Goal: Information Seeking & Learning: Learn about a topic

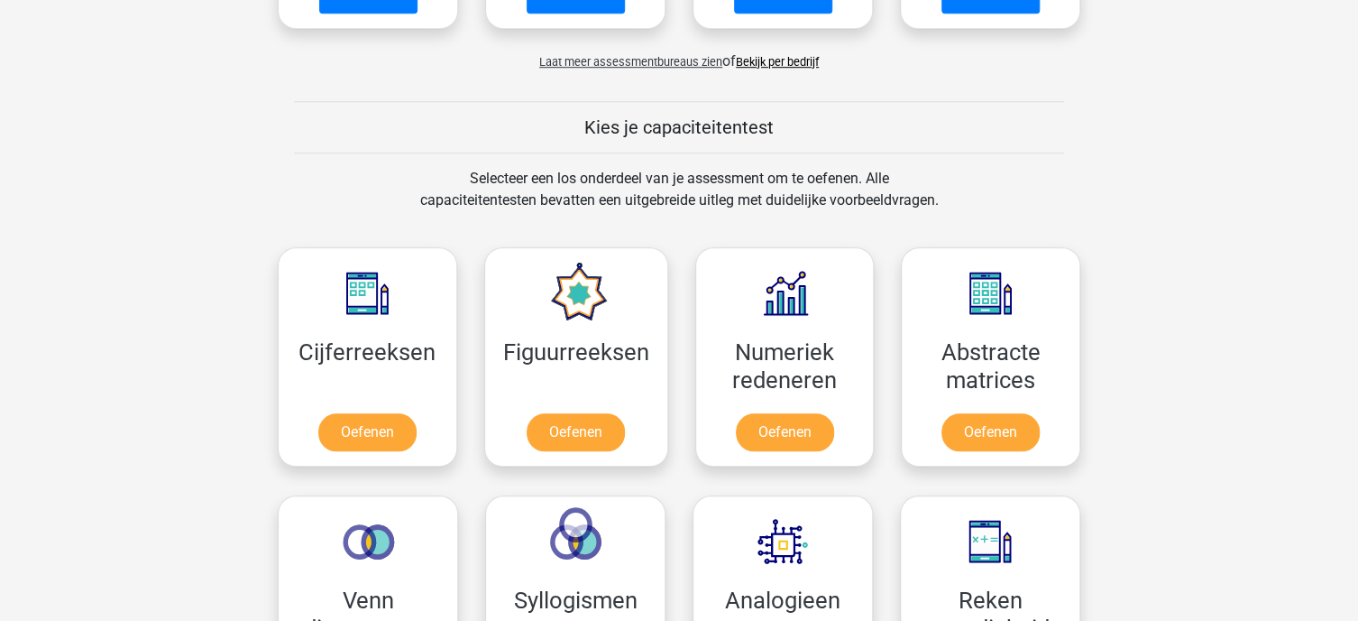
scroll to position [648, 0]
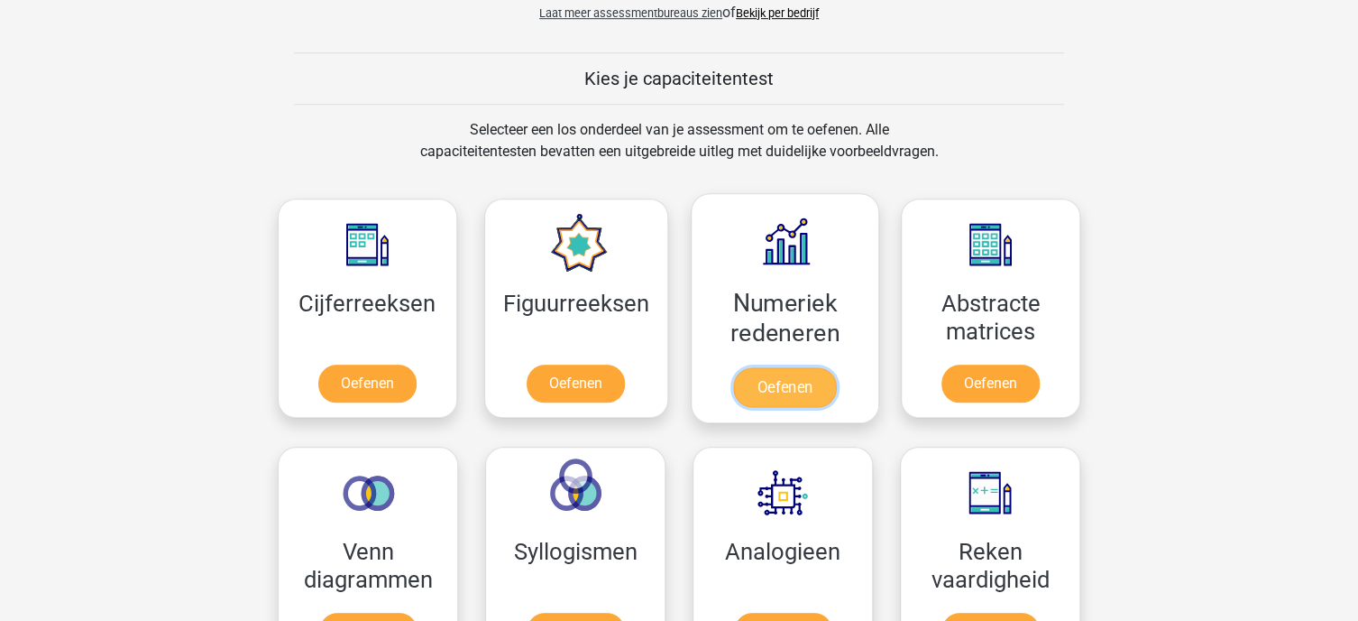
click at [787, 373] on link "Oefenen" at bounding box center [784, 387] width 103 height 40
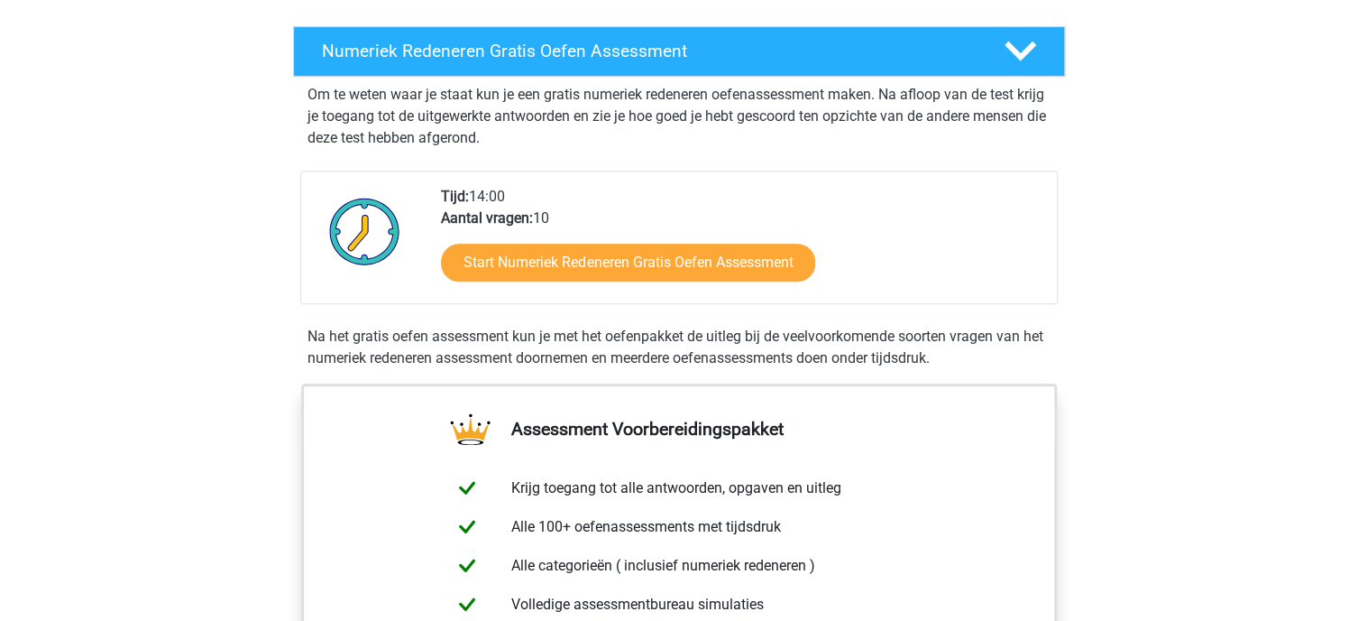
scroll to position [339, 0]
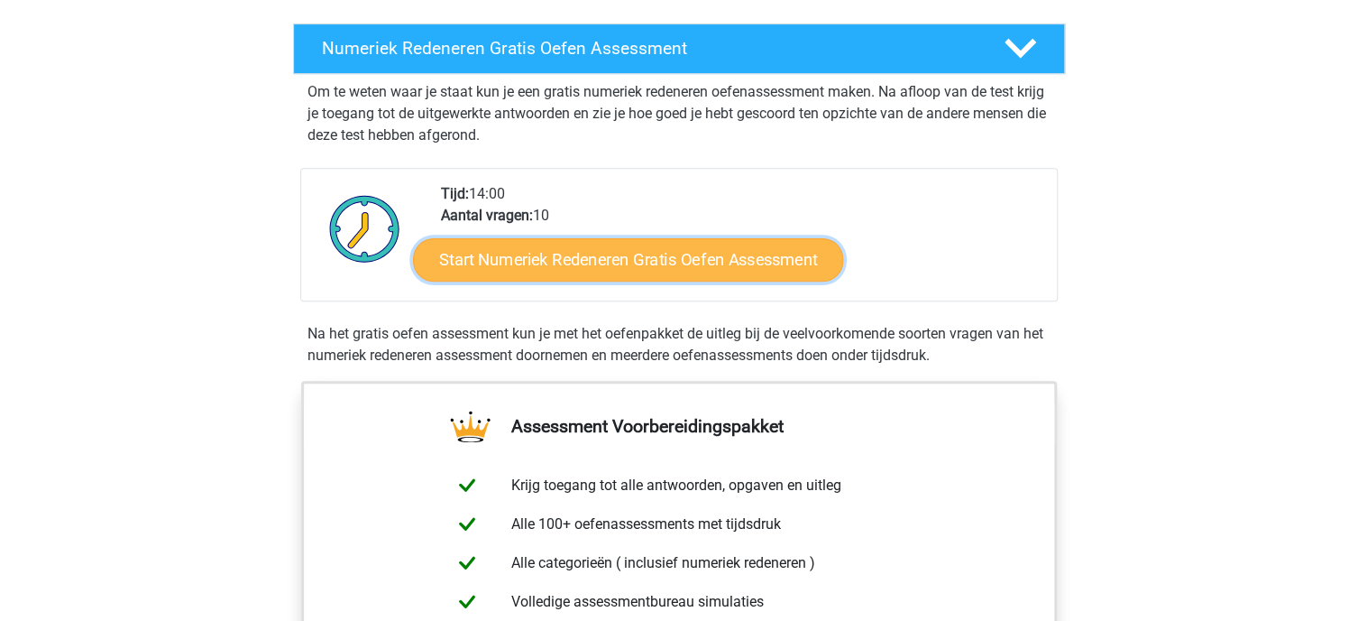
click at [606, 262] on link "Start Numeriek Redeneren Gratis Oefen Assessment" at bounding box center [628, 258] width 430 height 43
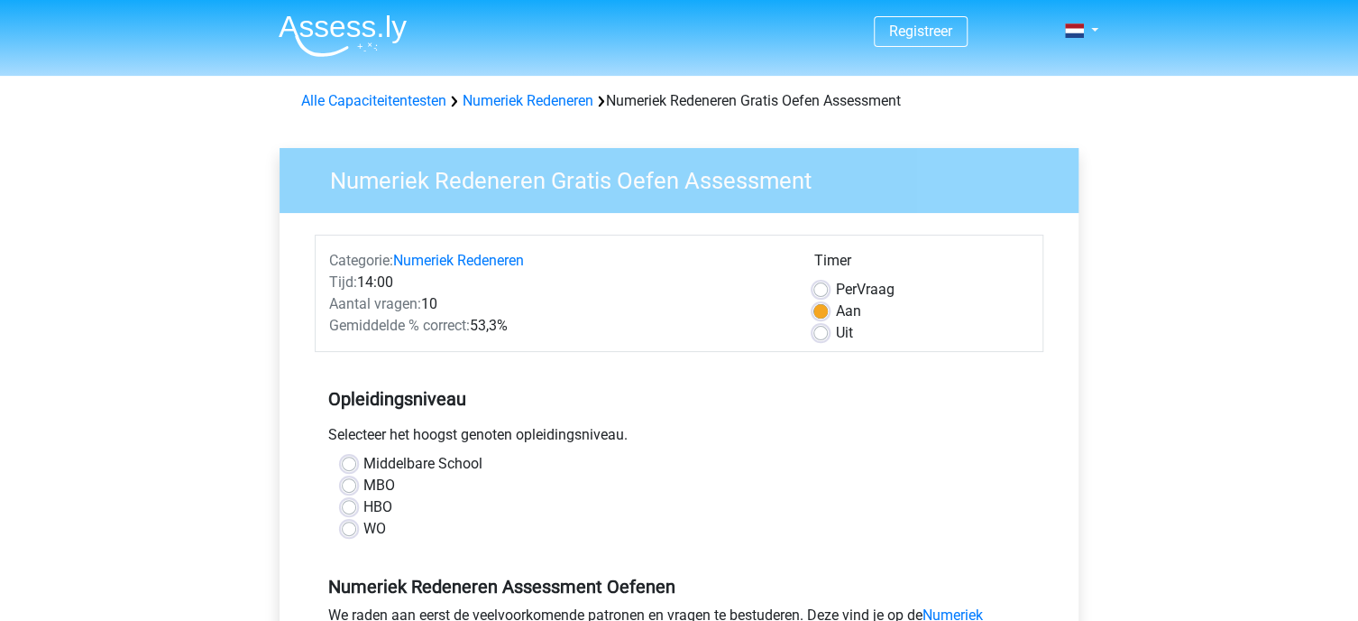
click at [363, 509] on label "HBO" at bounding box center [377, 507] width 29 height 22
click at [343, 509] on input "HBO" at bounding box center [349, 505] width 14 height 18
radio input "true"
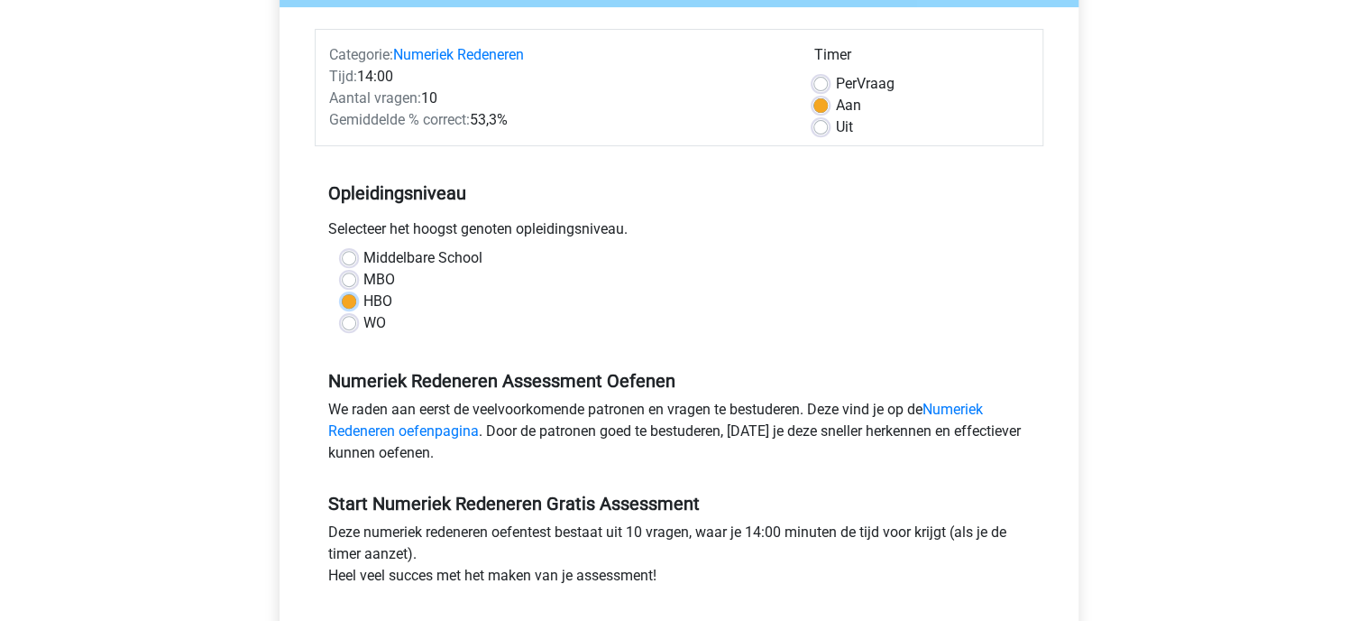
scroll to position [207, 0]
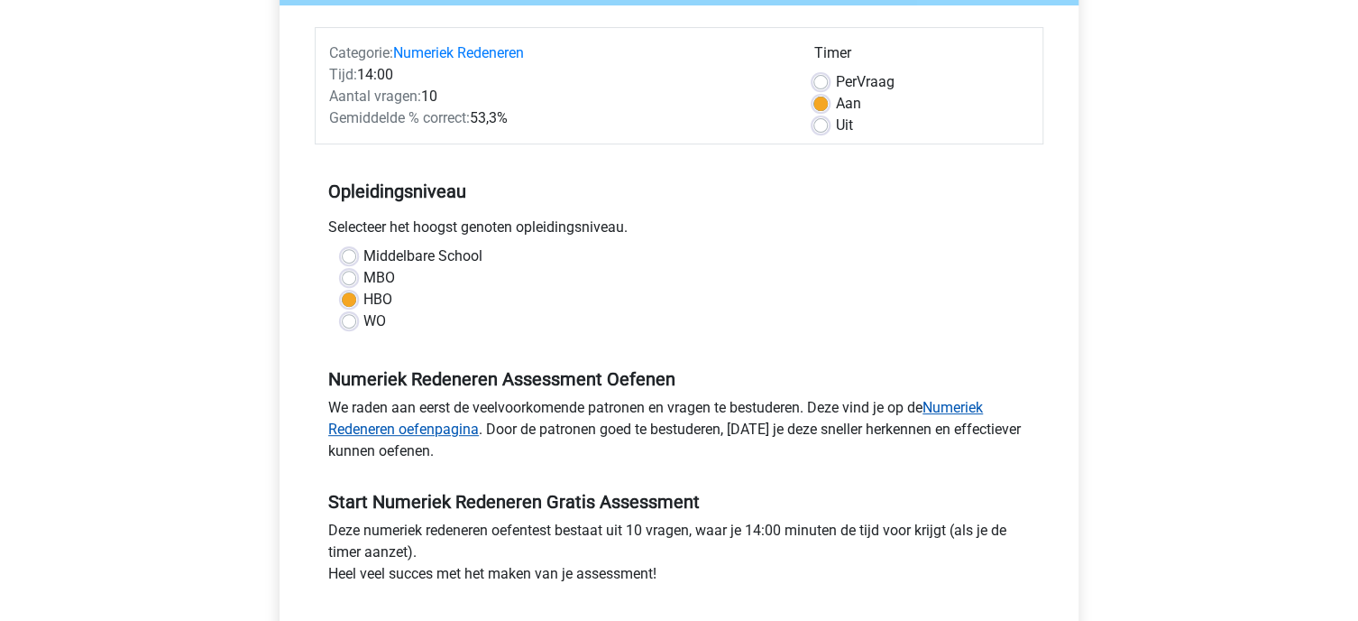
click at [947, 407] on link "Numeriek Redeneren oefenpagina" at bounding box center [655, 418] width 655 height 39
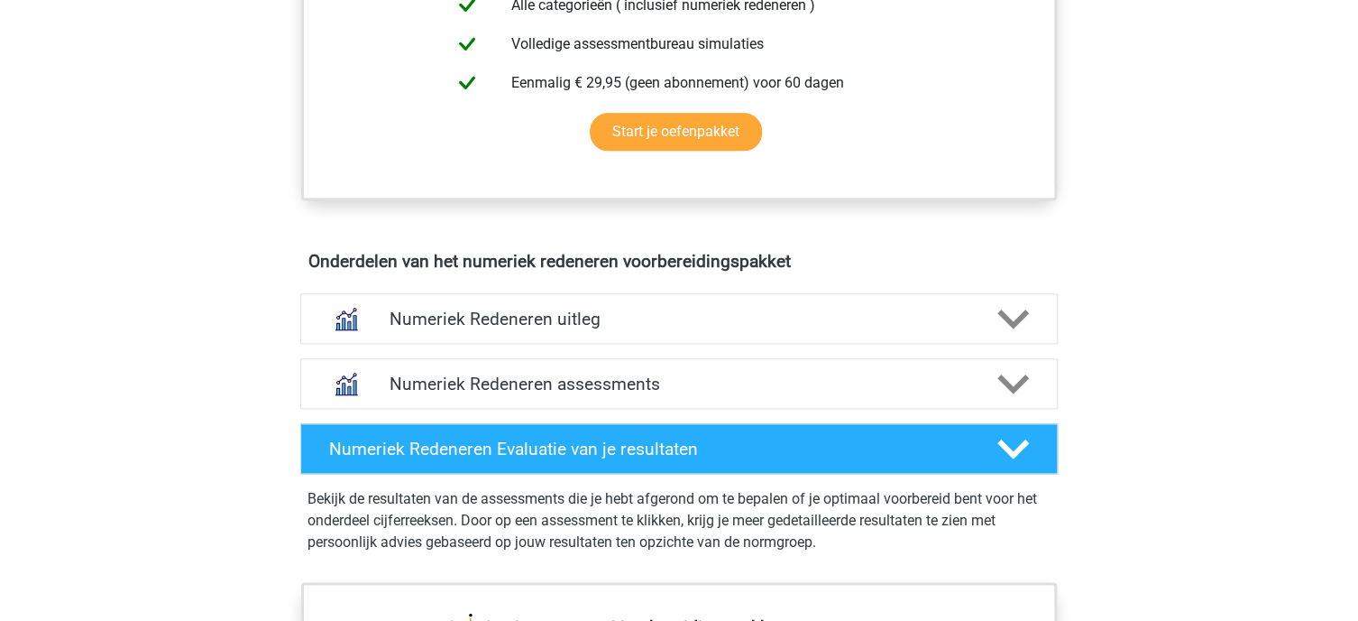
scroll to position [891, 0]
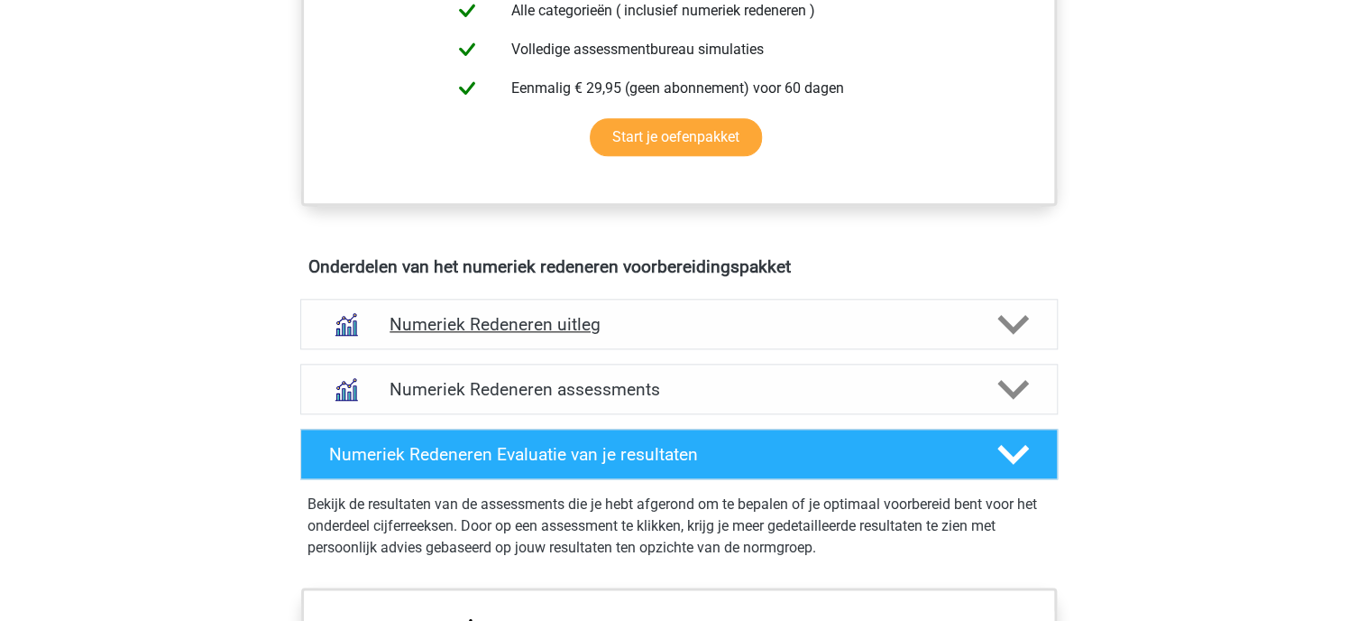
click at [1010, 321] on icon at bounding box center [1014, 324] width 32 height 32
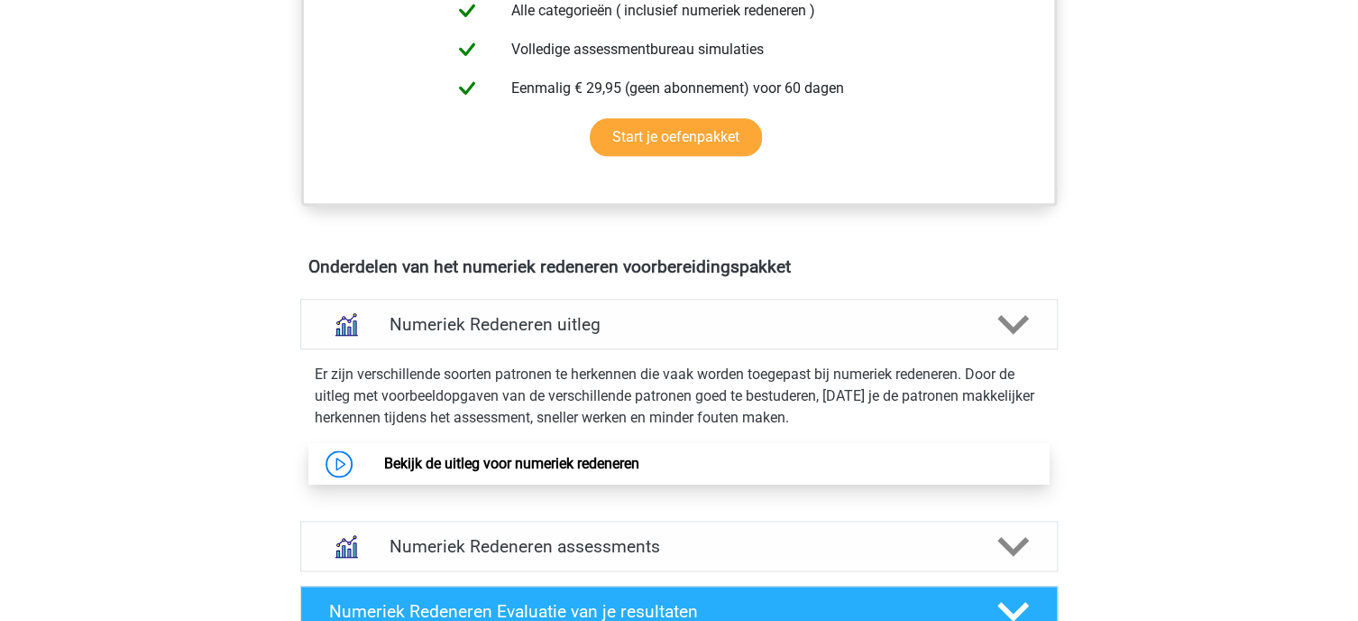
click at [564, 465] on link "Bekijk de uitleg voor numeriek redeneren" at bounding box center [510, 463] width 255 height 17
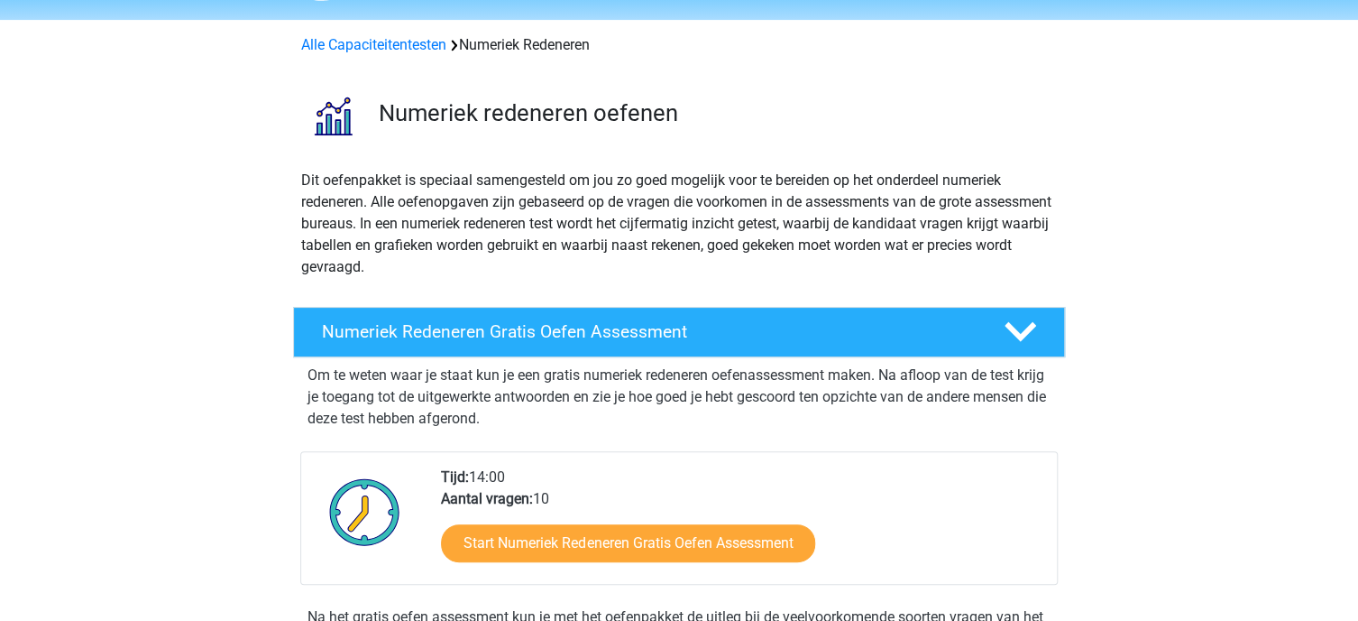
scroll to position [0, 0]
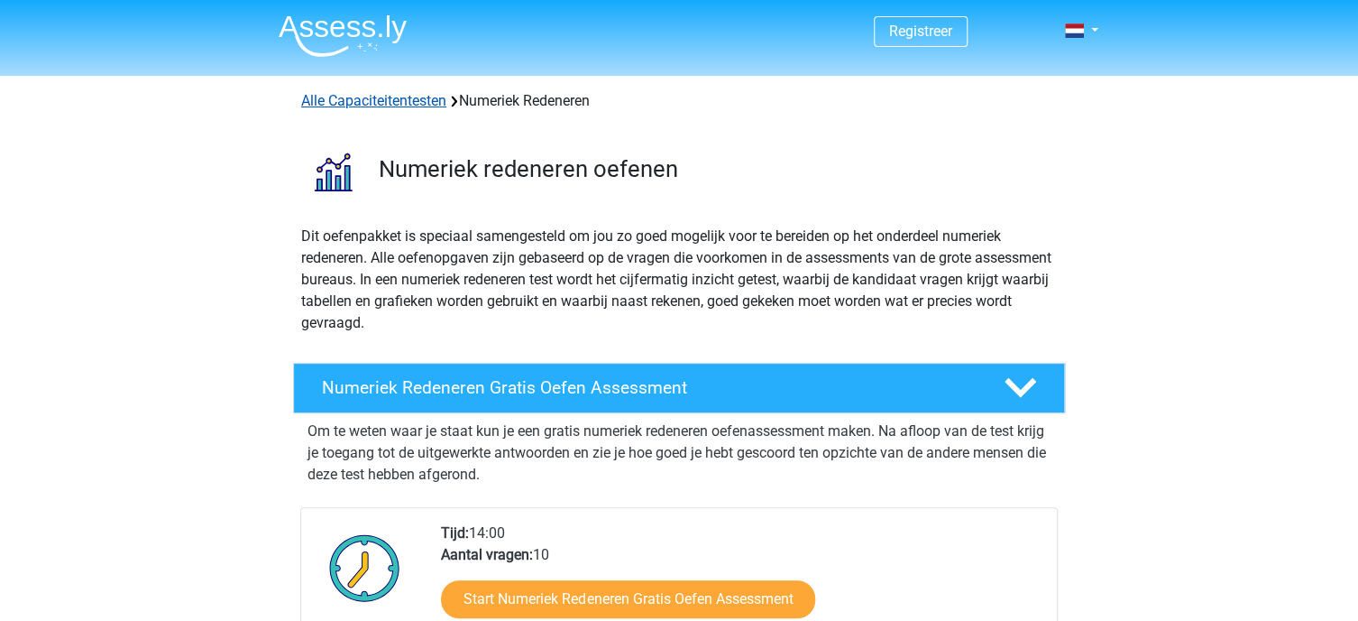
click at [392, 100] on link "Alle Capaciteitentesten" at bounding box center [373, 100] width 145 height 17
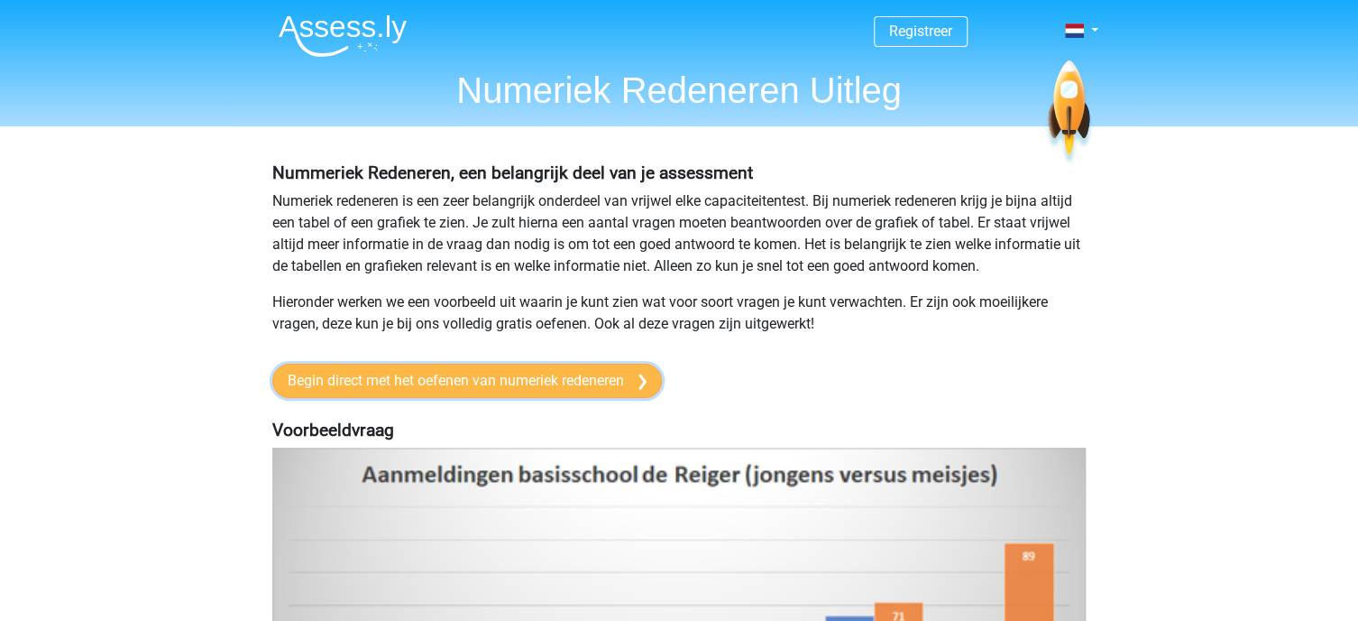
click at [542, 383] on link "Begin direct met het oefenen van numeriek redeneren" at bounding box center [467, 380] width 390 height 34
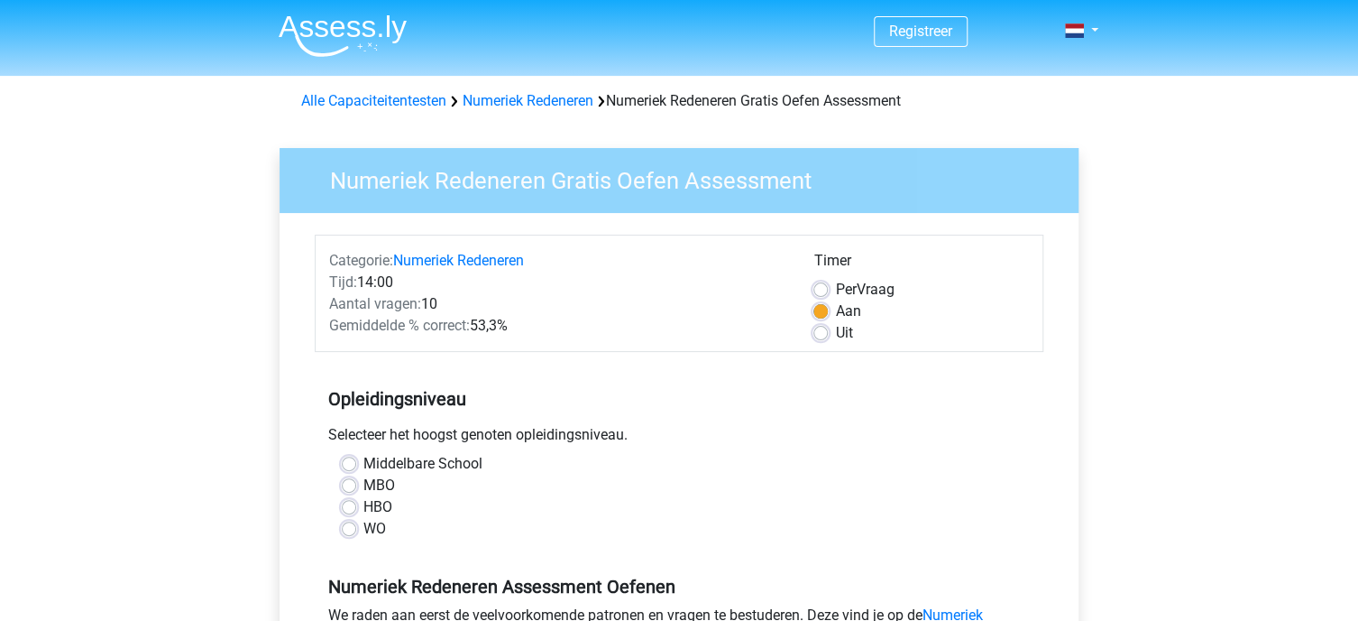
click at [363, 507] on label "HBO" at bounding box center [377, 507] width 29 height 22
click at [348, 507] on input "HBO" at bounding box center [349, 505] width 14 height 18
radio input "true"
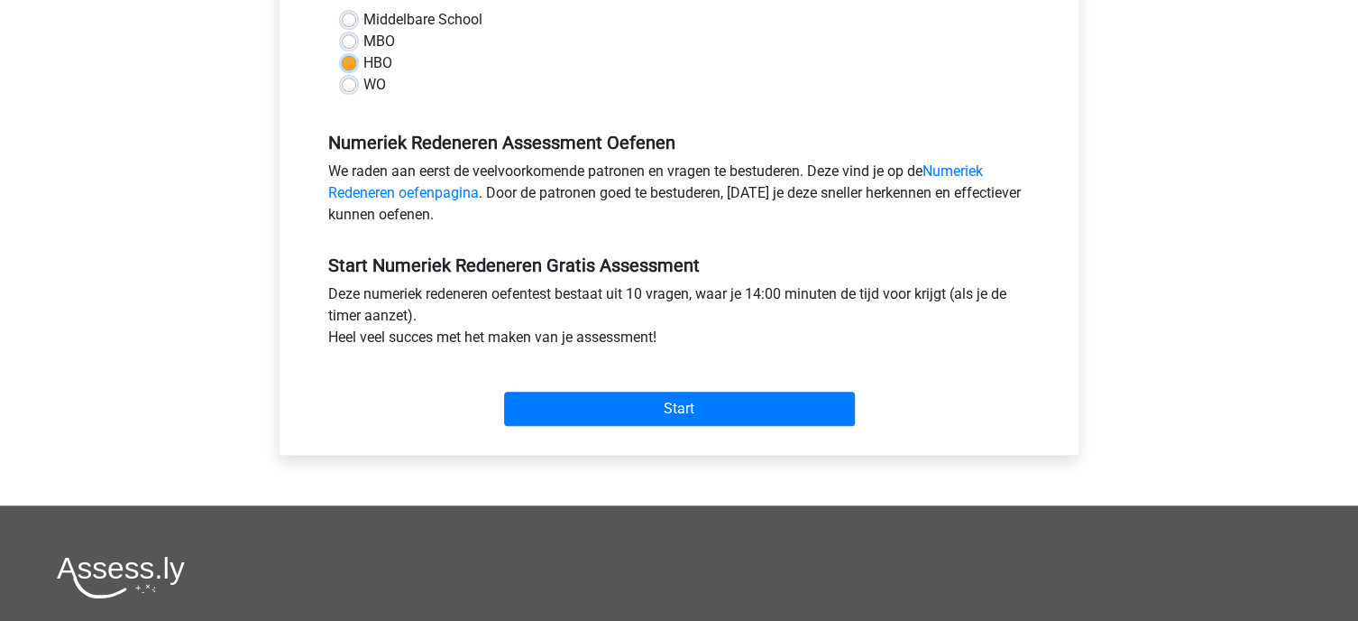
scroll to position [451, 0]
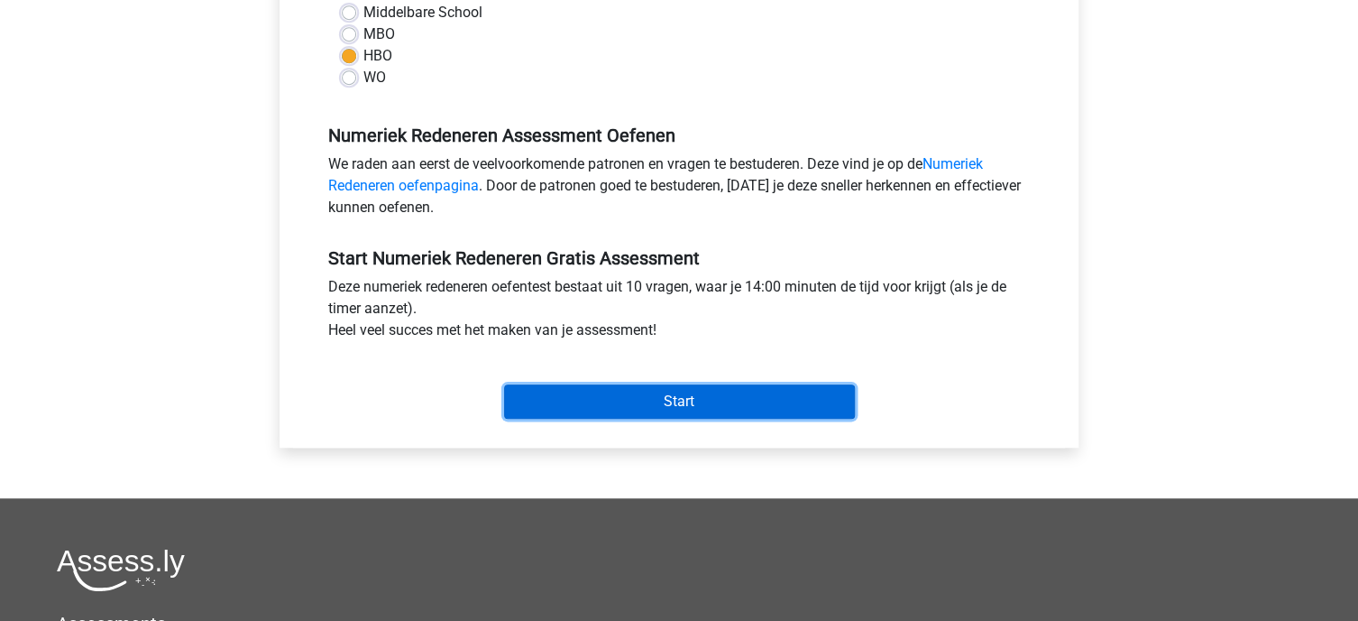
click at [735, 400] on input "Start" at bounding box center [679, 401] width 351 height 34
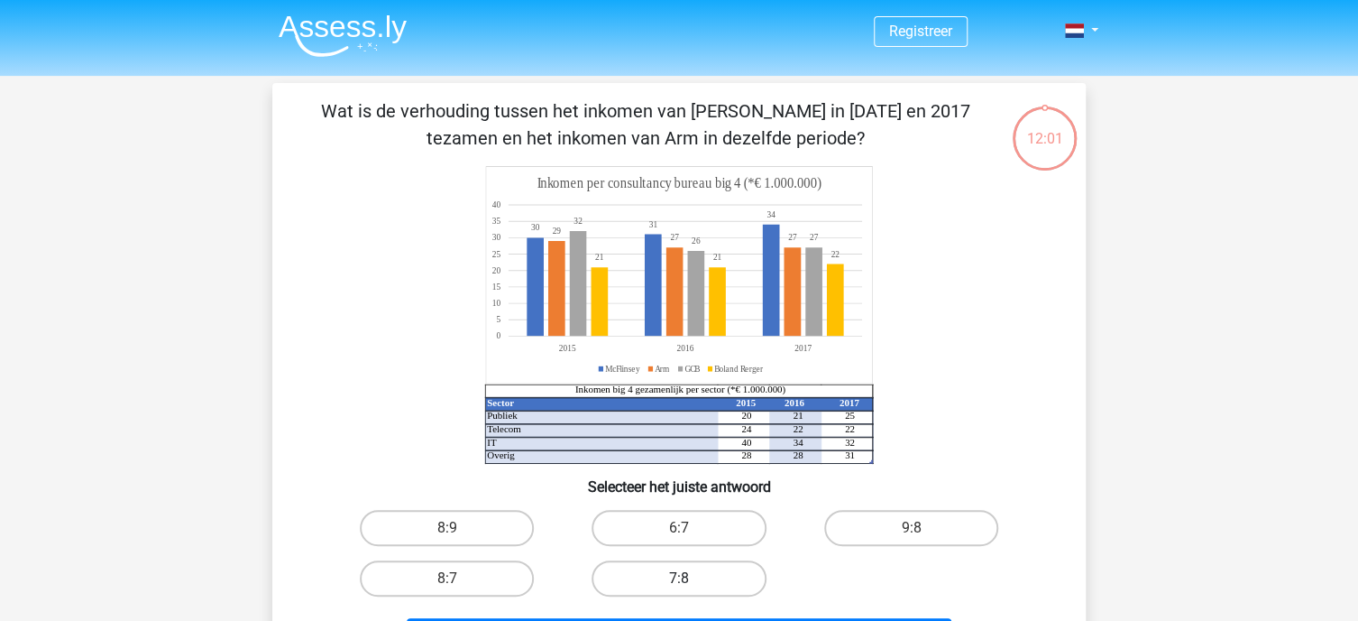
click at [664, 580] on label "7:8" at bounding box center [679, 578] width 174 height 36
click at [679, 580] on input "7:8" at bounding box center [685, 584] width 12 height 12
radio input "true"
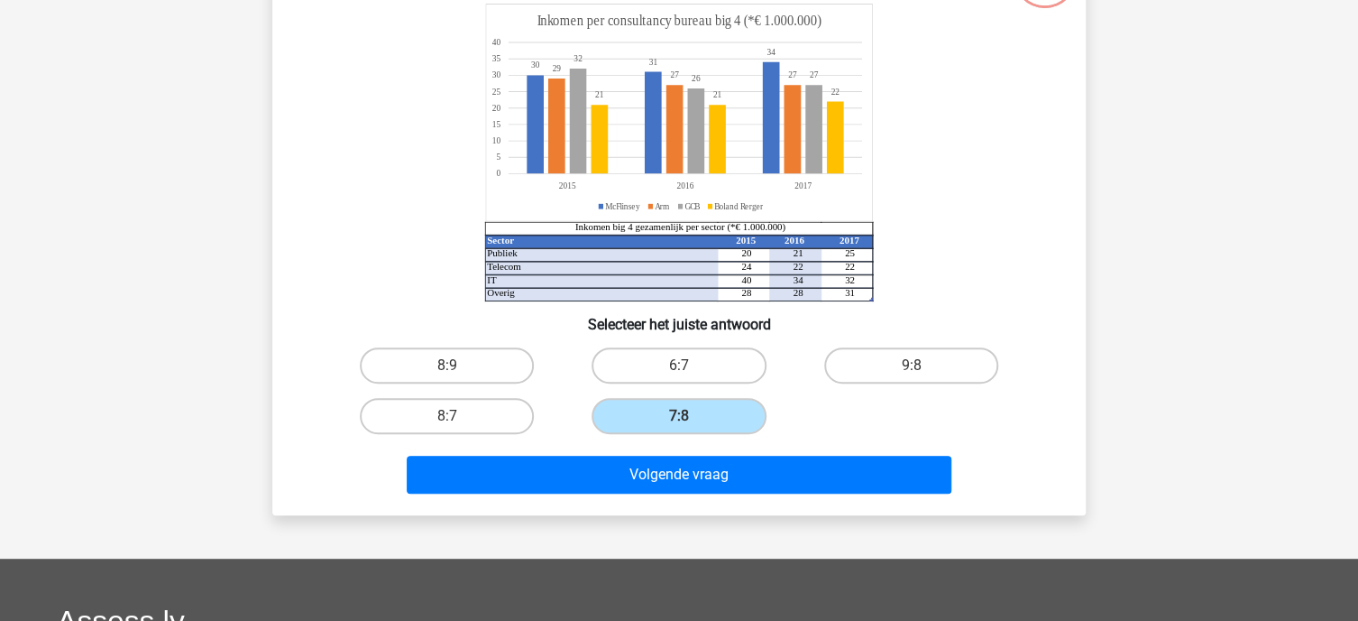
scroll to position [166, 0]
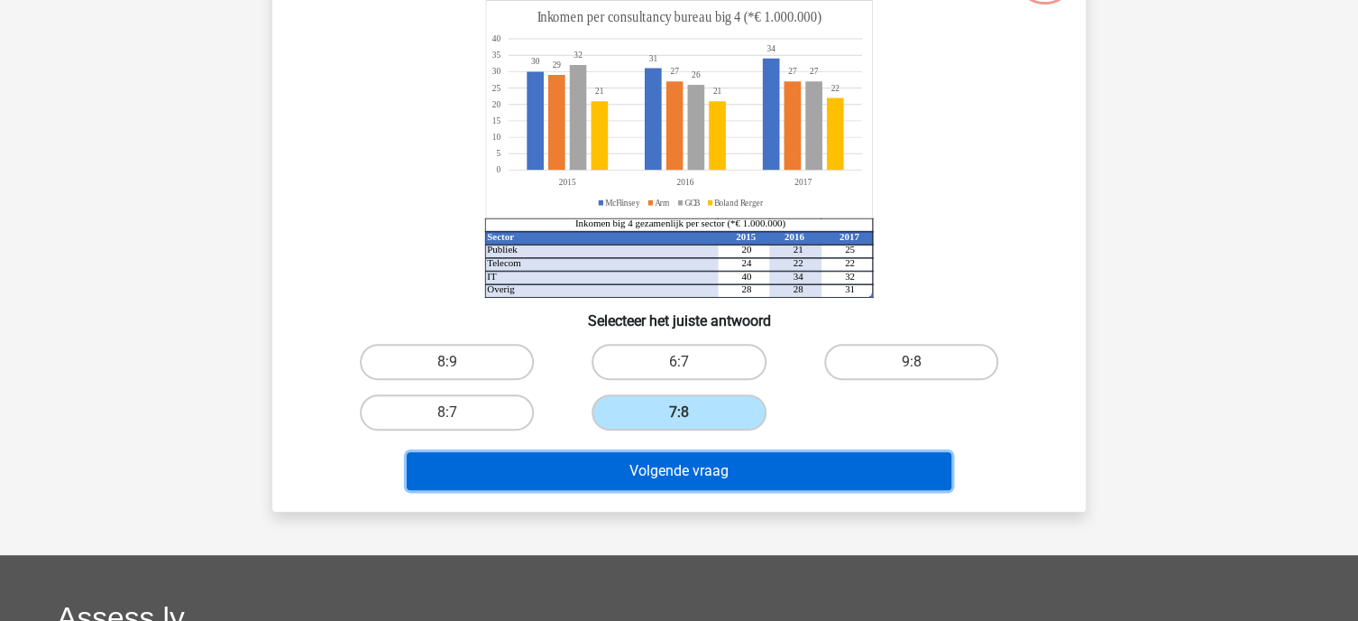
click at [728, 472] on button "Volgende vraag" at bounding box center [680, 471] width 546 height 38
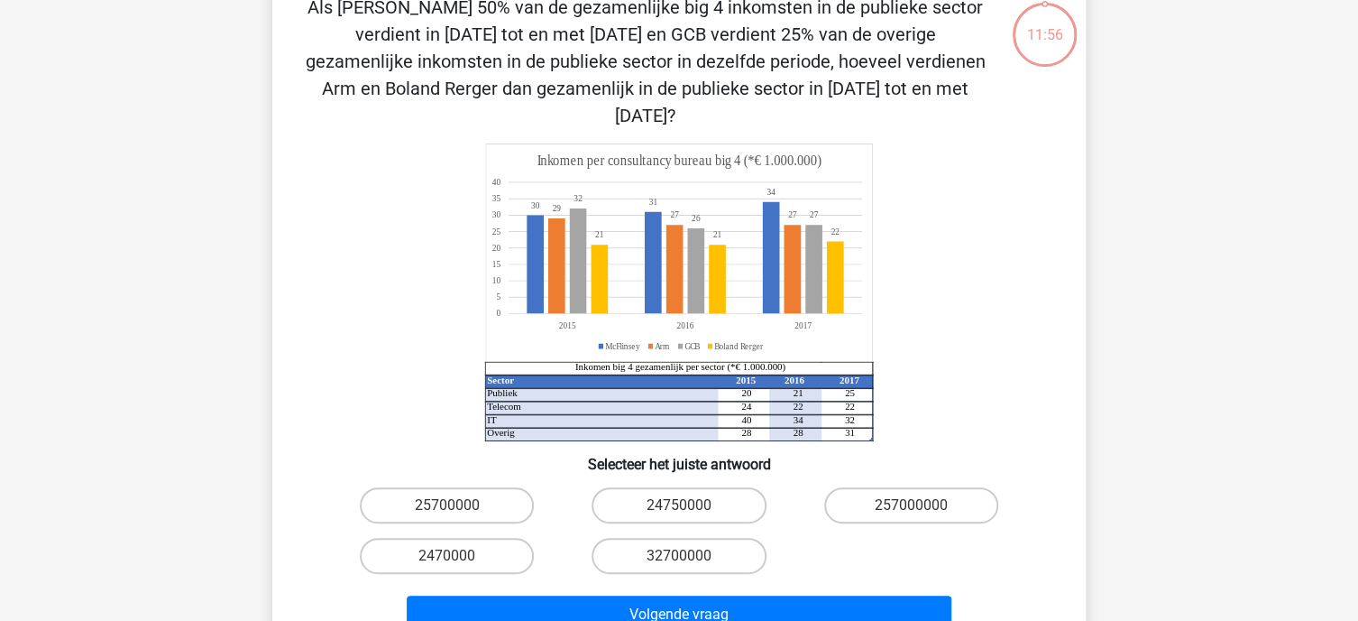
scroll to position [83, 0]
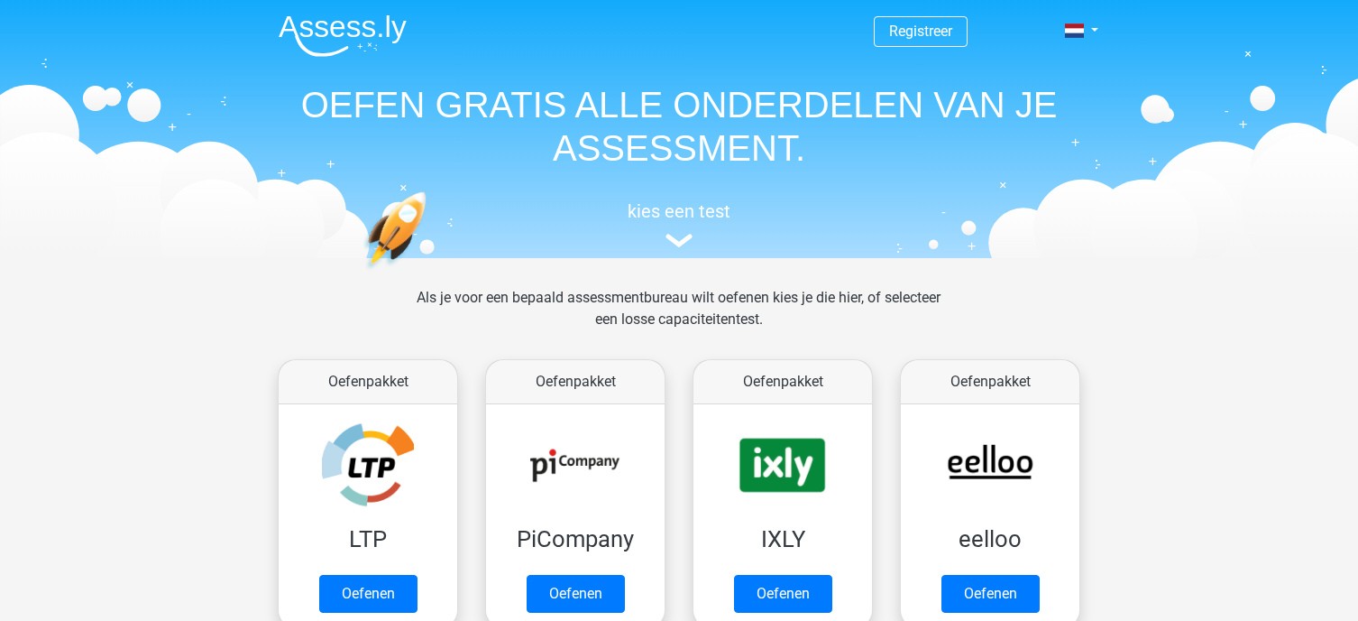
scroll to position [765, 0]
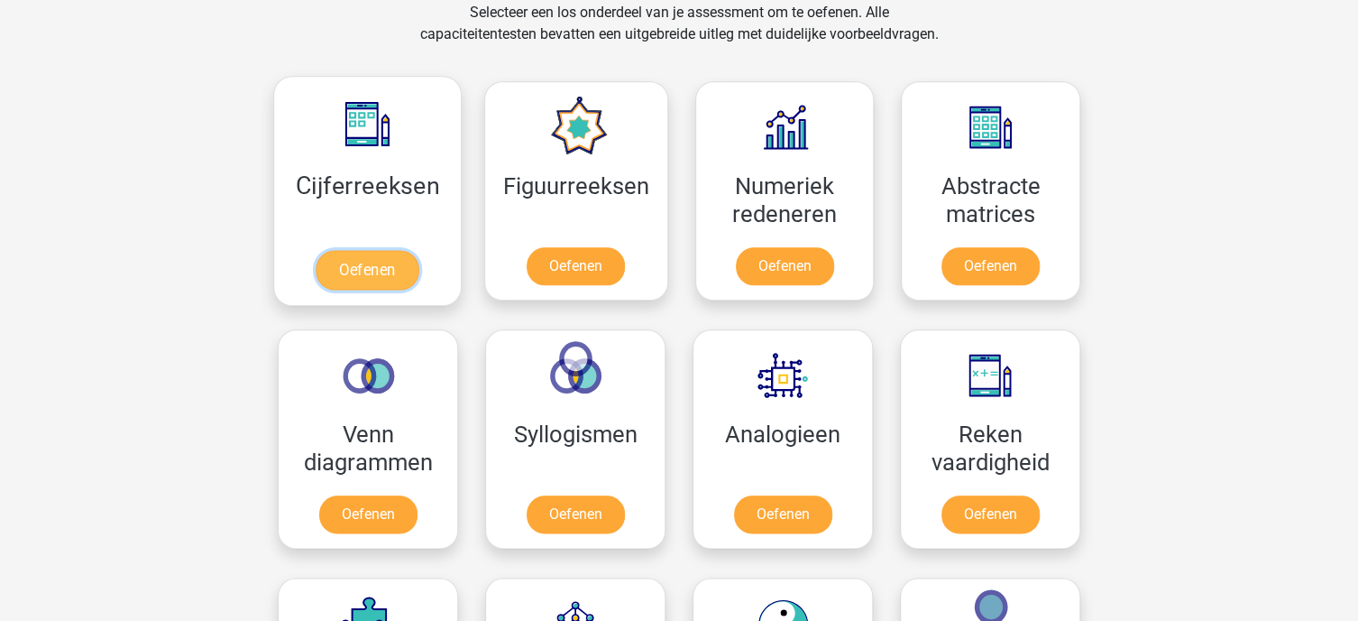
click at [373, 250] on link "Oefenen" at bounding box center [367, 270] width 103 height 40
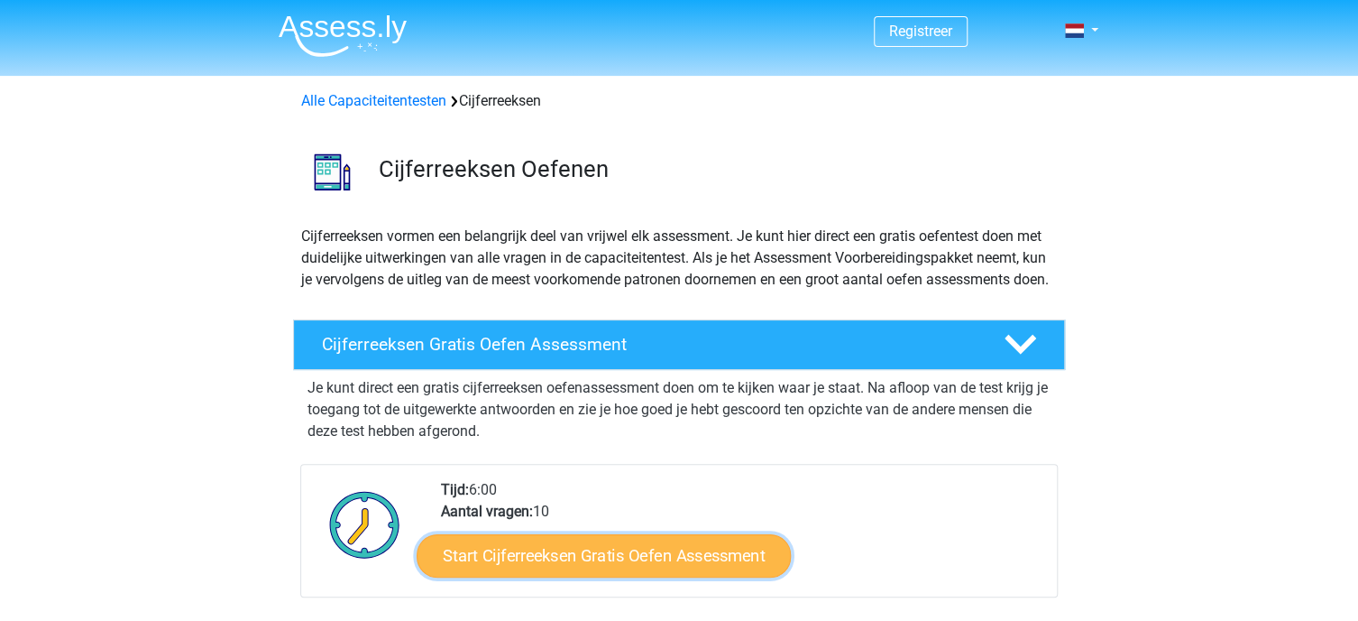
click at [547, 576] on link "Start Cijferreeksen Gratis Oefen Assessment" at bounding box center [604, 554] width 374 height 43
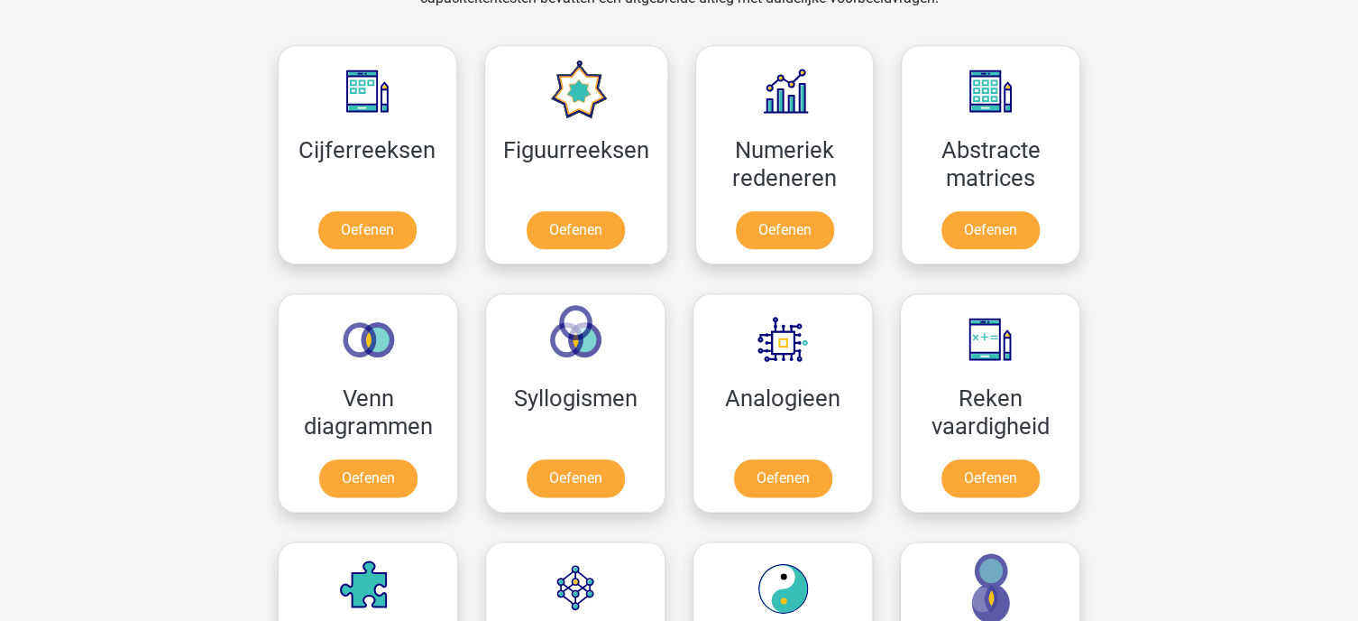
scroll to position [805, 0]
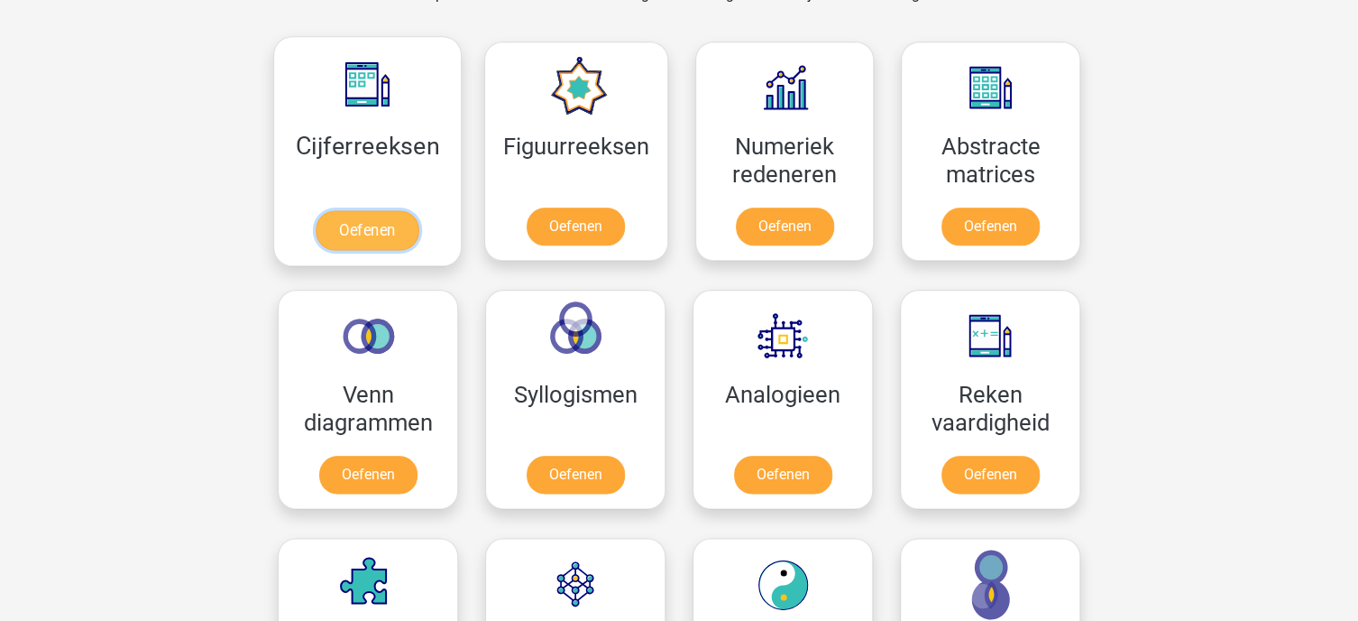
click at [374, 226] on link "Oefenen" at bounding box center [367, 230] width 103 height 40
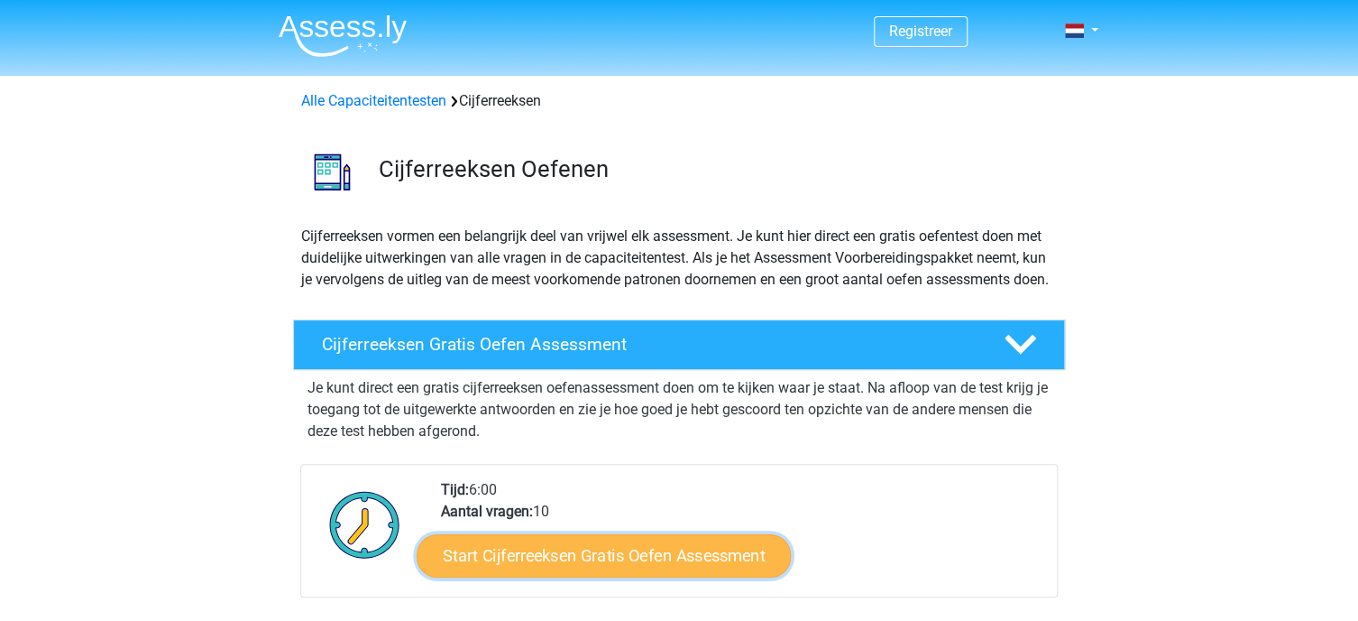
click at [556, 576] on link "Start Cijferreeksen Gratis Oefen Assessment" at bounding box center [604, 554] width 374 height 43
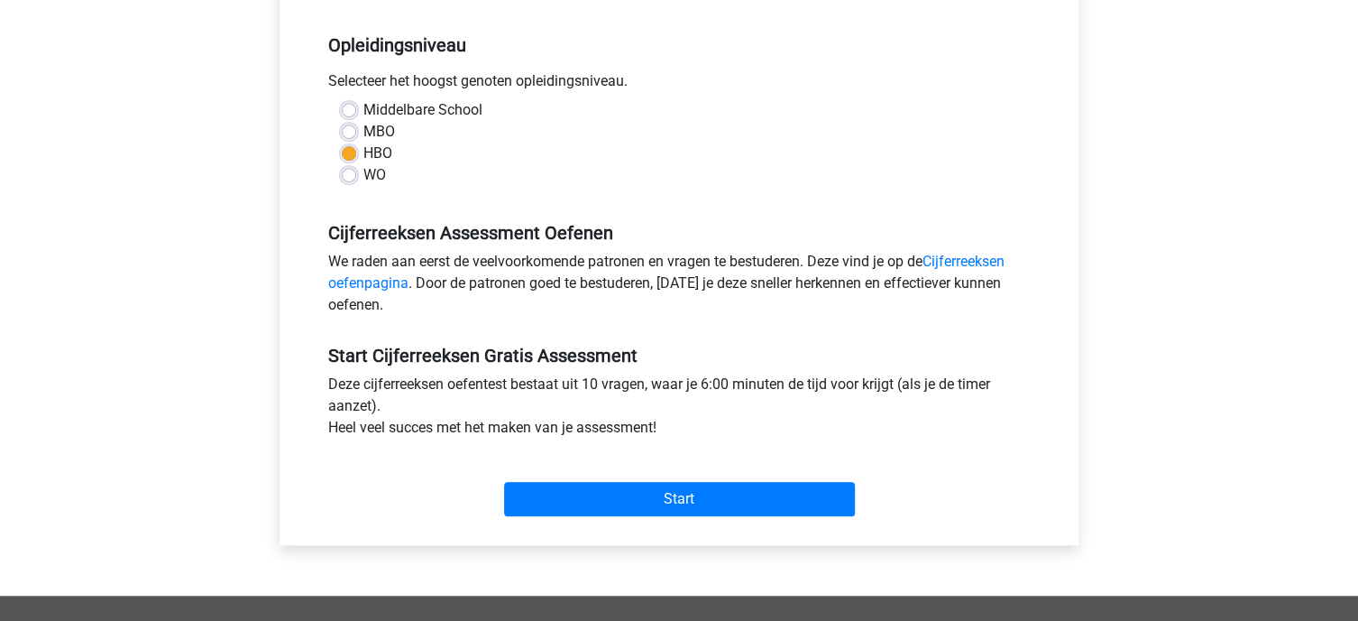
scroll to position [354, 0]
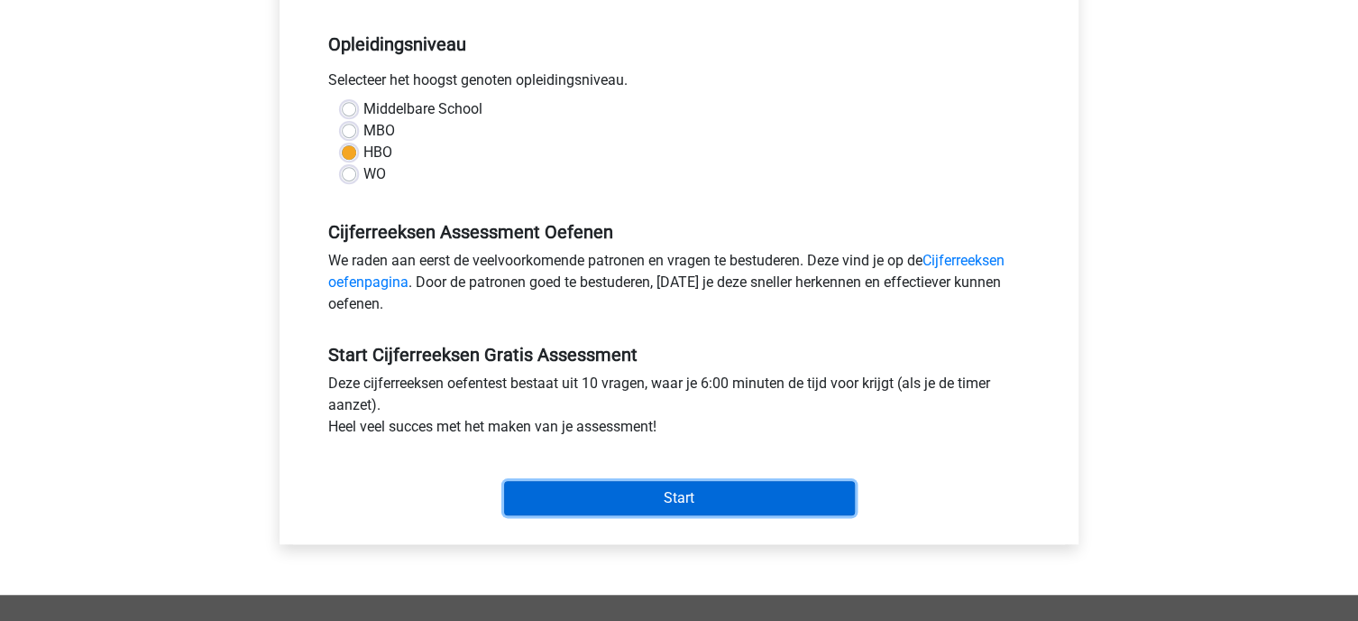
click at [668, 492] on input "Start" at bounding box center [679, 498] width 351 height 34
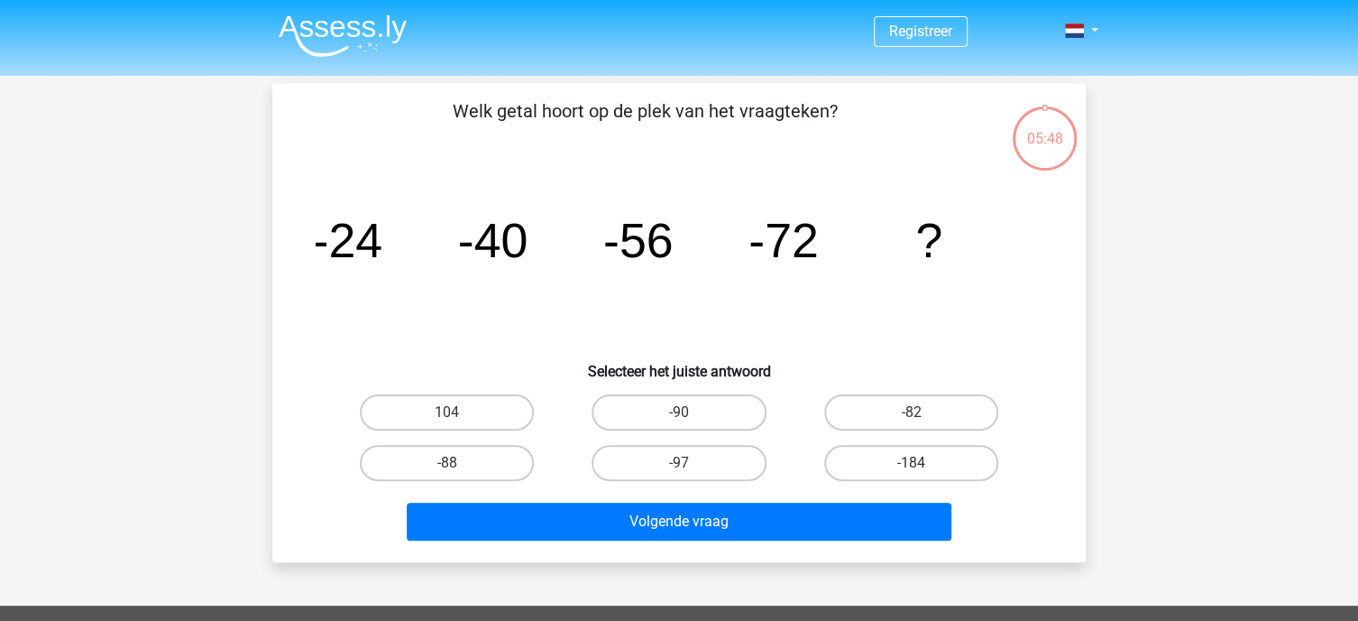
click at [454, 465] on input "-88" at bounding box center [453, 469] width 12 height 12
radio input "true"
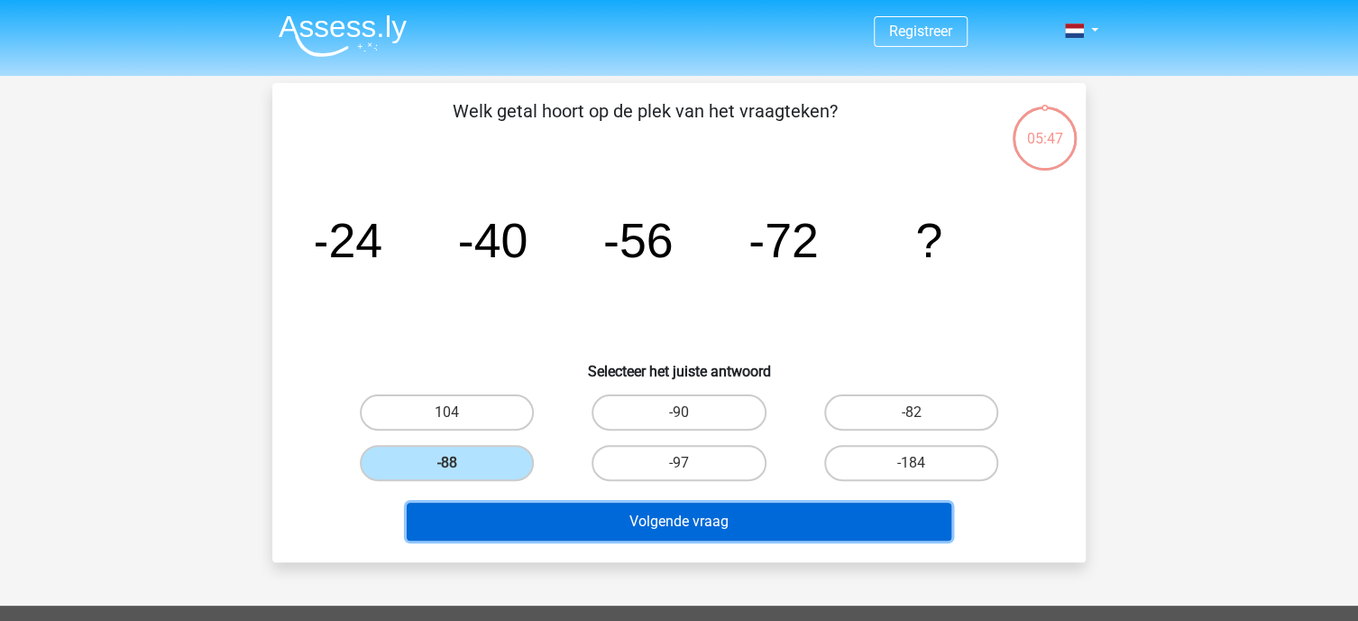
click at [685, 524] on button "Volgende vraag" at bounding box center [680, 521] width 546 height 38
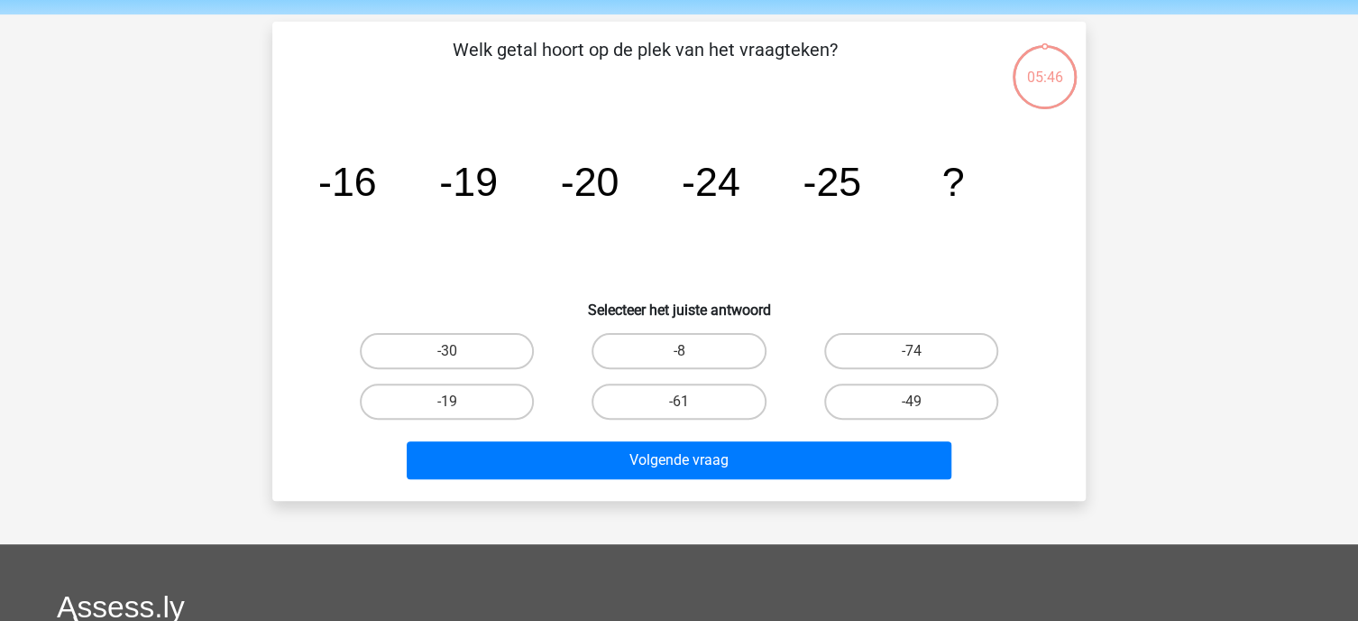
scroll to position [83, 0]
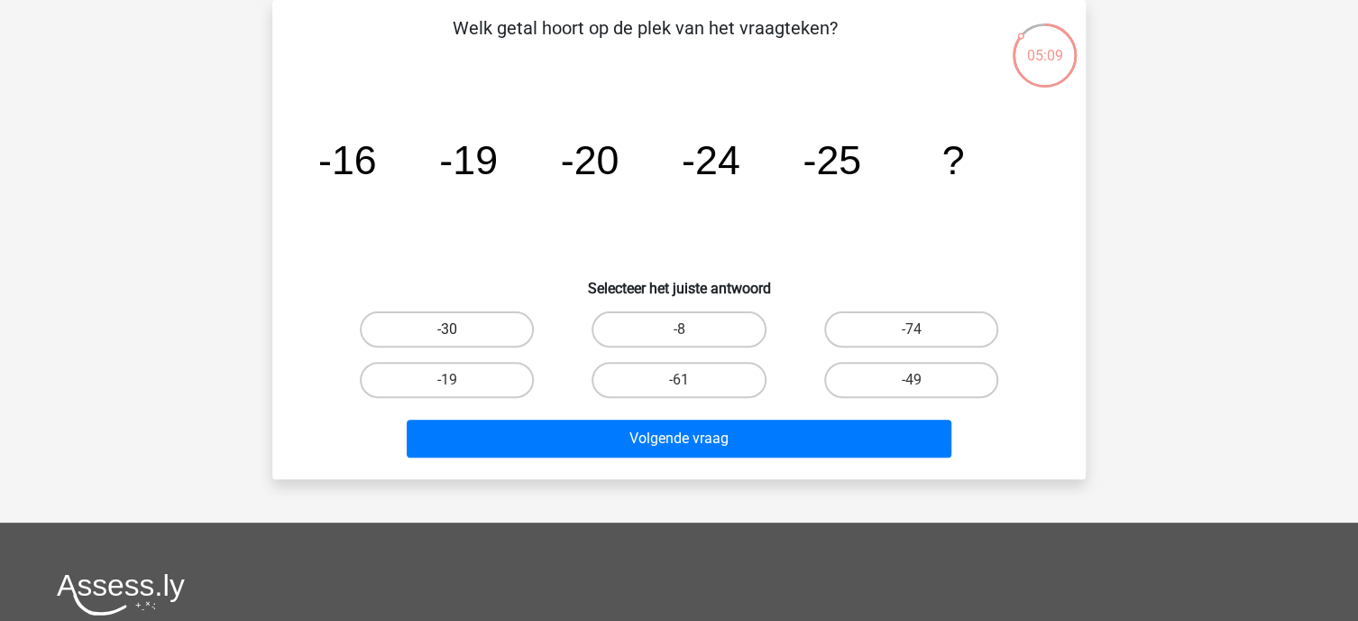
click at [448, 327] on label "-30" at bounding box center [447, 329] width 174 height 36
click at [448, 329] on input "-30" at bounding box center [453, 335] width 12 height 12
radio input "true"
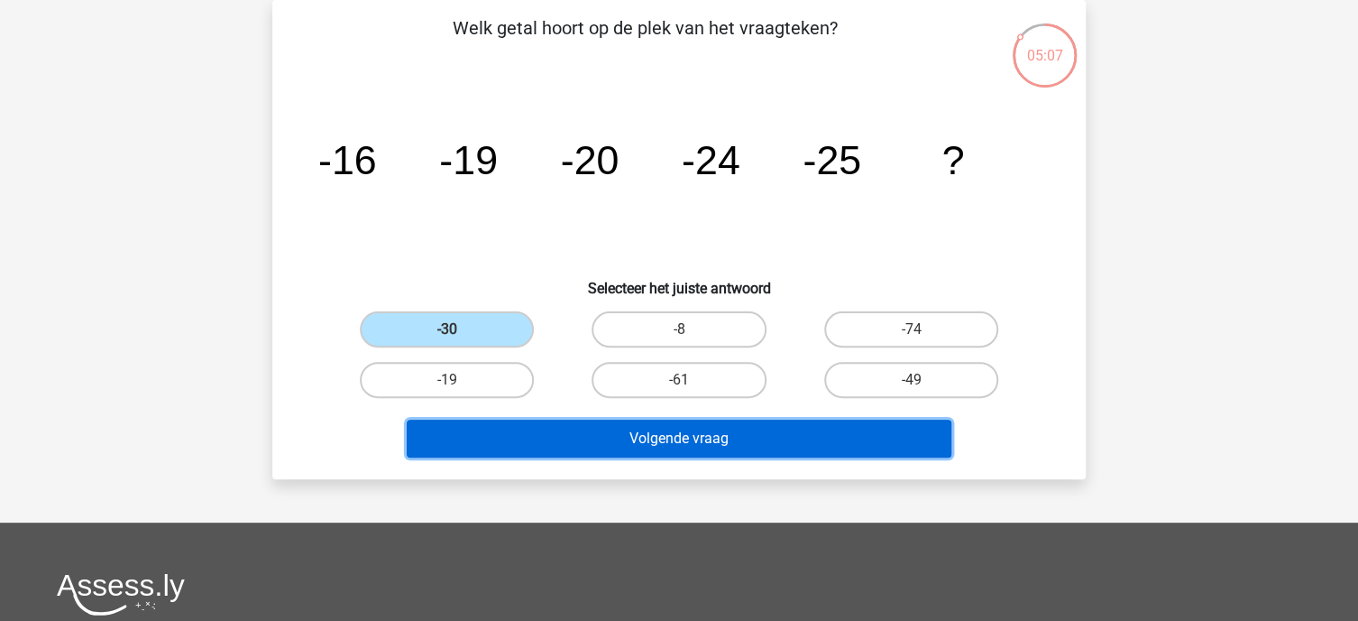
click at [619, 432] on button "Volgende vraag" at bounding box center [680, 438] width 546 height 38
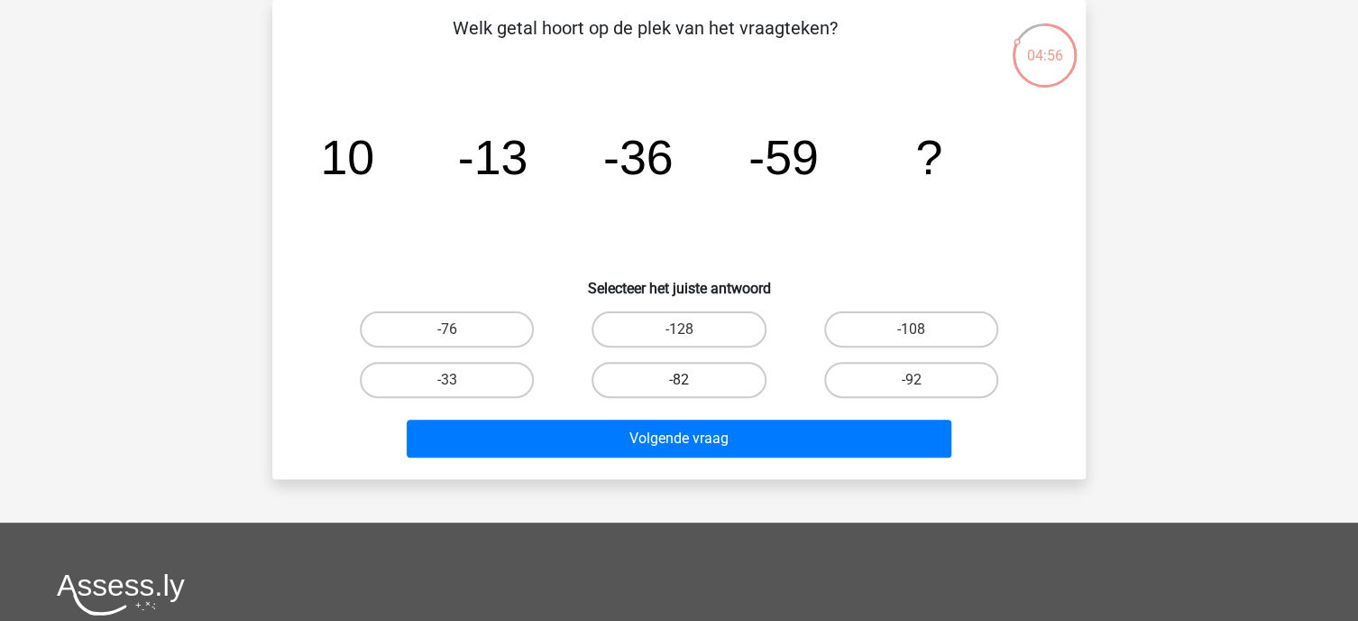
click at [698, 370] on label "-82" at bounding box center [679, 380] width 174 height 36
click at [691, 380] on input "-82" at bounding box center [685, 386] width 12 height 12
radio input "true"
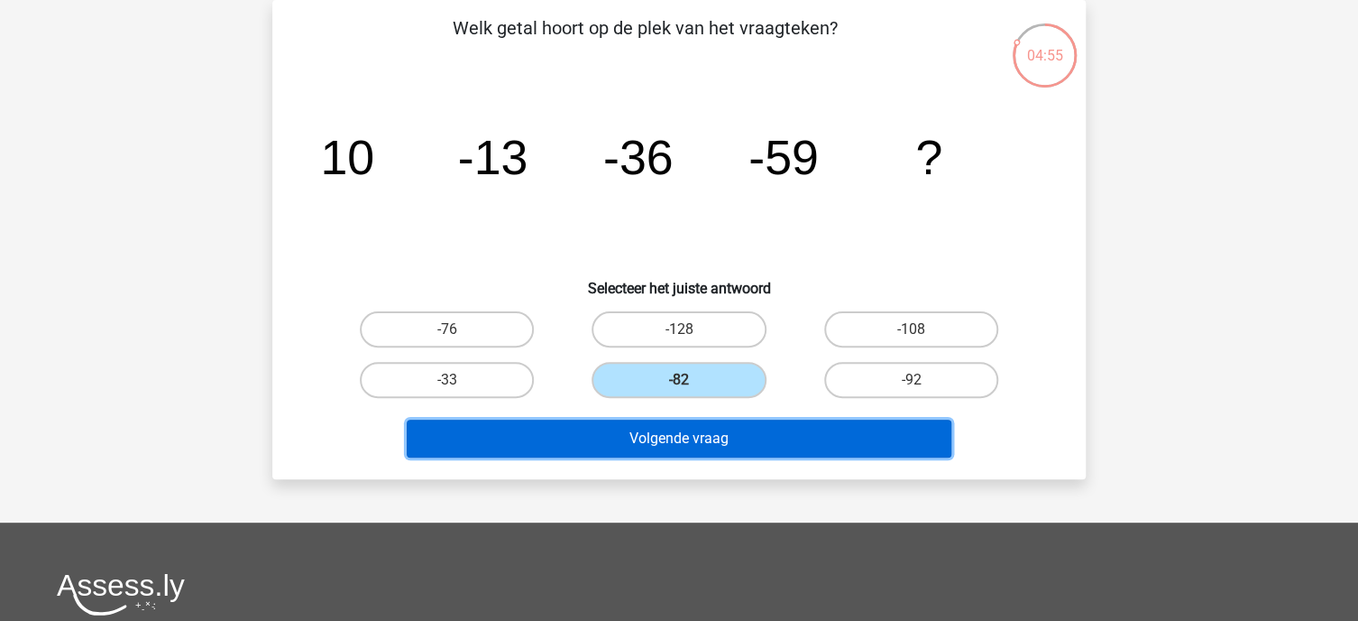
click at [660, 442] on button "Volgende vraag" at bounding box center [680, 438] width 546 height 38
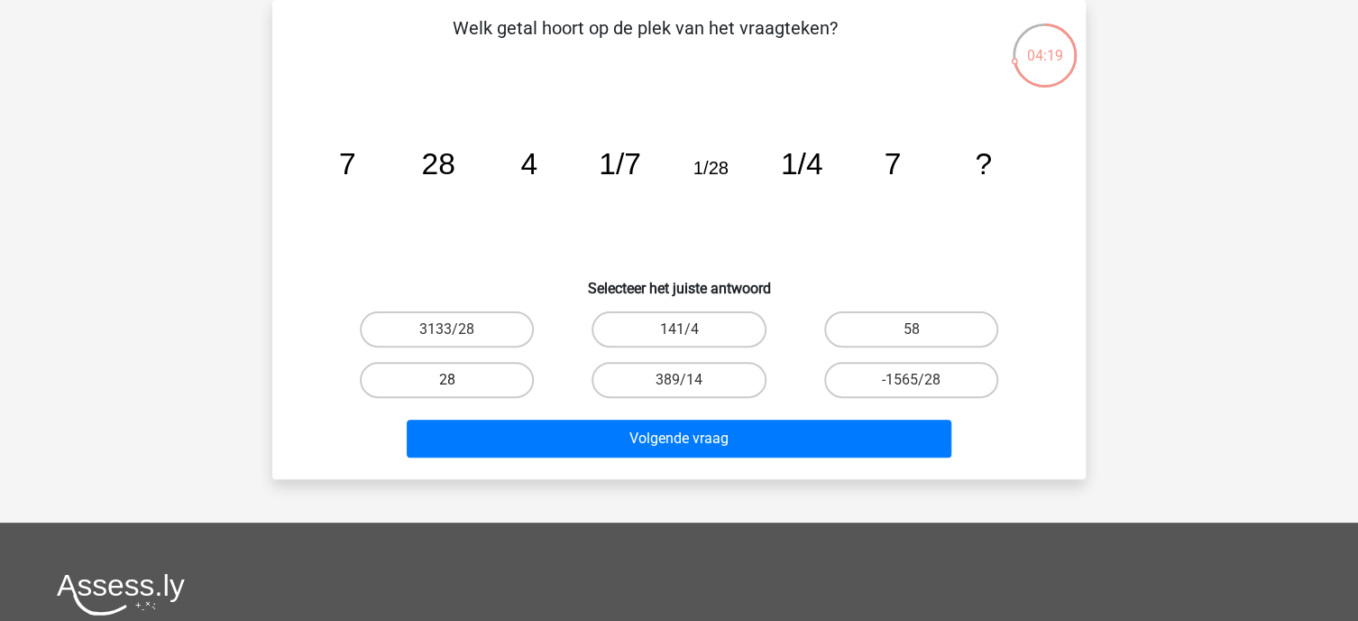
click at [454, 377] on label "28" at bounding box center [447, 380] width 174 height 36
click at [454, 380] on input "28" at bounding box center [453, 386] width 12 height 12
radio input "true"
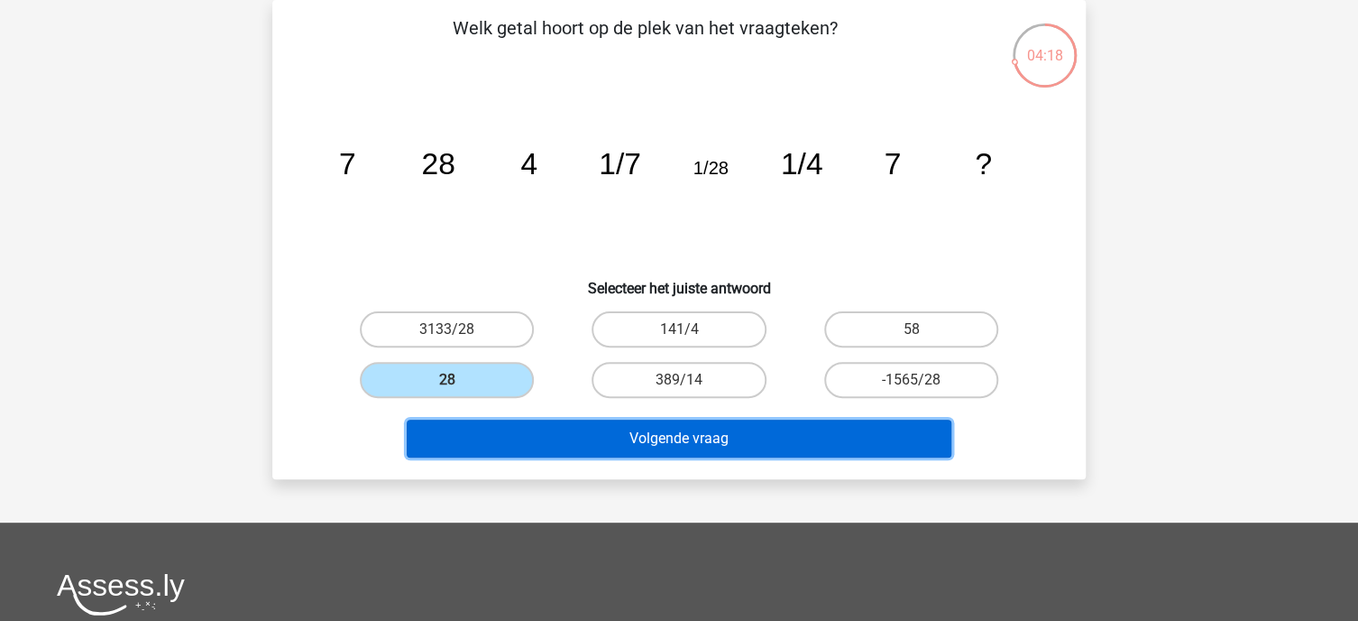
click at [610, 429] on button "Volgende vraag" at bounding box center [680, 438] width 546 height 38
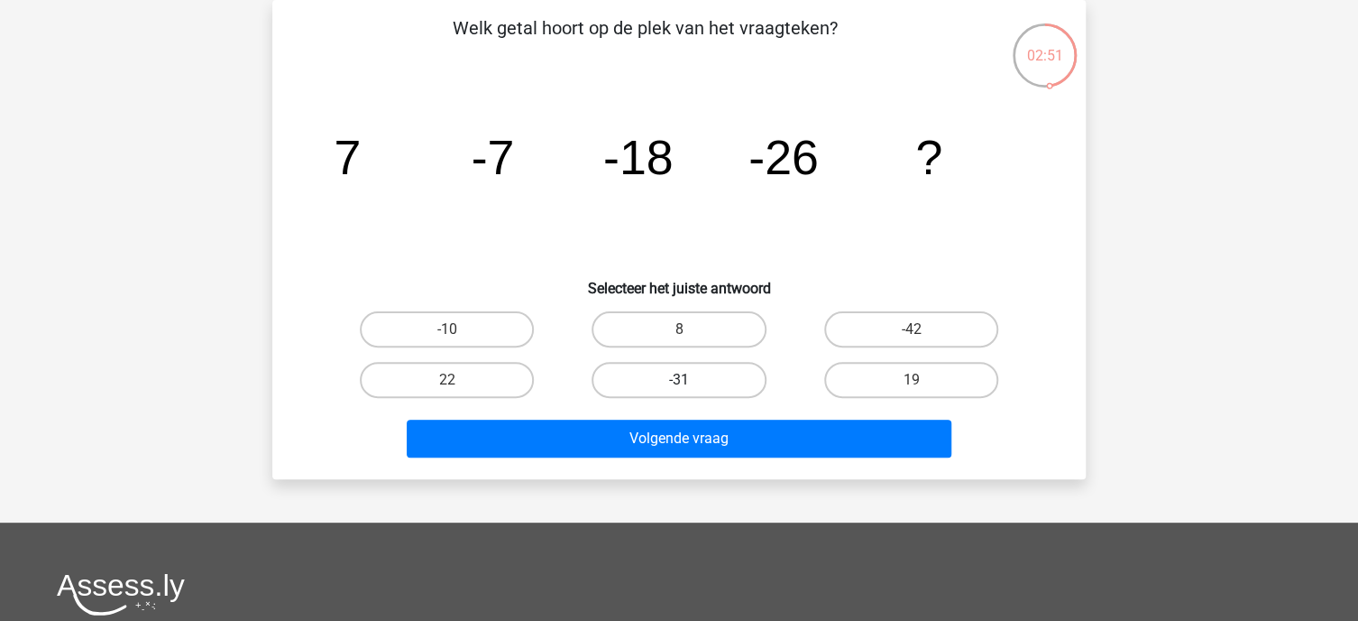
click at [664, 376] on label "-31" at bounding box center [679, 380] width 174 height 36
click at [679, 380] on input "-31" at bounding box center [685, 386] width 12 height 12
radio input "true"
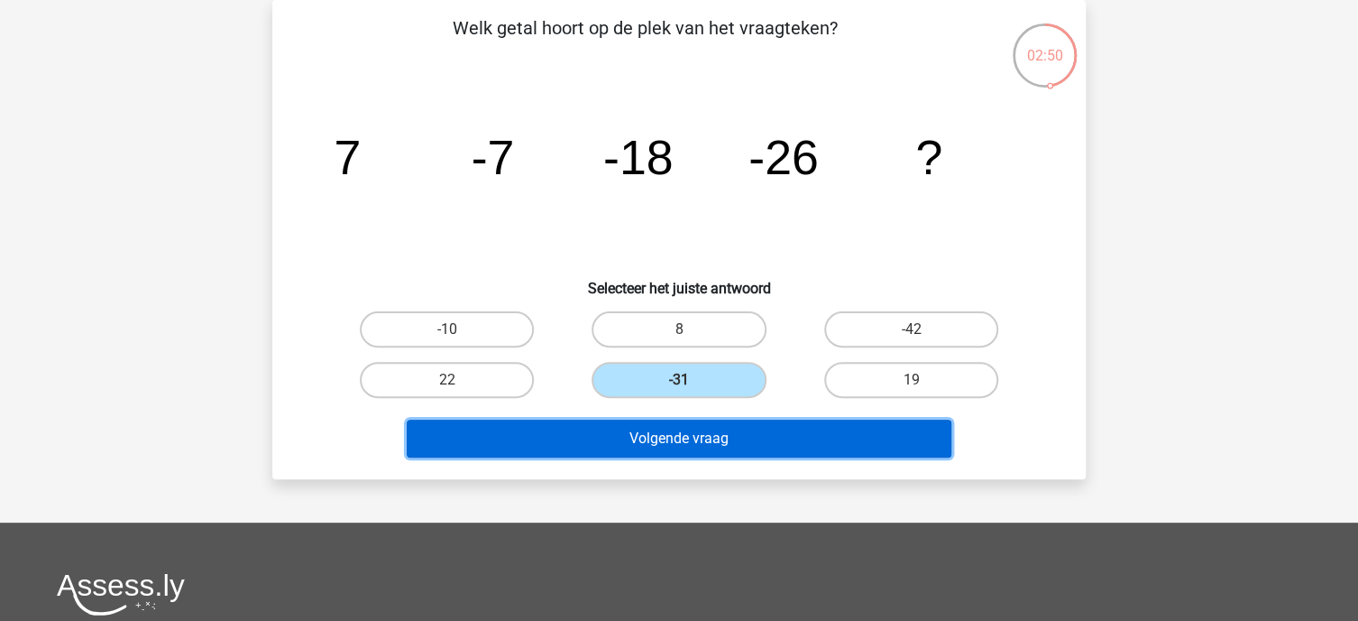
click at [661, 434] on button "Volgende vraag" at bounding box center [680, 438] width 546 height 38
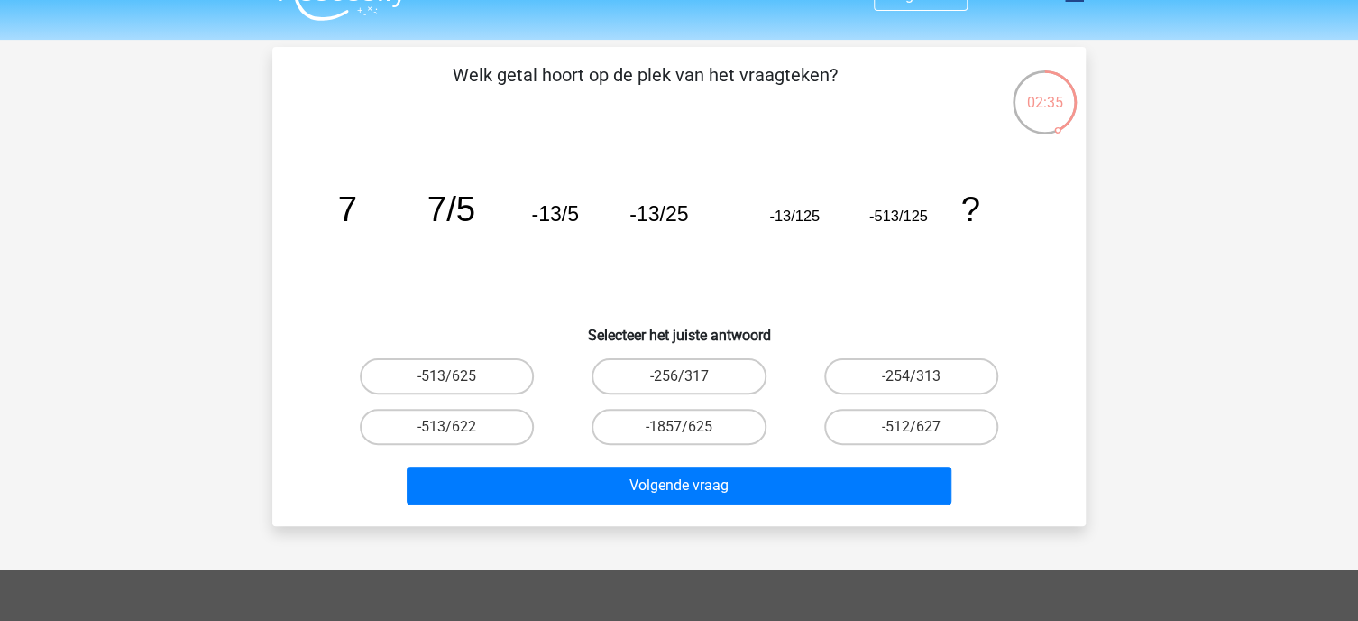
scroll to position [39, 0]
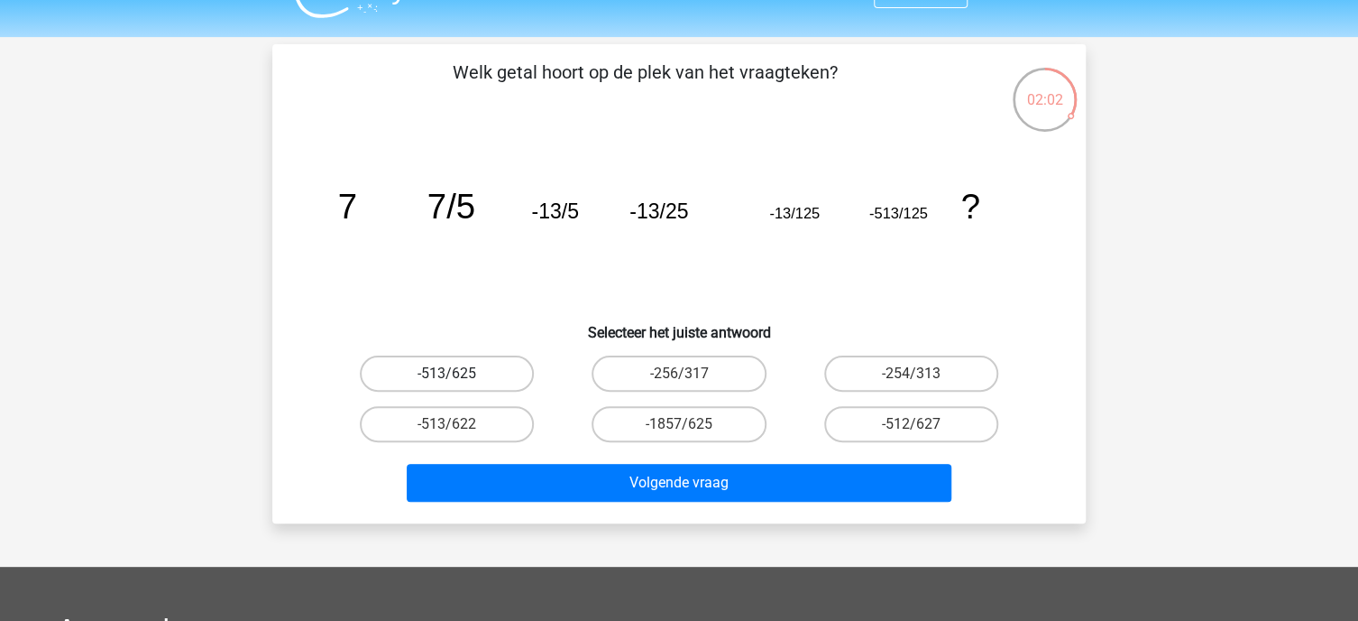
click at [476, 368] on label "-513/625" at bounding box center [447, 373] width 174 height 36
click at [459, 373] on input "-513/625" at bounding box center [453, 379] width 12 height 12
radio input "true"
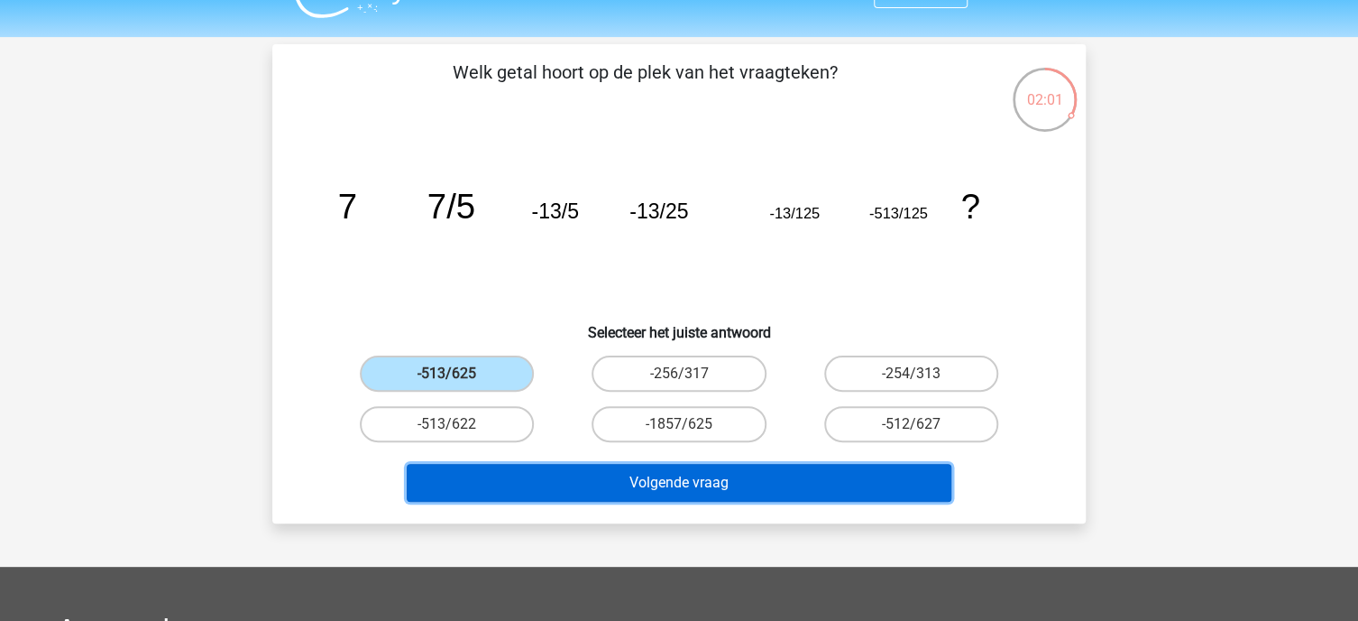
click at [651, 487] on button "Volgende vraag" at bounding box center [680, 483] width 546 height 38
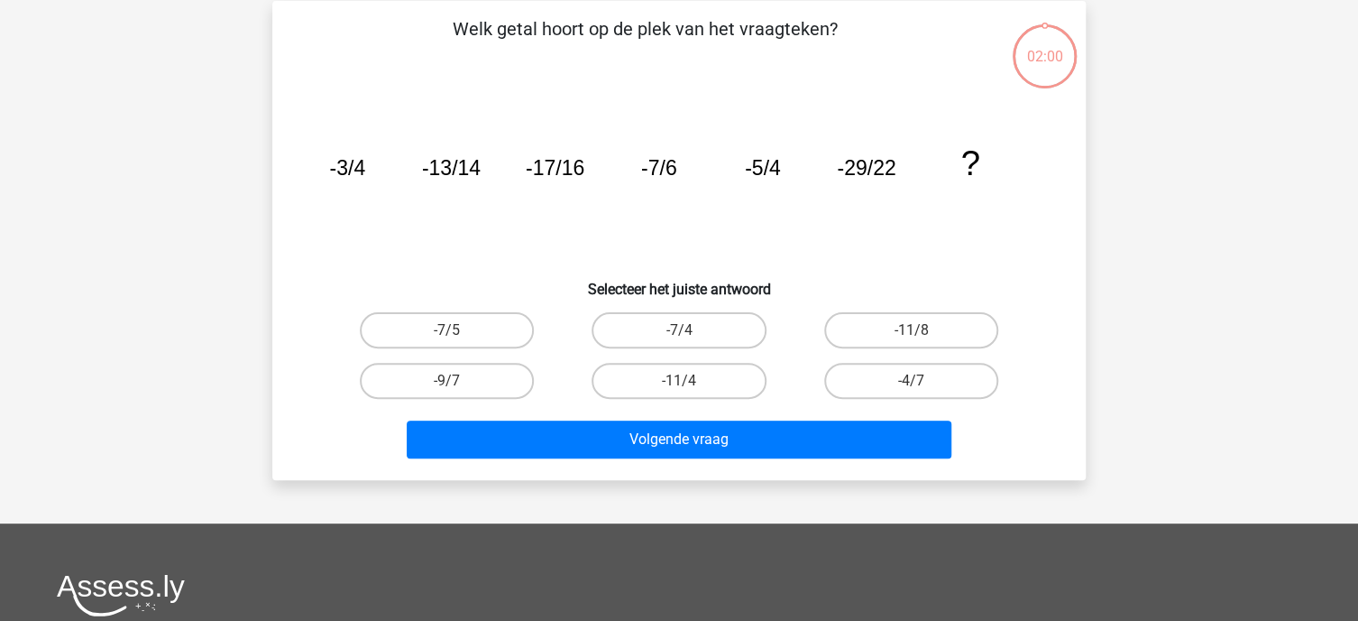
scroll to position [83, 0]
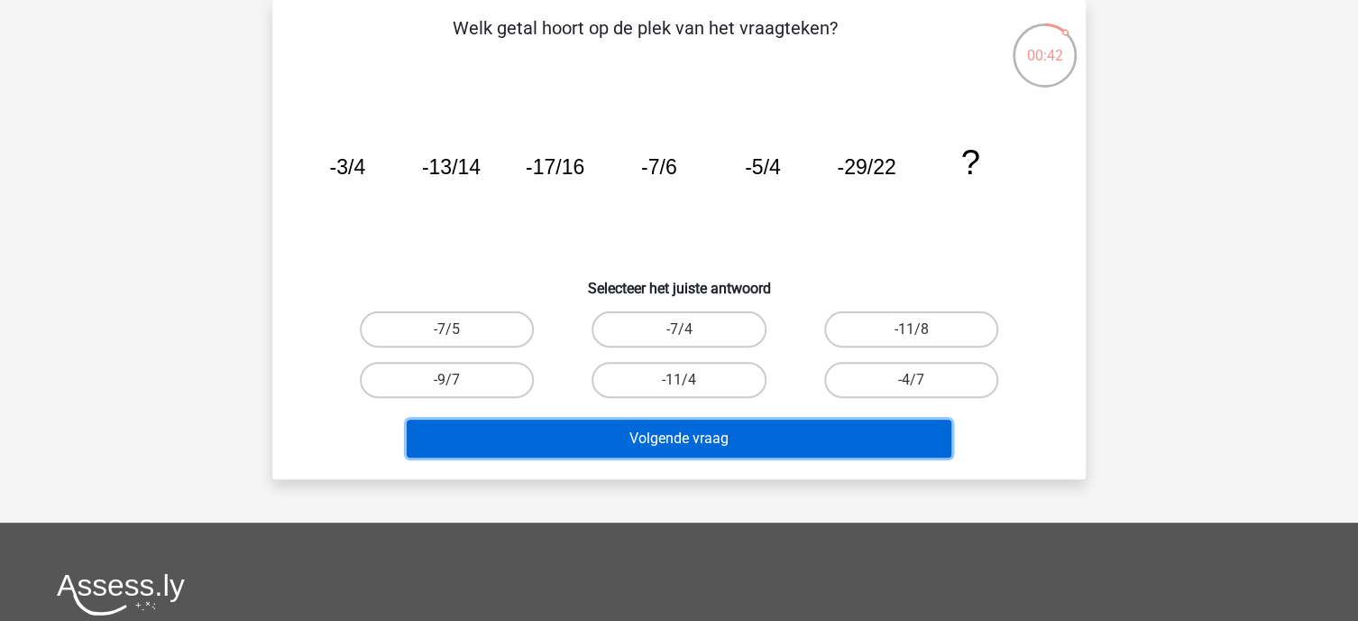
click at [649, 435] on button "Volgende vraag" at bounding box center [680, 438] width 546 height 38
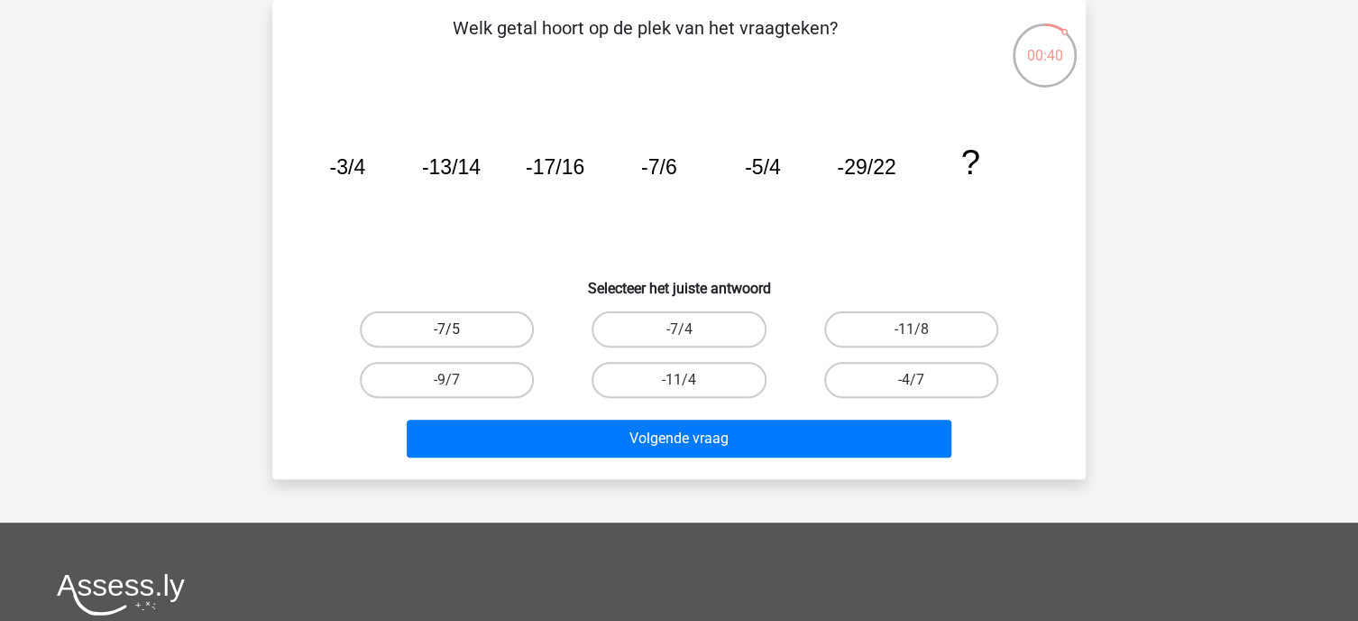
click at [465, 326] on label "-7/5" at bounding box center [447, 329] width 174 height 36
click at [459, 329] on input "-7/5" at bounding box center [453, 335] width 12 height 12
radio input "true"
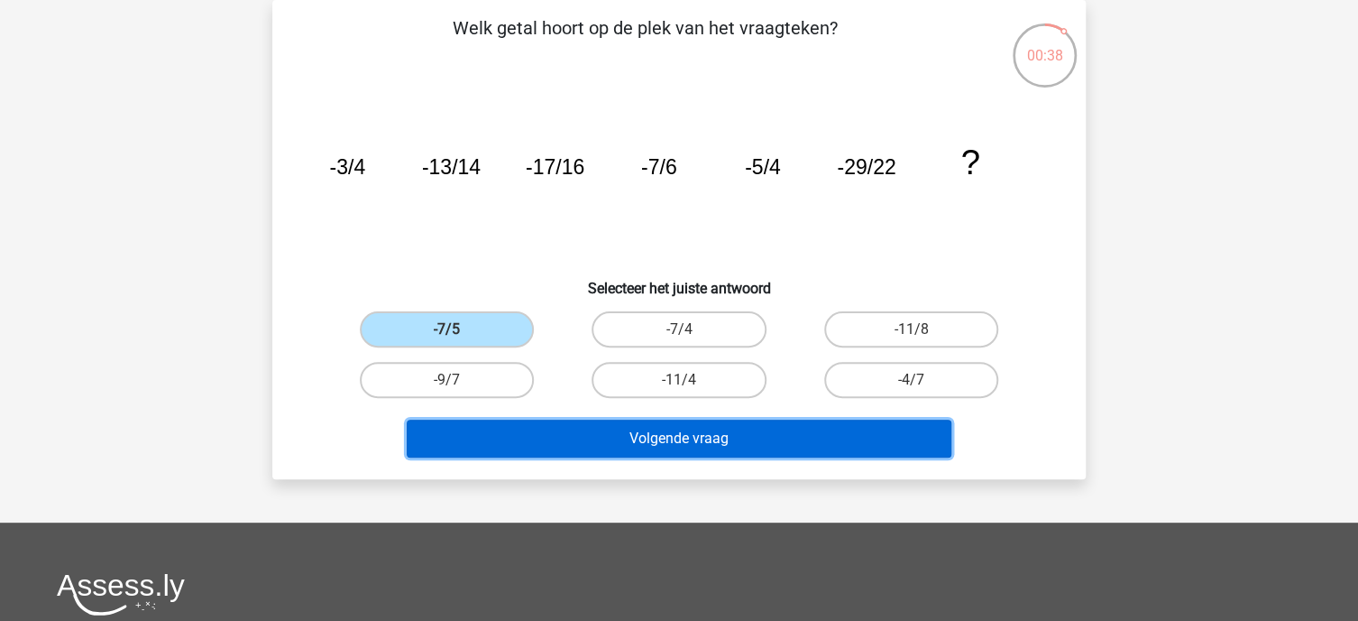
click at [676, 442] on button "Volgende vraag" at bounding box center [680, 438] width 546 height 38
click at [677, 439] on button "Volgende vraag" at bounding box center [680, 438] width 546 height 38
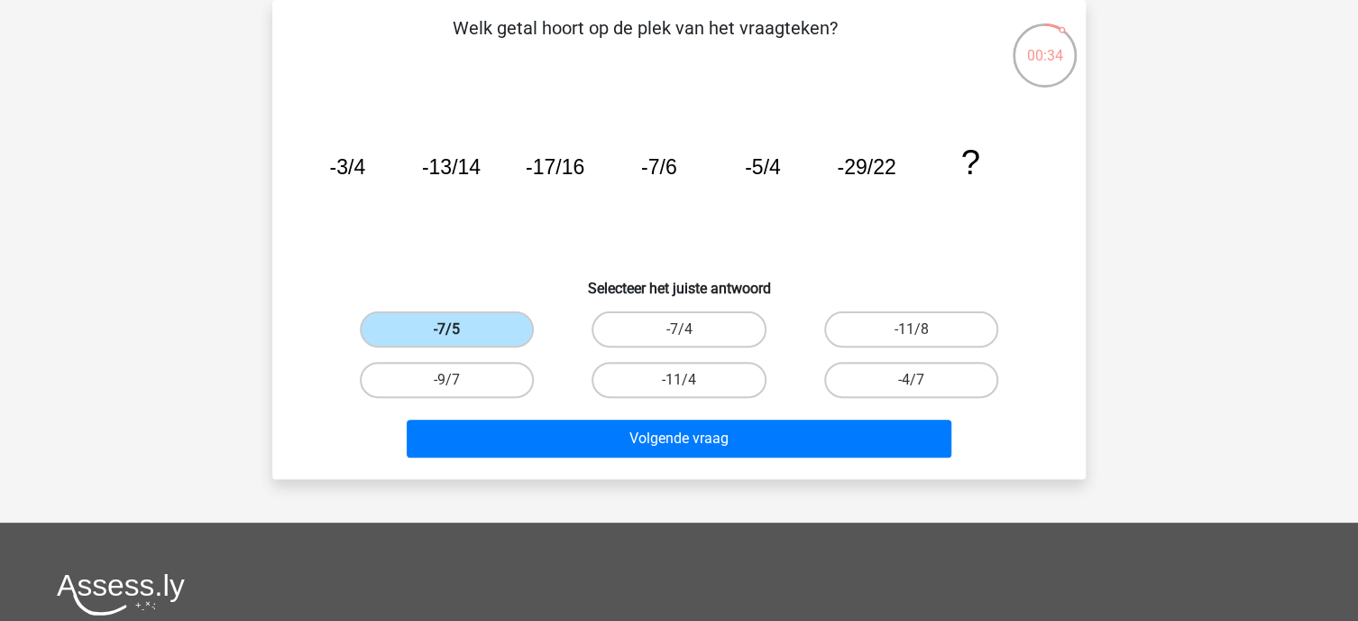
click at [471, 319] on label "-7/5" at bounding box center [447, 329] width 174 height 36
click at [459, 329] on input "-7/5" at bounding box center [453, 335] width 12 height 12
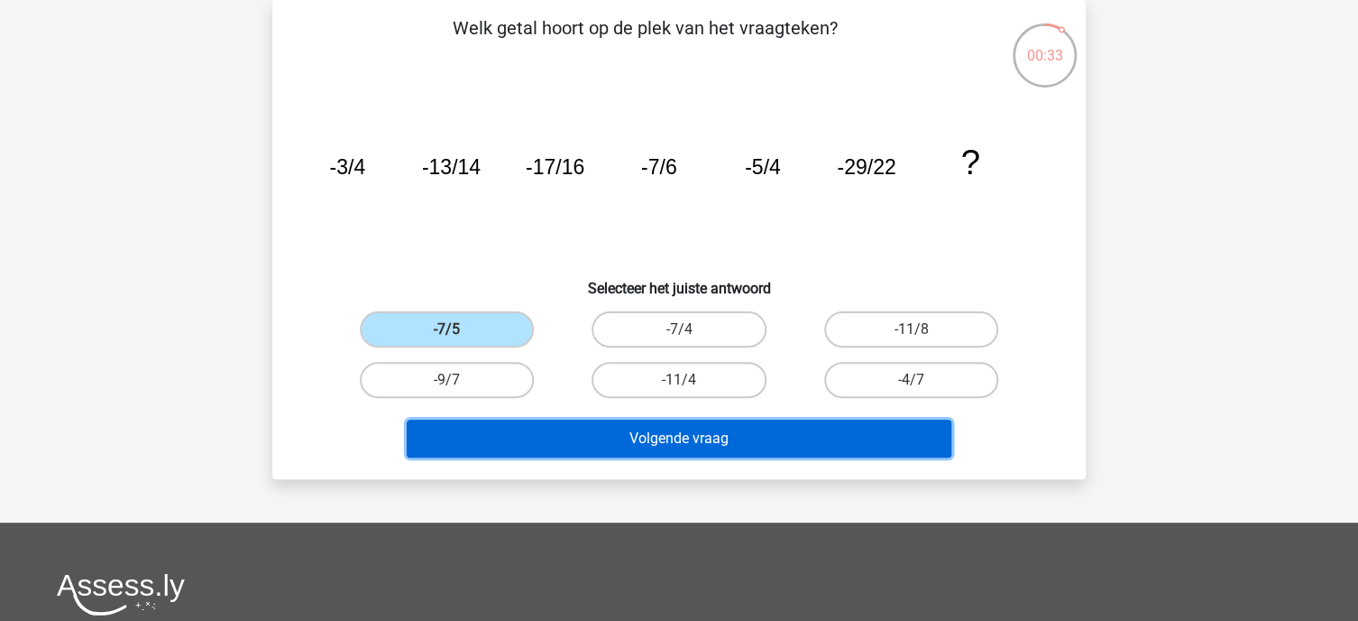
click at [675, 444] on button "Volgende vraag" at bounding box center [680, 438] width 546 height 38
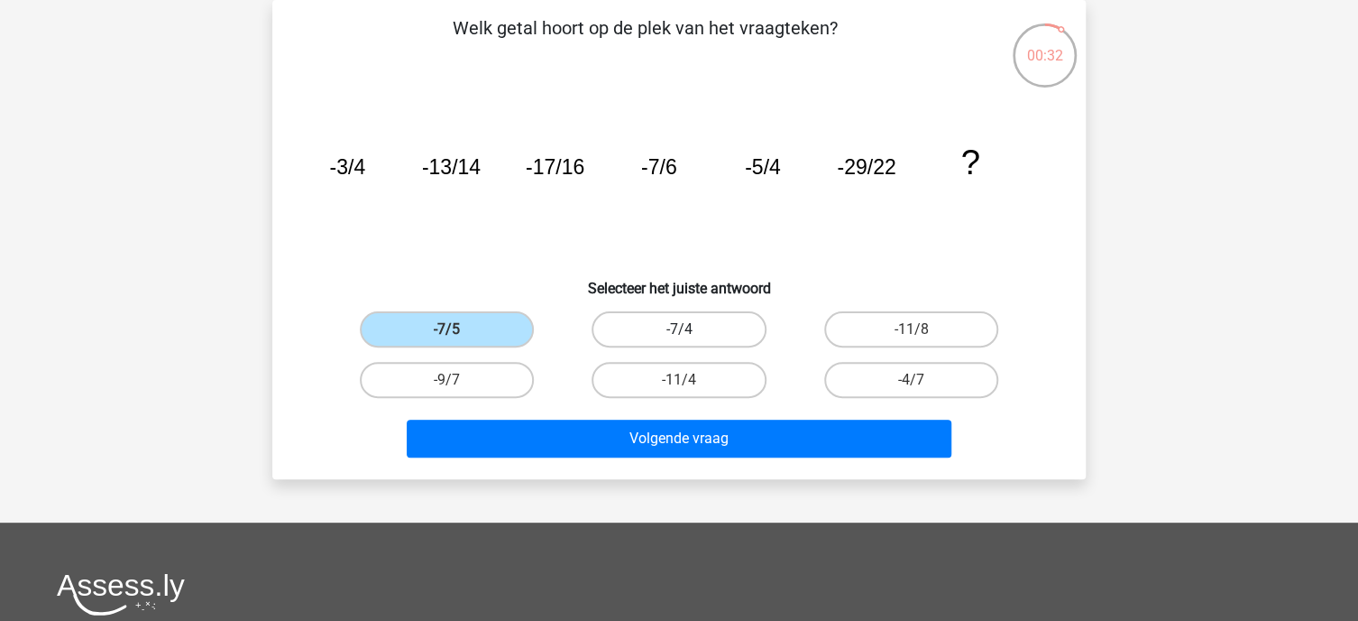
click at [654, 321] on label "-7/4" at bounding box center [679, 329] width 174 height 36
click at [679, 329] on input "-7/4" at bounding box center [685, 335] width 12 height 12
radio input "true"
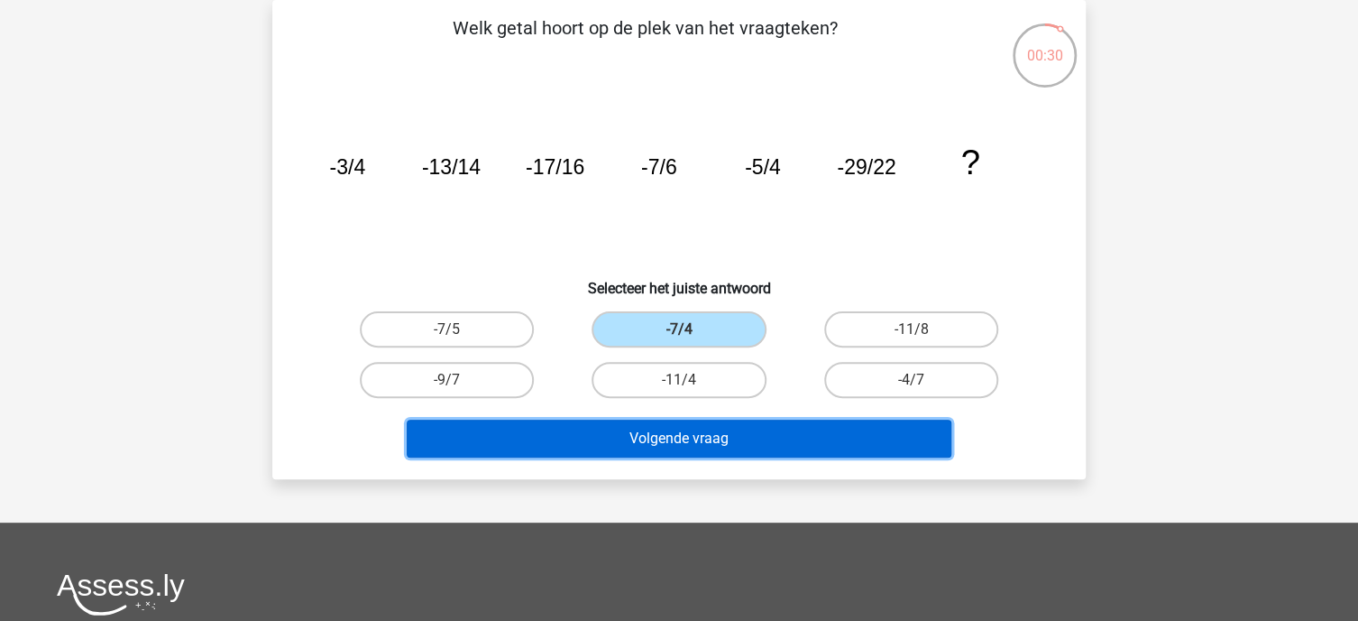
click at [695, 444] on button "Volgende vraag" at bounding box center [680, 438] width 546 height 38
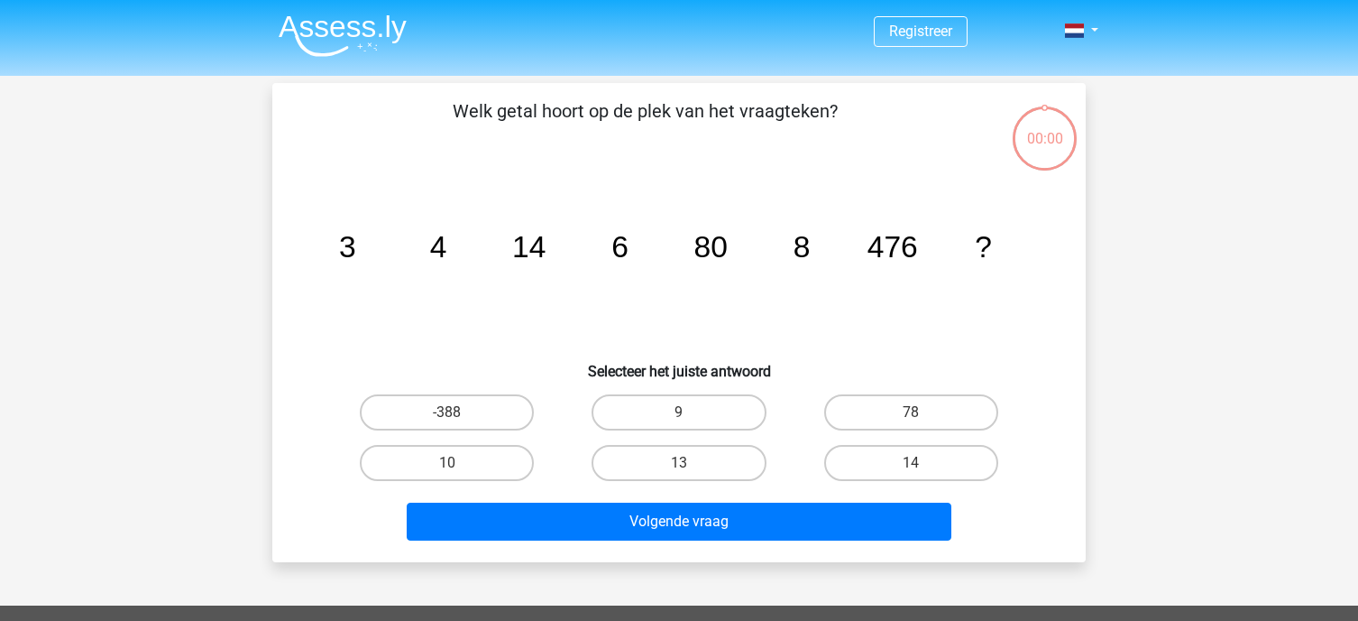
scroll to position [83, 0]
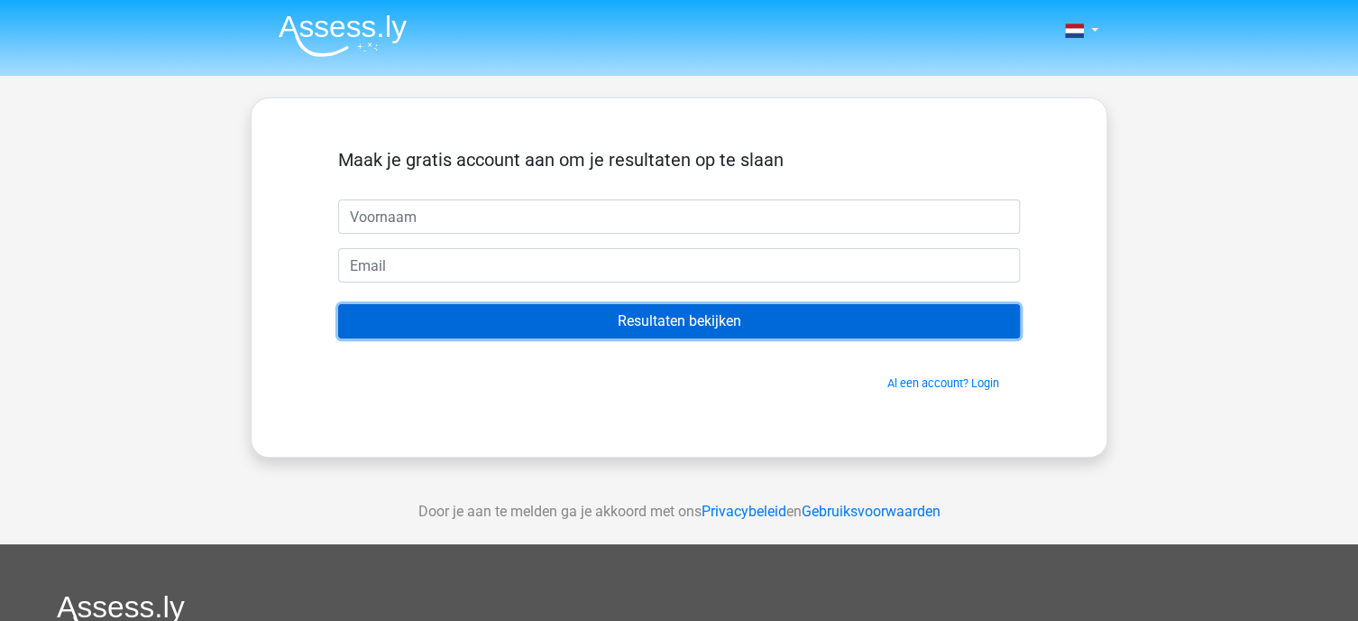
click at [559, 327] on input "Resultaten bekijken" at bounding box center [679, 321] width 682 height 34
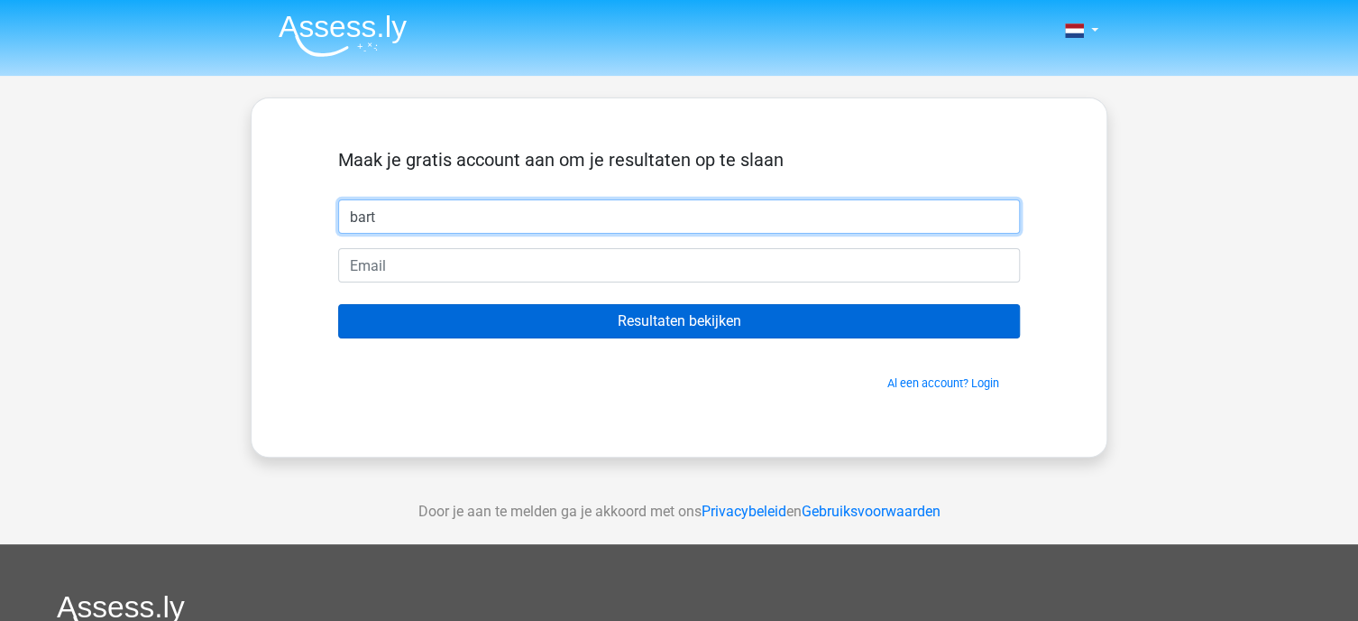
type input "bart"
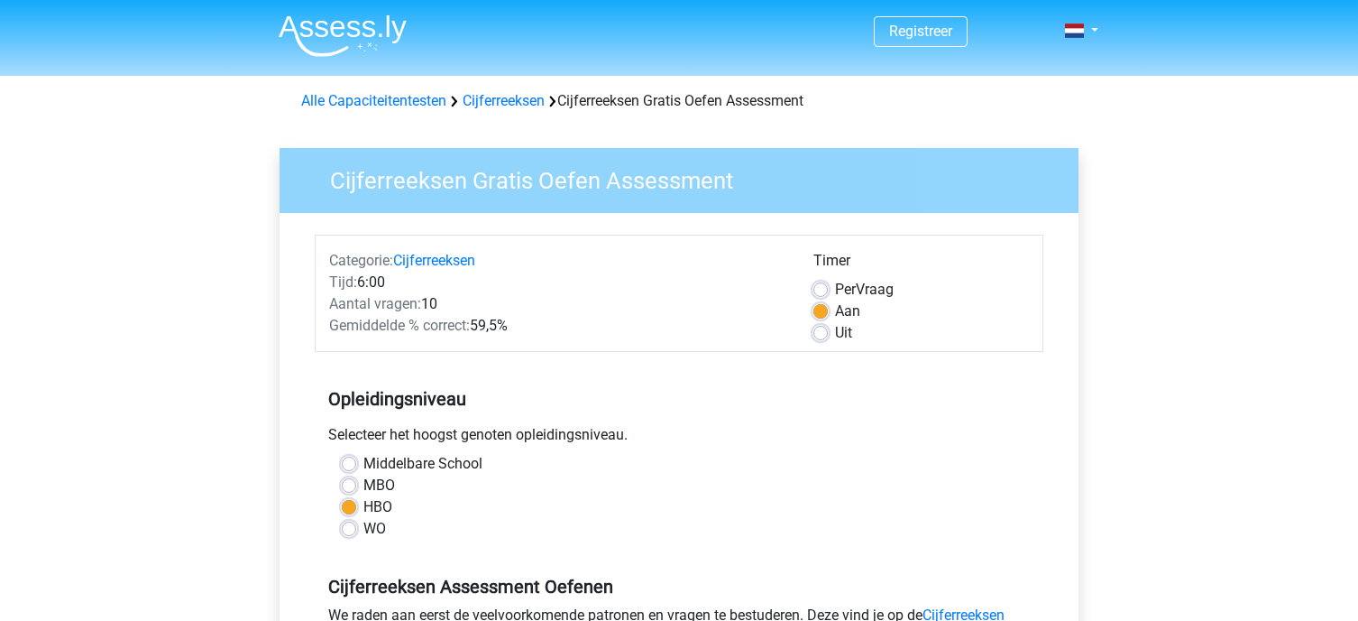
scroll to position [354, 0]
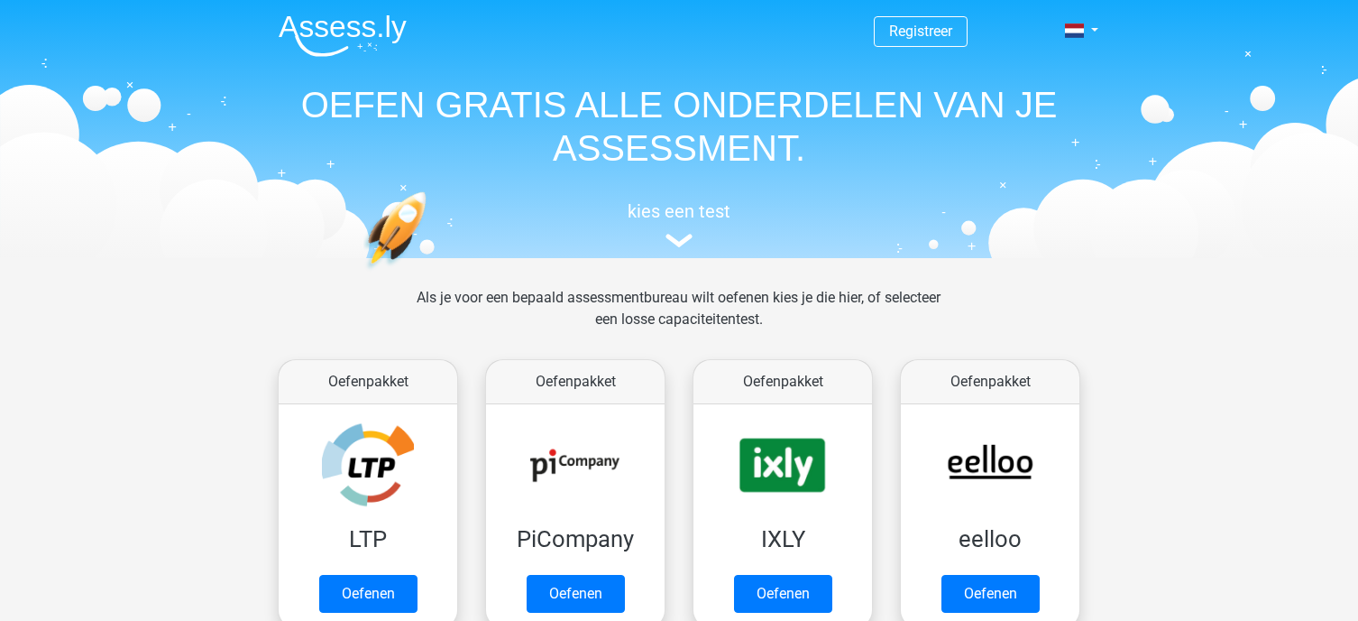
scroll to position [805, 0]
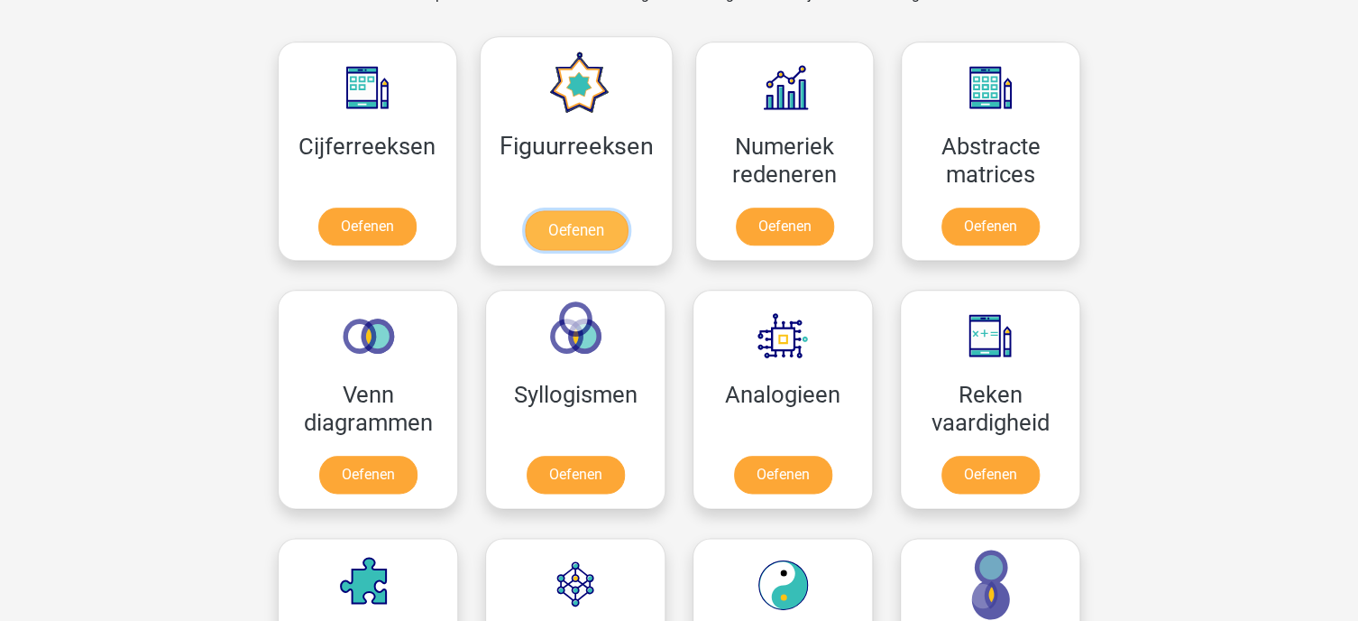
click at [575, 210] on link "Oefenen" at bounding box center [575, 230] width 103 height 40
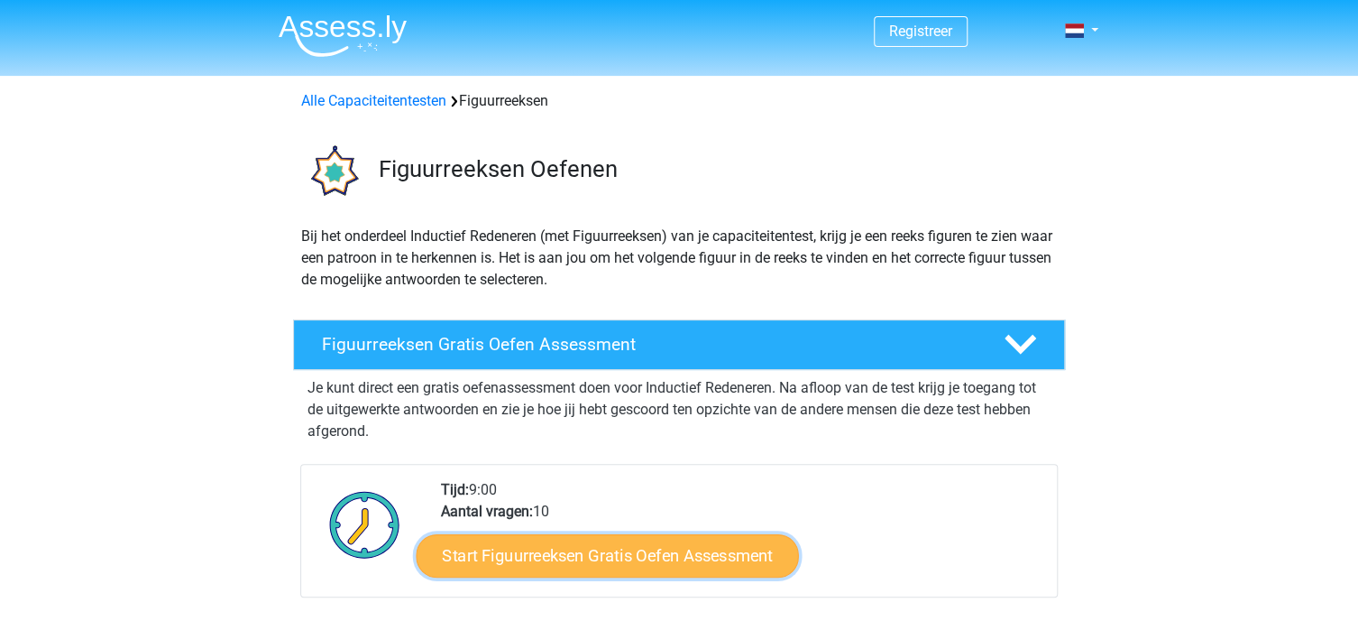
click at [550, 556] on link "Start Figuurreeksen Gratis Oefen Assessment" at bounding box center [608, 554] width 382 height 43
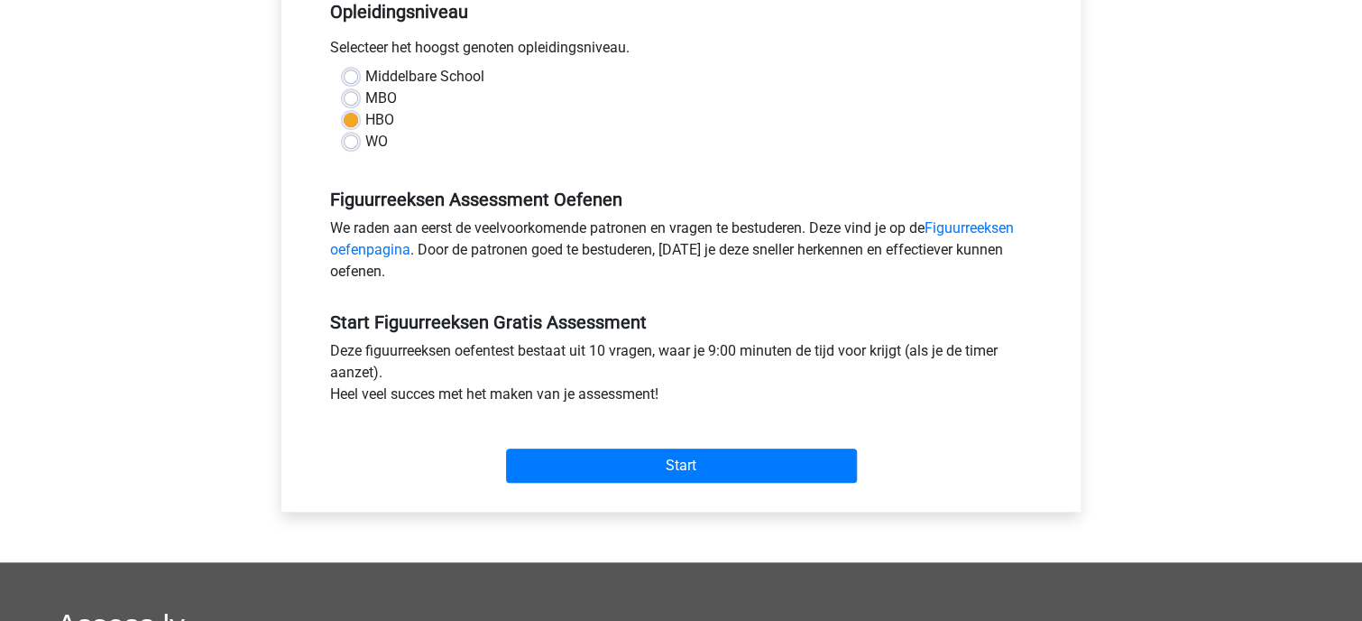
scroll to position [408, 0]
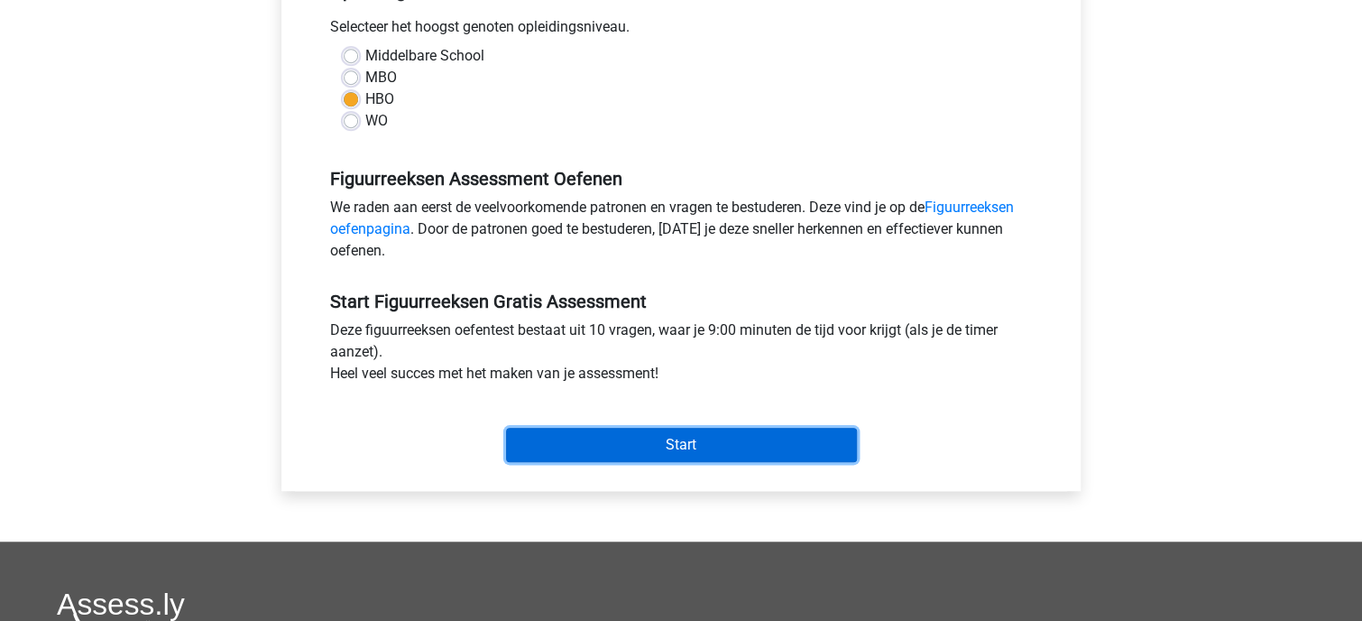
click at [718, 448] on input "Start" at bounding box center [681, 445] width 351 height 34
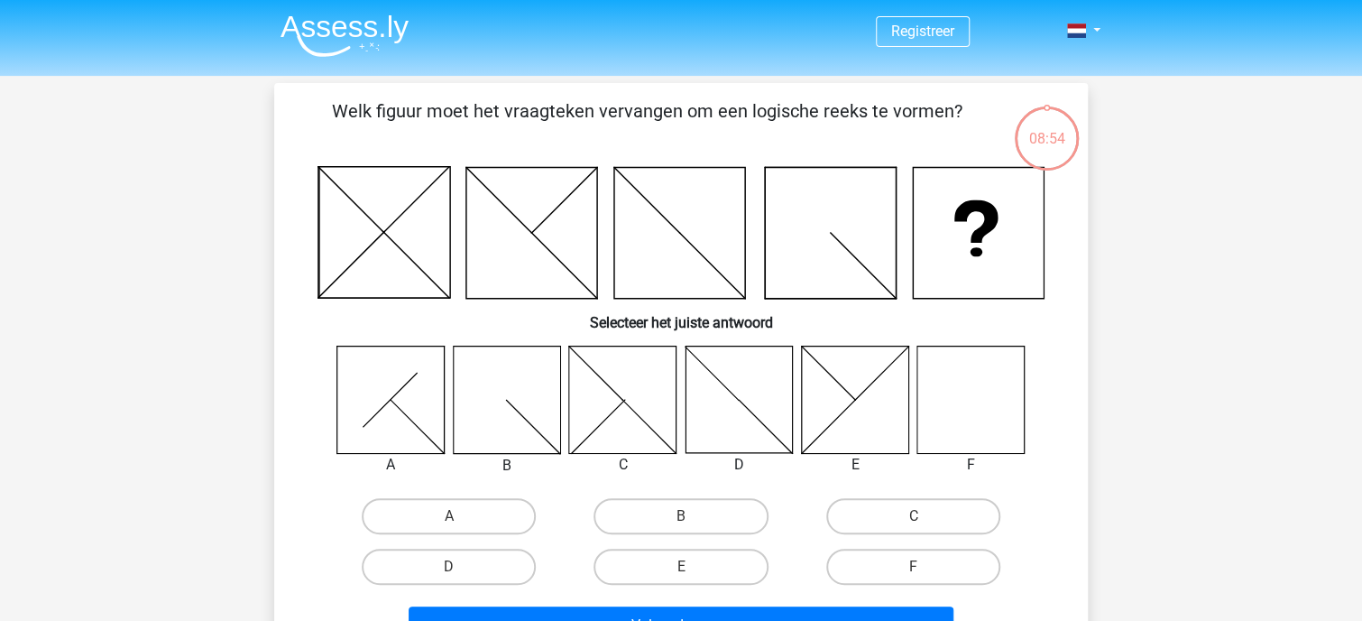
click at [981, 409] on icon at bounding box center [970, 398] width 107 height 107
click at [932, 566] on label "F" at bounding box center [913, 566] width 174 height 36
click at [925, 566] on input "F" at bounding box center [919, 572] width 12 height 12
radio input "true"
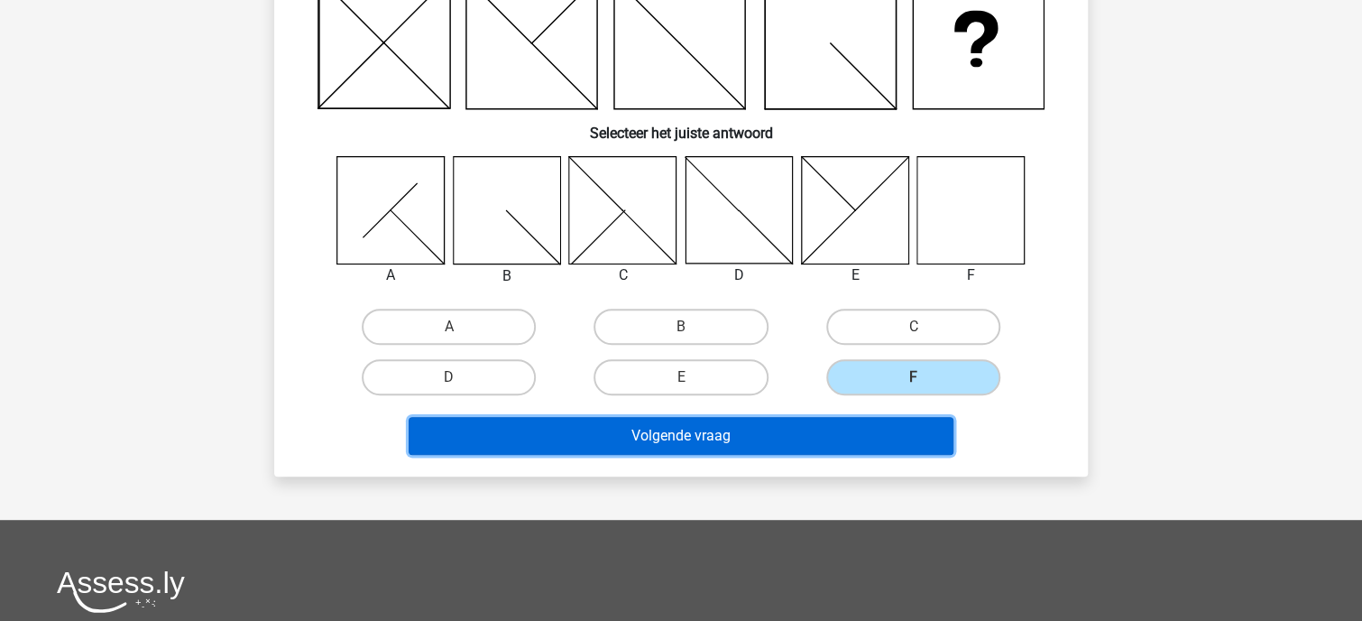
click at [704, 437] on button "Volgende vraag" at bounding box center [682, 436] width 546 height 38
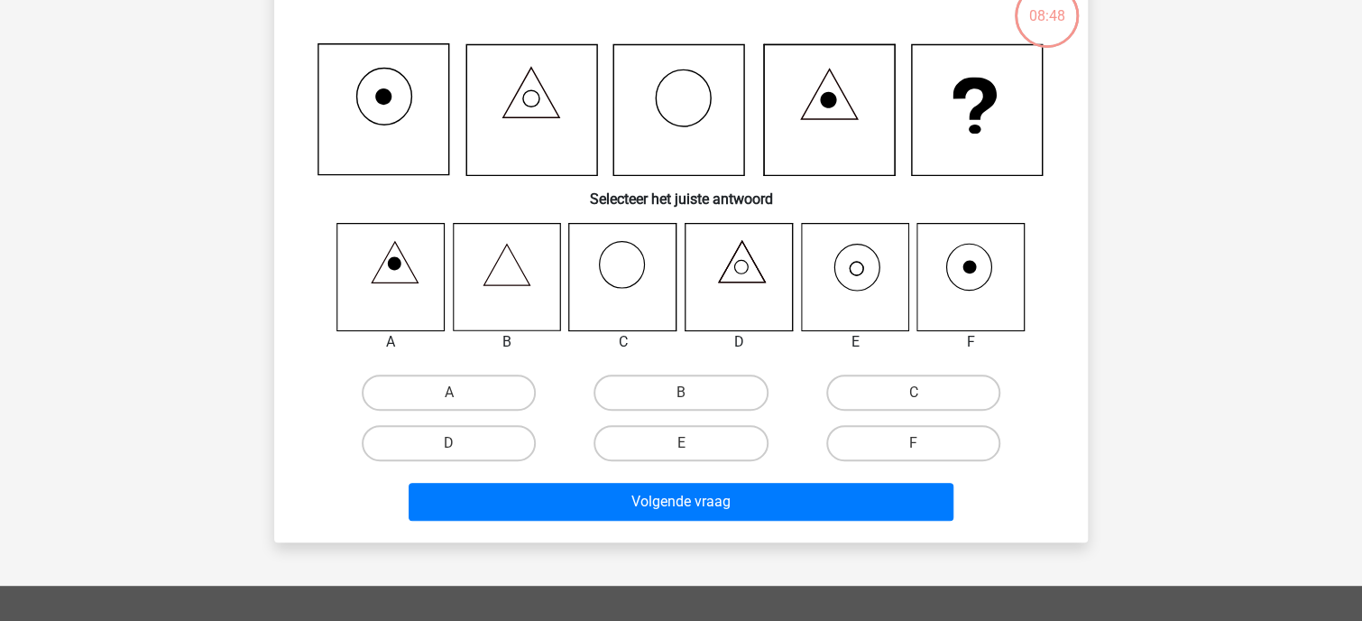
scroll to position [83, 0]
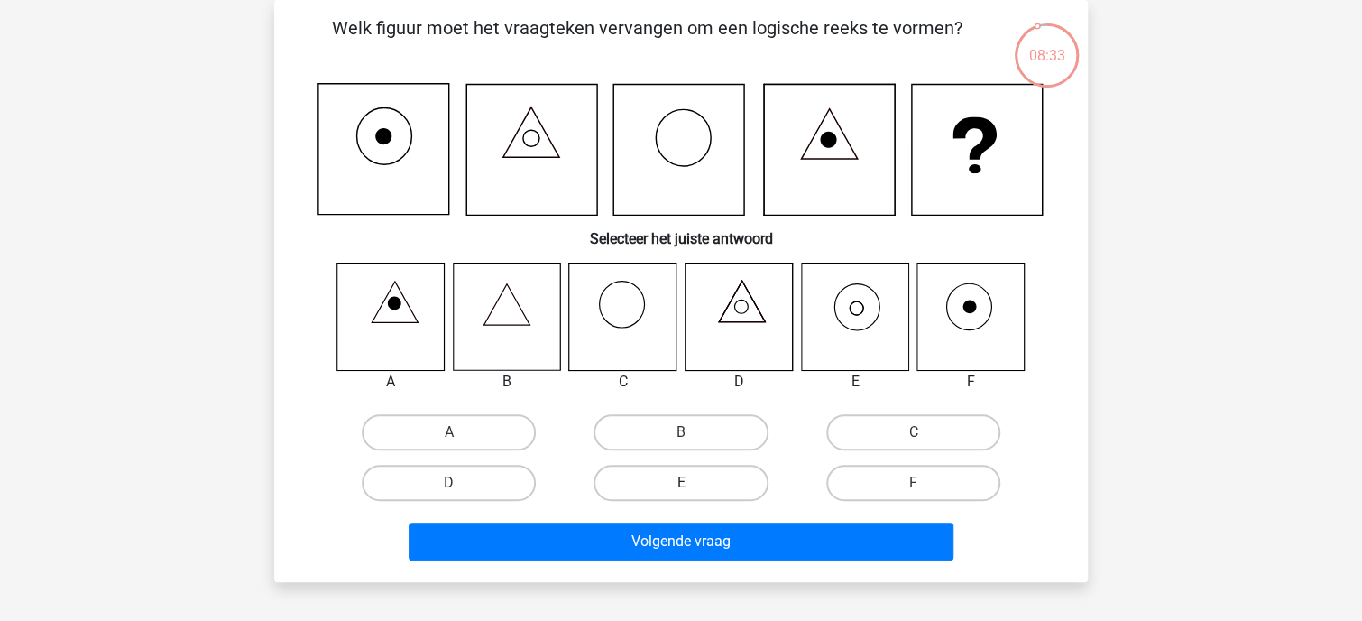
click at [678, 488] on label "E" at bounding box center [680, 483] width 174 height 36
click at [681, 488] on input "E" at bounding box center [687, 489] width 12 height 12
radio input "true"
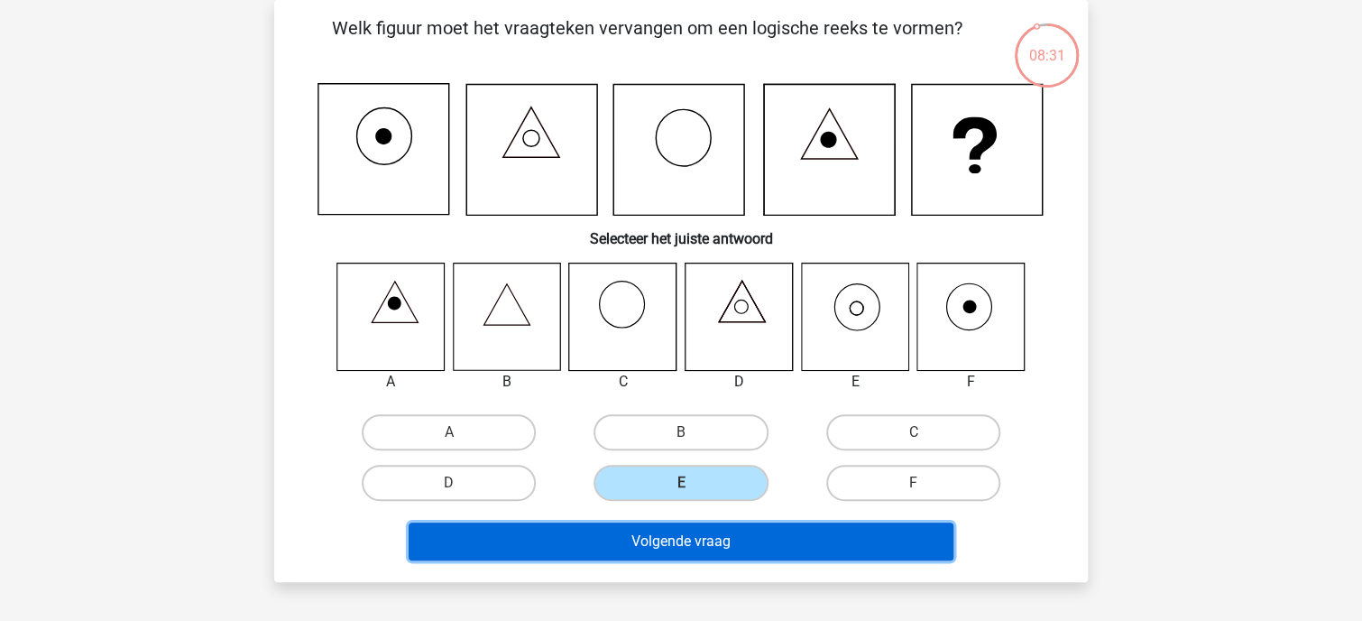
click at [666, 543] on button "Volgende vraag" at bounding box center [682, 541] width 546 height 38
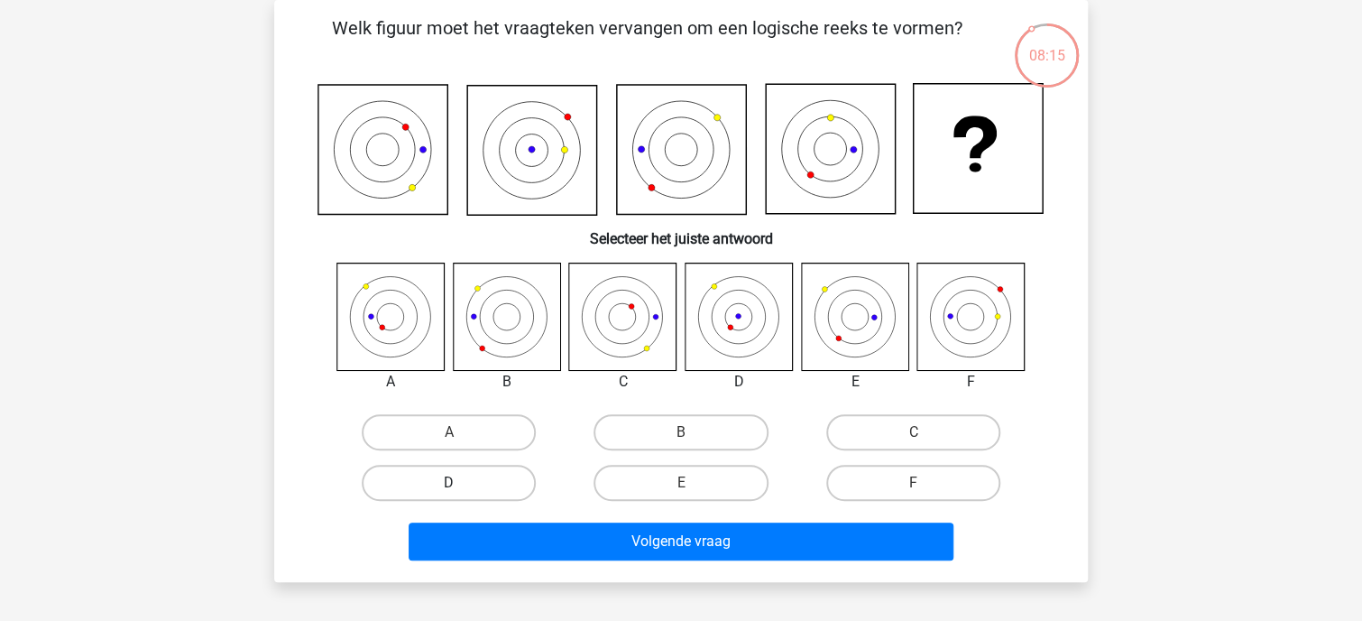
click at [465, 480] on label "D" at bounding box center [449, 483] width 174 height 36
click at [461, 483] on input "D" at bounding box center [455, 489] width 12 height 12
radio input "true"
click at [419, 417] on label "A" at bounding box center [449, 432] width 174 height 36
click at [449, 432] on input "A" at bounding box center [455, 438] width 12 height 12
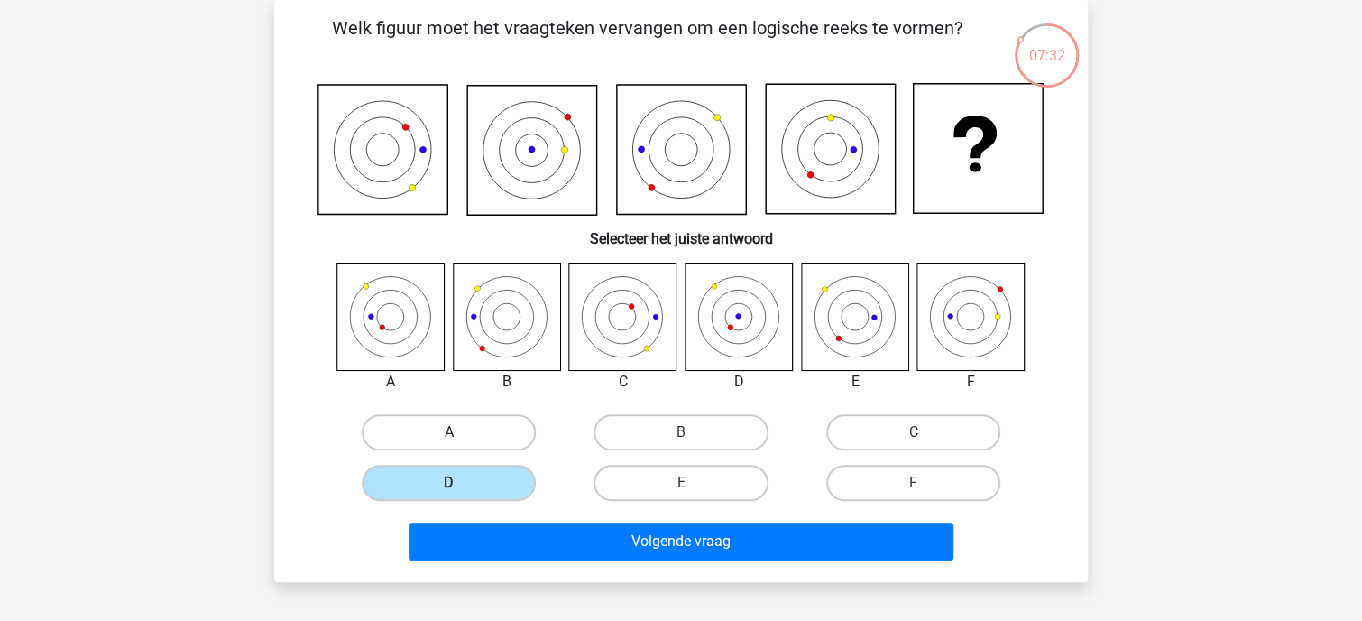
radio input "true"
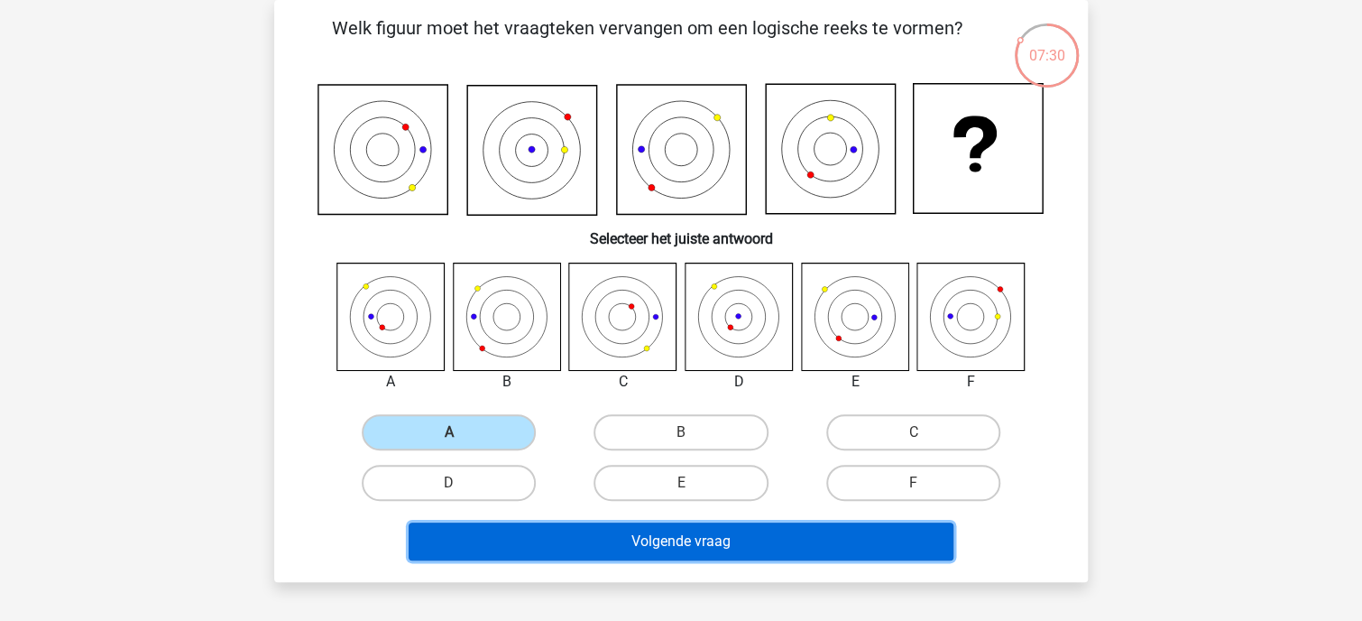
click at [632, 540] on button "Volgende vraag" at bounding box center [682, 541] width 546 height 38
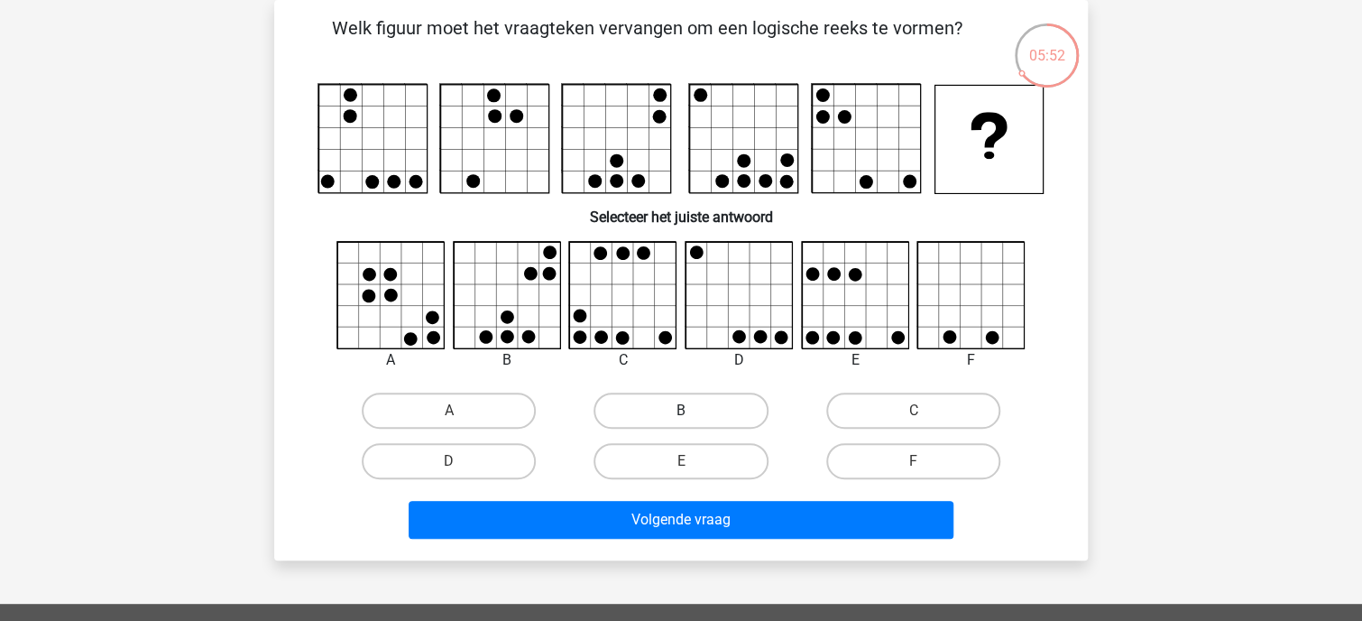
click at [676, 410] on label "B" at bounding box center [680, 410] width 174 height 36
click at [681, 410] on input "B" at bounding box center [687, 416] width 12 height 12
radio input "true"
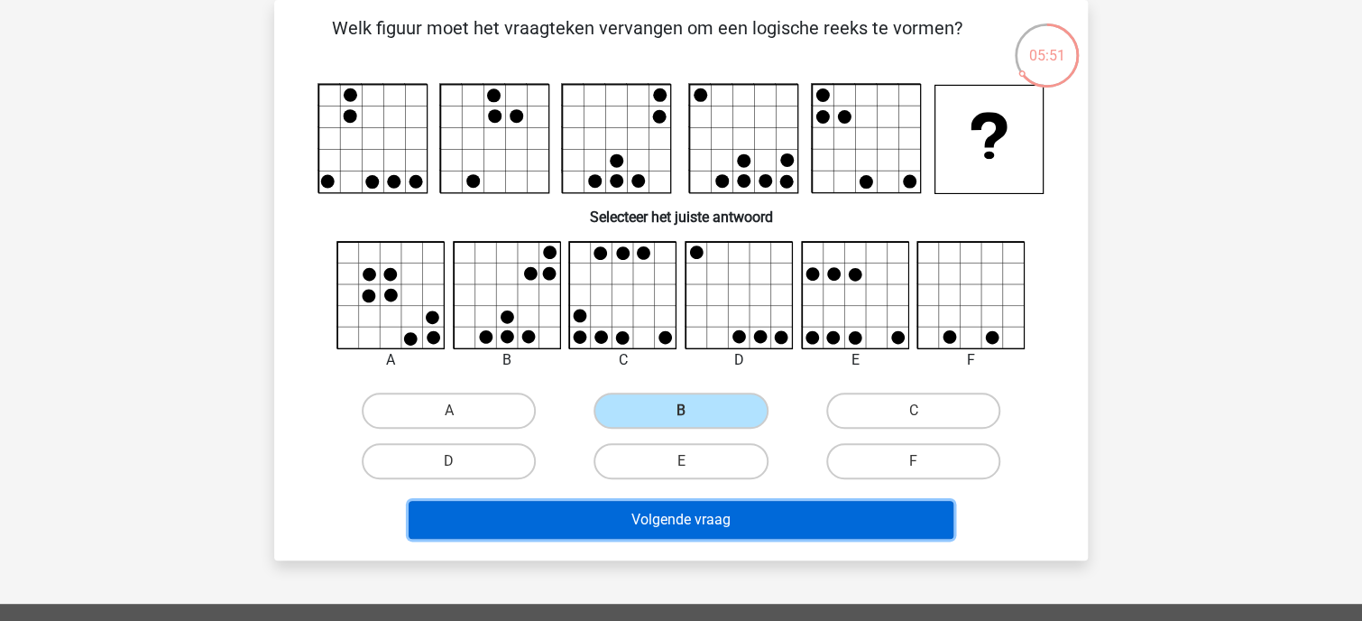
click at [673, 521] on button "Volgende vraag" at bounding box center [682, 520] width 546 height 38
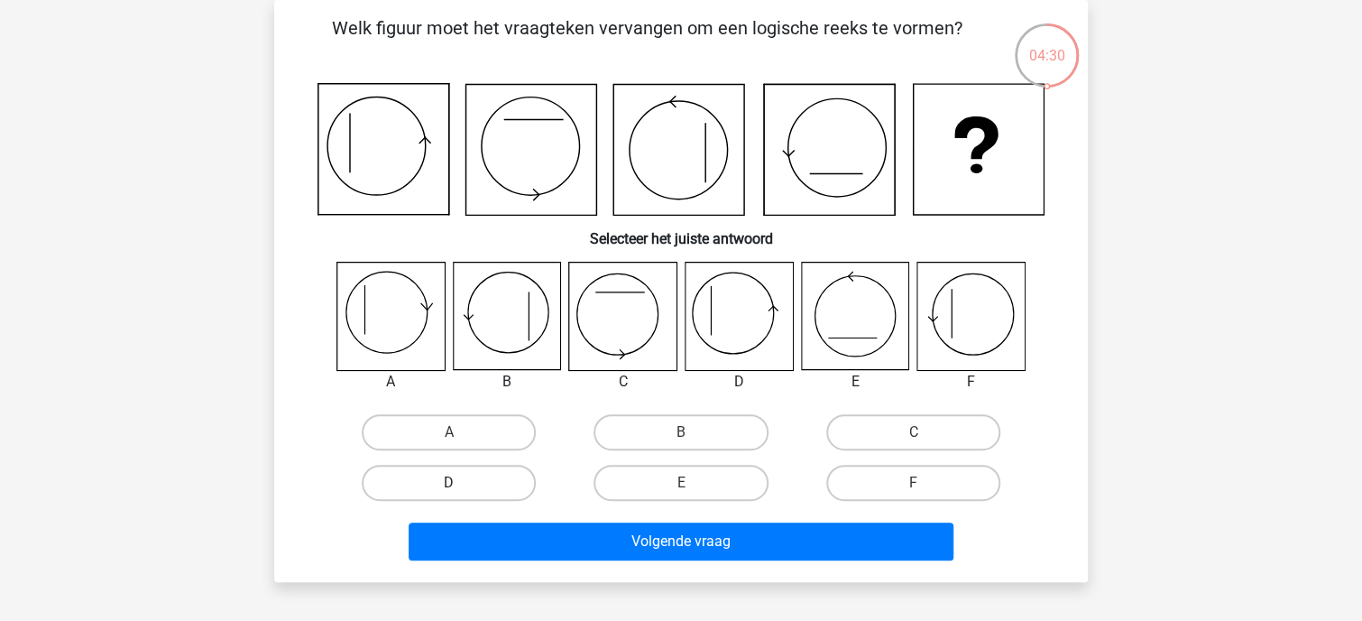
click at [487, 483] on label "D" at bounding box center [449, 483] width 174 height 36
click at [461, 483] on input "D" at bounding box center [455, 489] width 12 height 12
radio input "true"
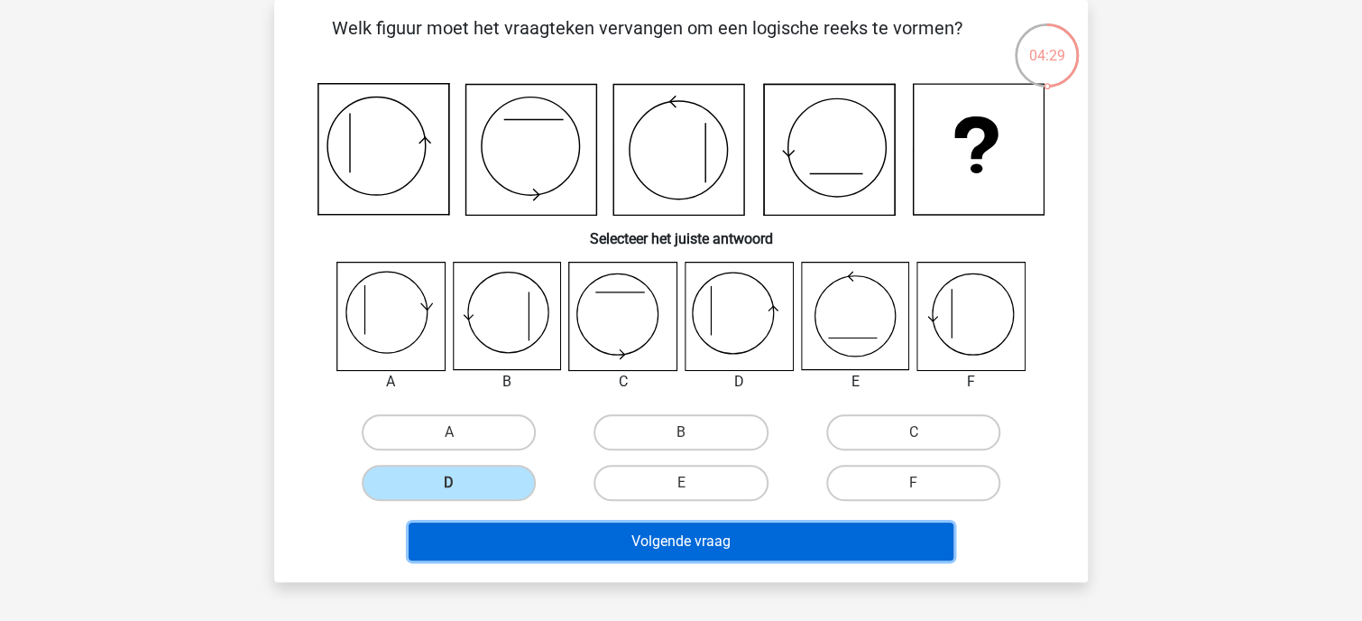
click at [671, 542] on button "Volgende vraag" at bounding box center [682, 541] width 546 height 38
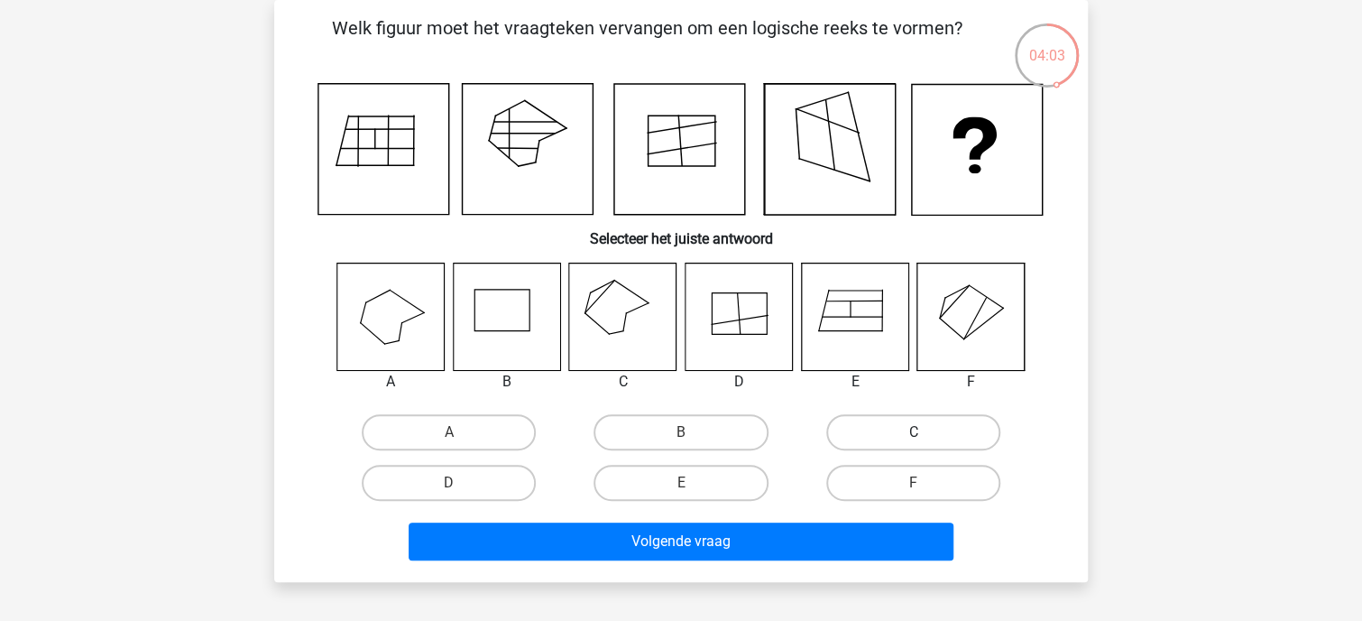
click at [888, 434] on label "C" at bounding box center [913, 432] width 174 height 36
click at [913, 434] on input "C" at bounding box center [919, 438] width 12 height 12
radio input "true"
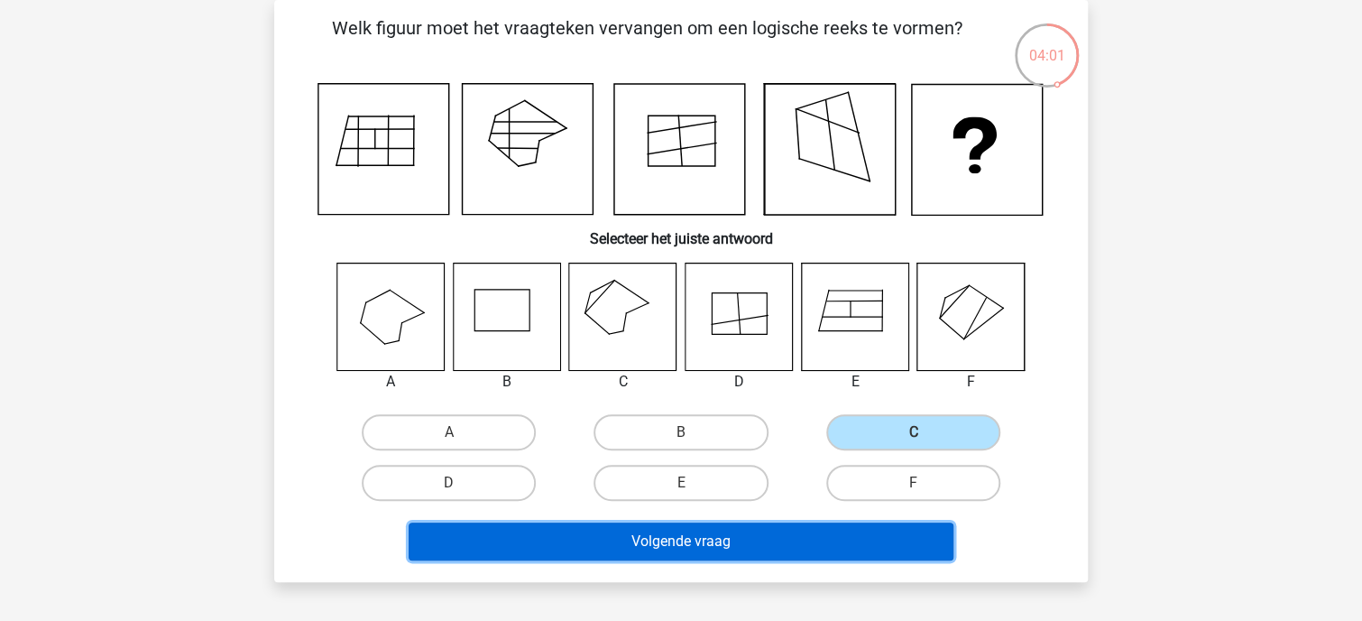
click at [724, 538] on button "Volgende vraag" at bounding box center [682, 541] width 546 height 38
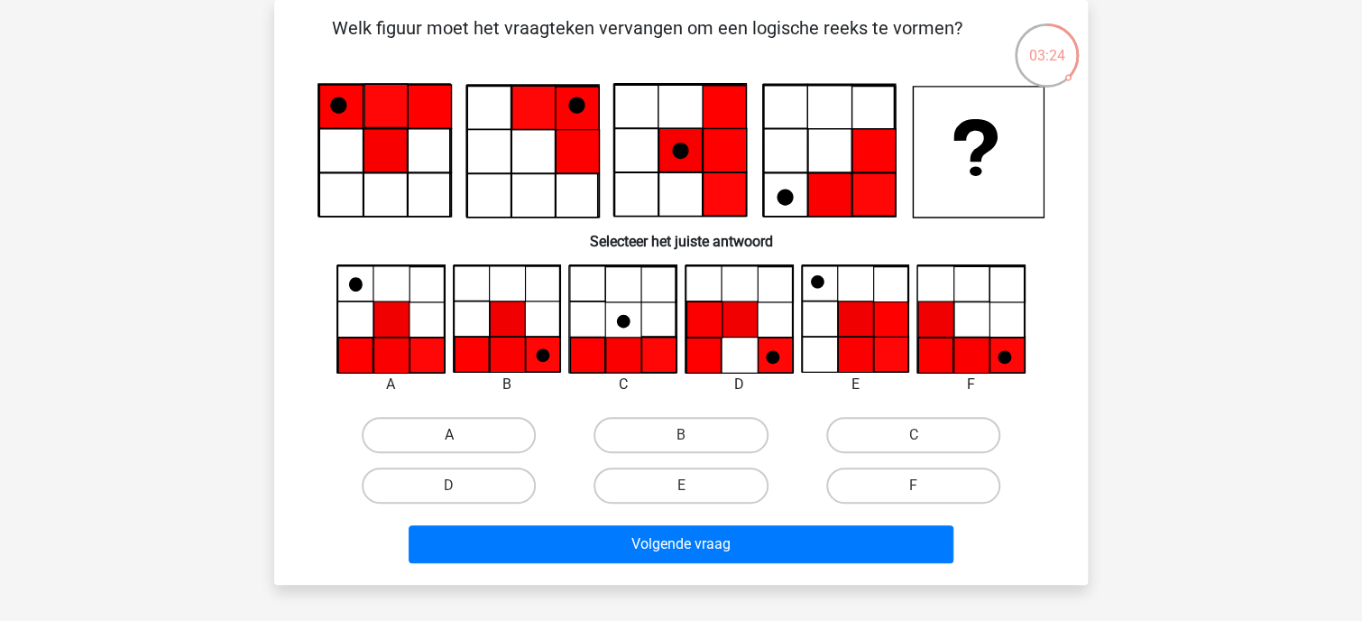
click at [451, 428] on label "A" at bounding box center [449, 435] width 174 height 36
click at [451, 435] on input "A" at bounding box center [455, 441] width 12 height 12
radio input "true"
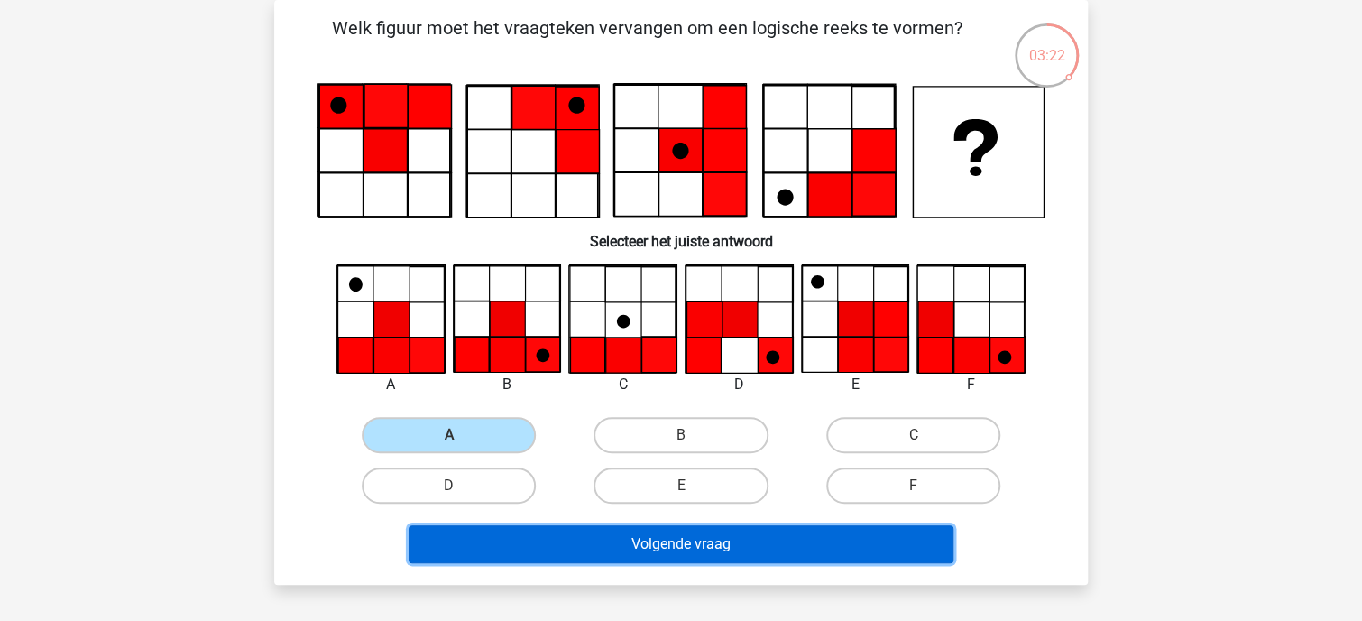
click at [618, 547] on button "Volgende vraag" at bounding box center [682, 544] width 546 height 38
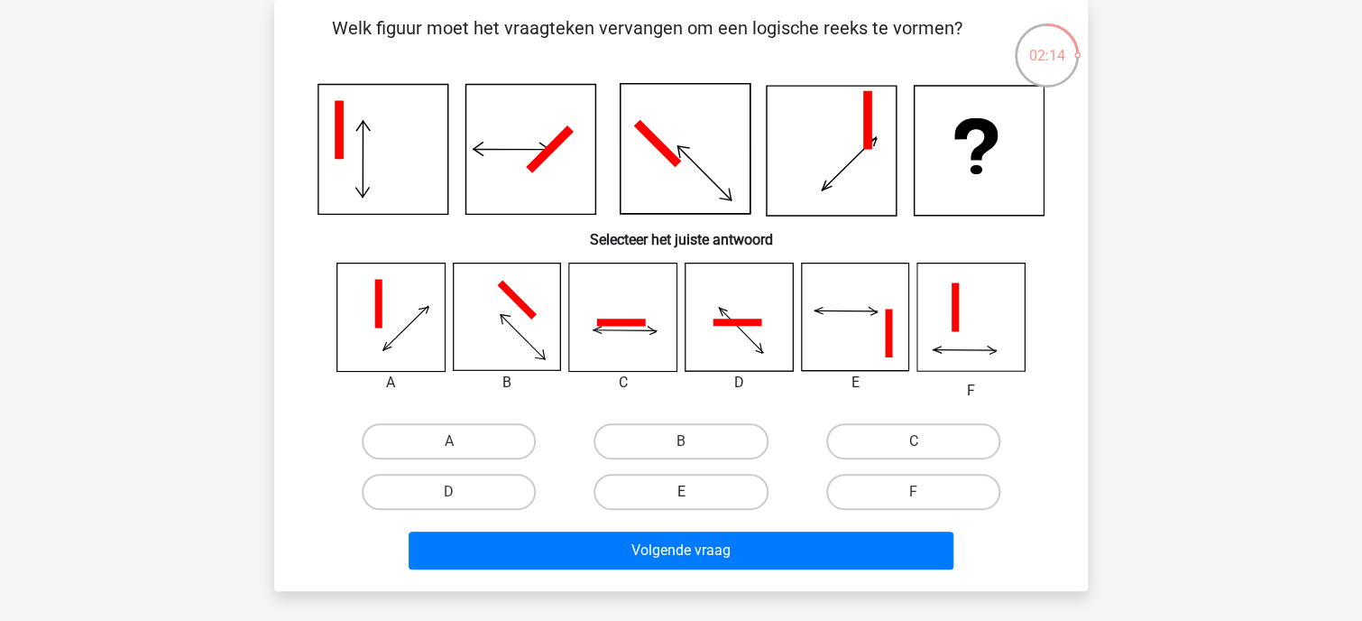
click at [667, 500] on label "E" at bounding box center [680, 492] width 174 height 36
click at [681, 500] on input "E" at bounding box center [687, 498] width 12 height 12
radio input "true"
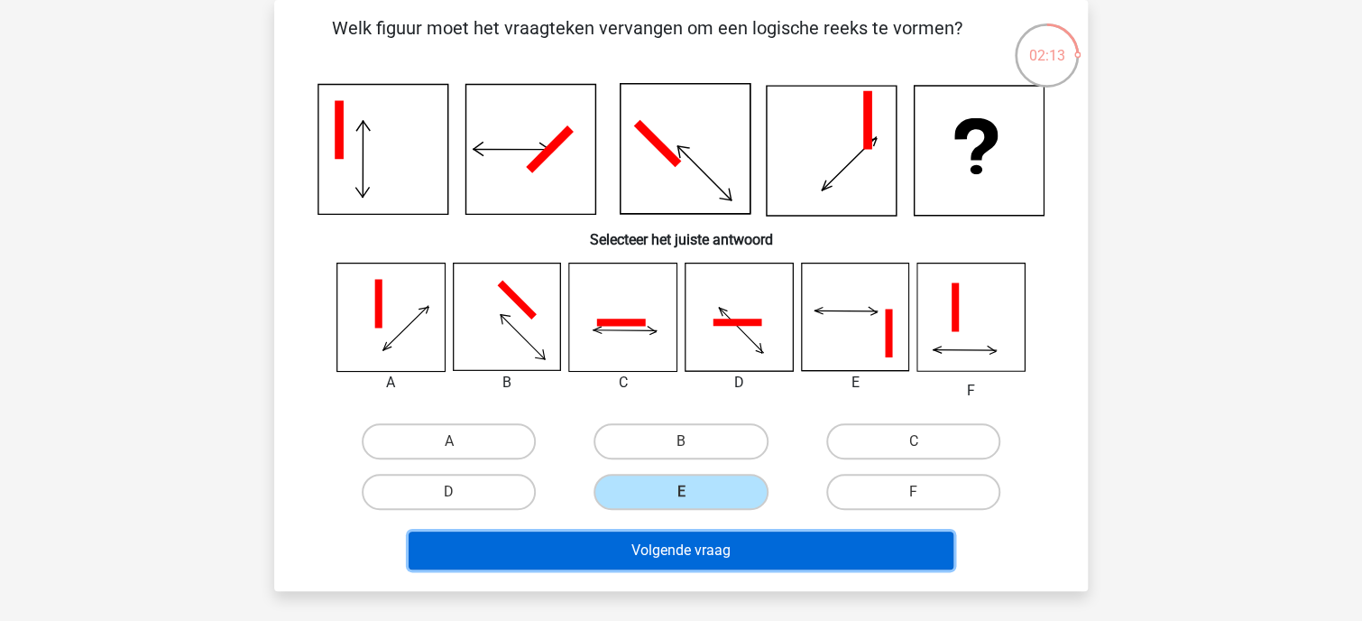
click at [664, 548] on button "Volgende vraag" at bounding box center [682, 550] width 546 height 38
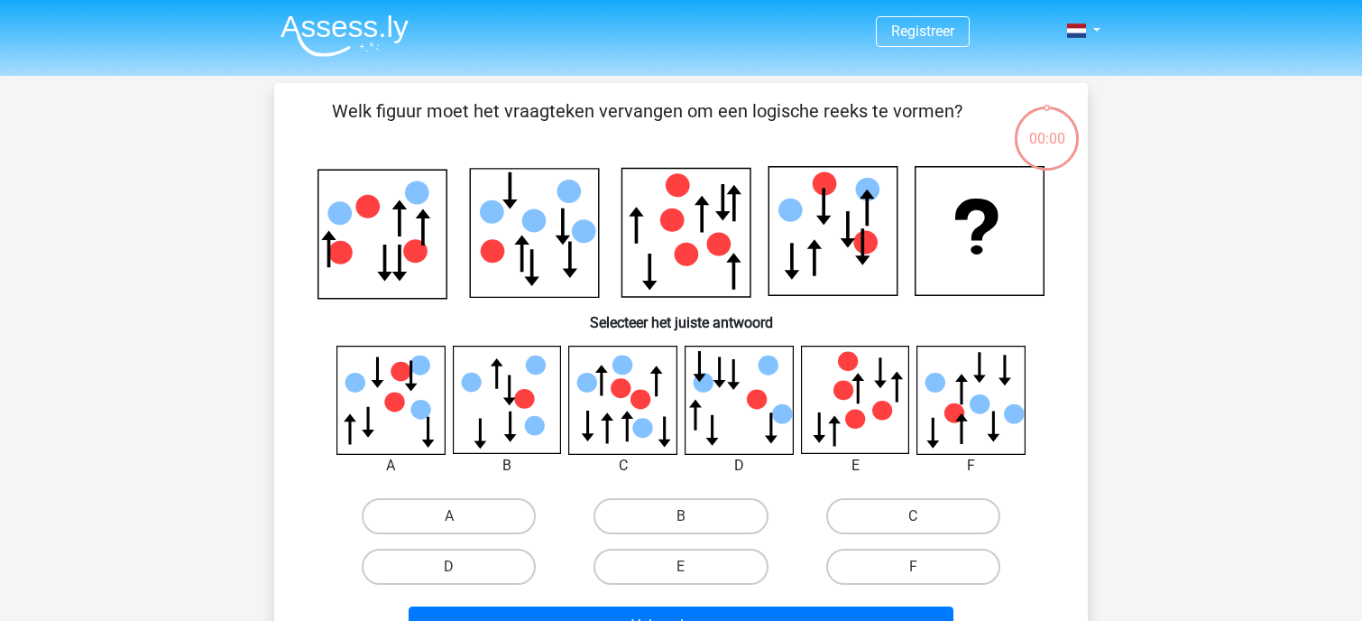
scroll to position [83, 0]
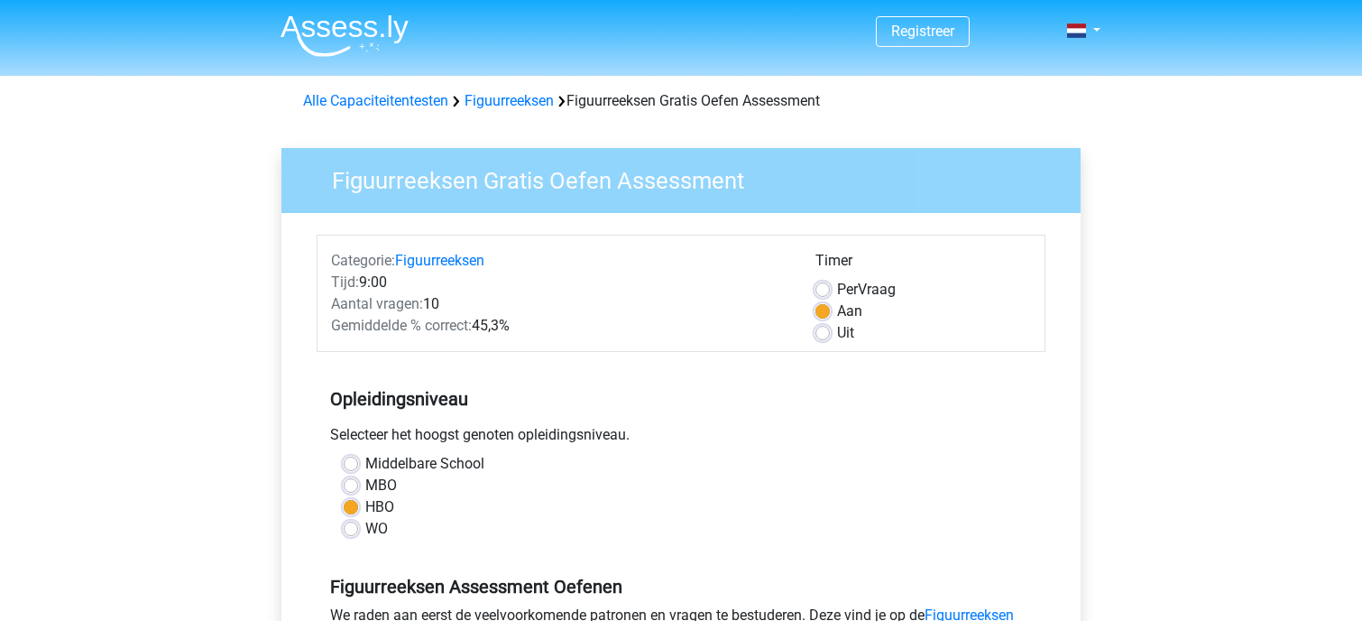
scroll to position [408, 0]
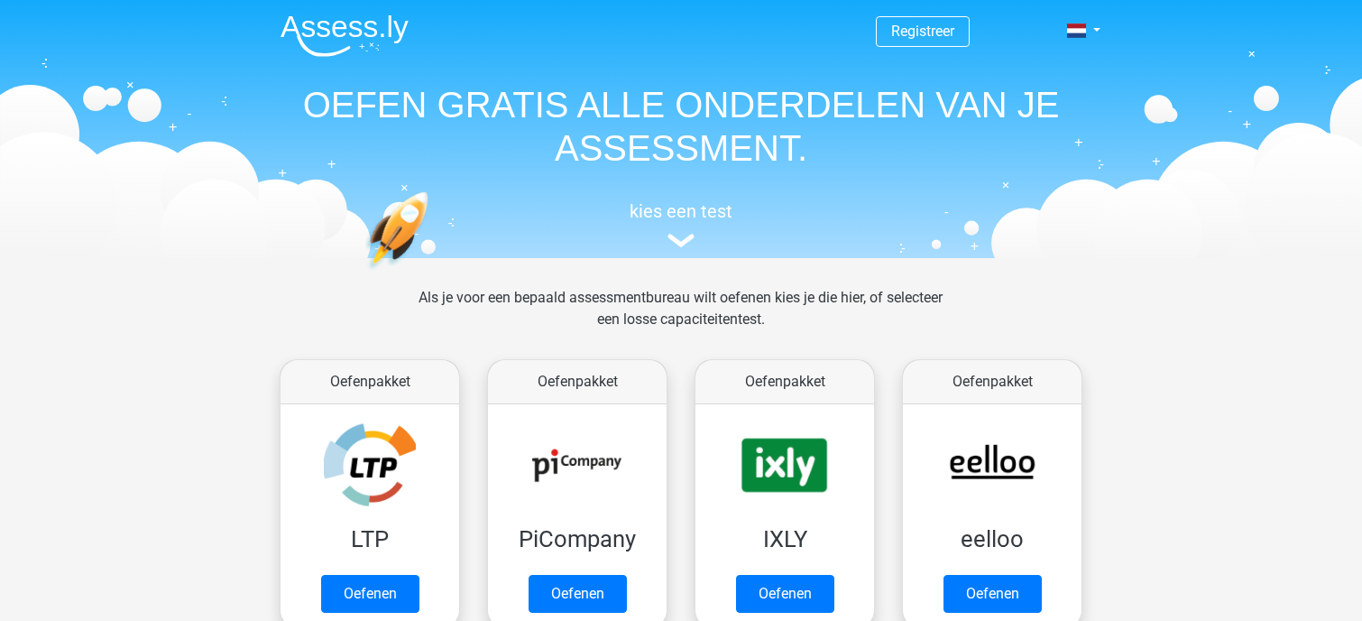
scroll to position [805, 0]
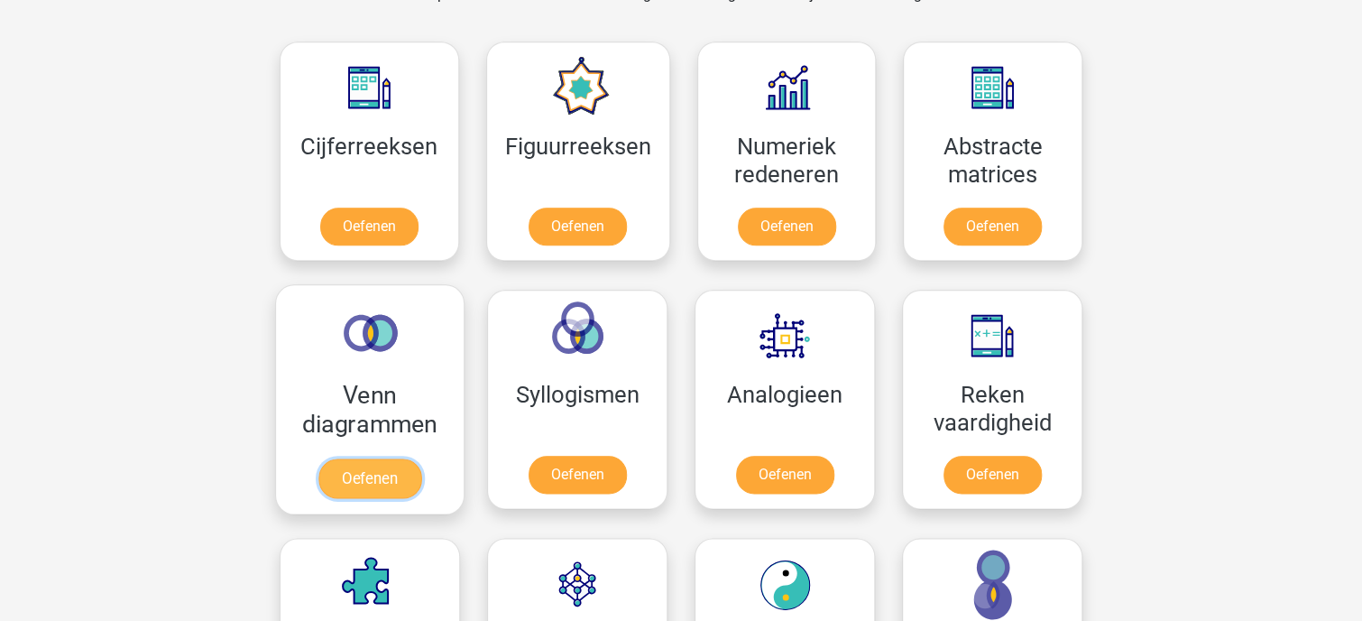
click at [374, 471] on link "Oefenen" at bounding box center [369, 478] width 103 height 40
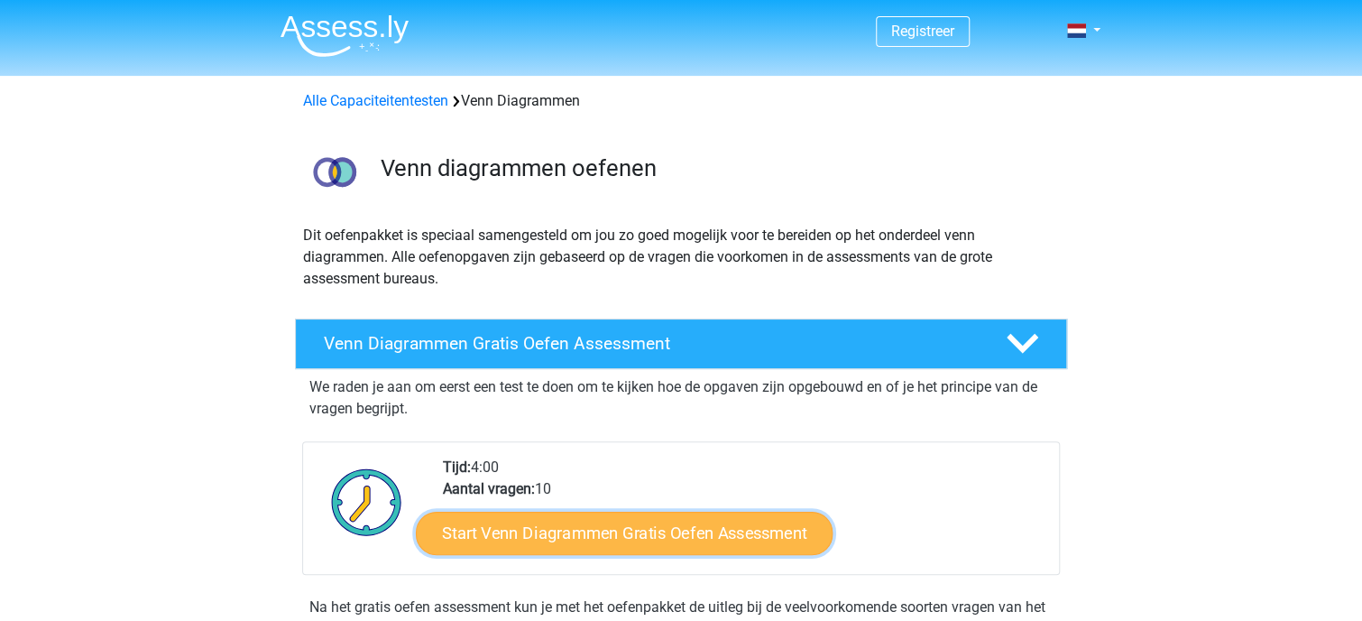
click at [542, 533] on link "Start Venn Diagrammen Gratis Oefen Assessment" at bounding box center [624, 532] width 417 height 43
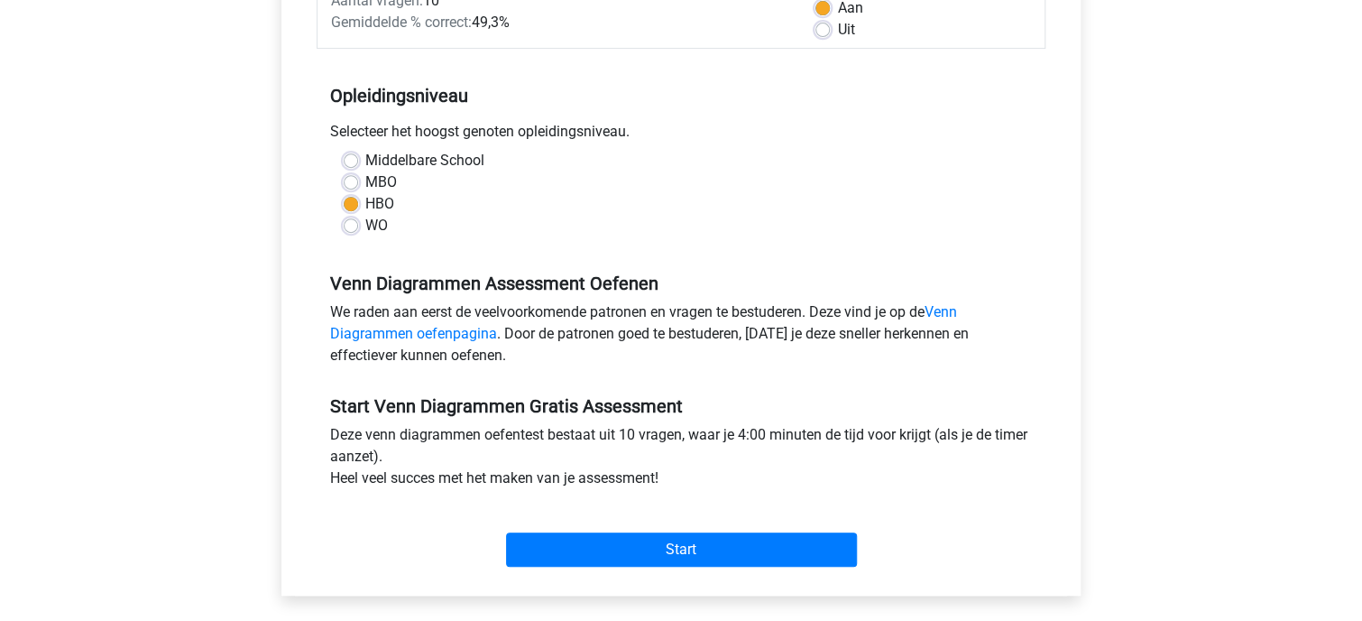
scroll to position [311, 0]
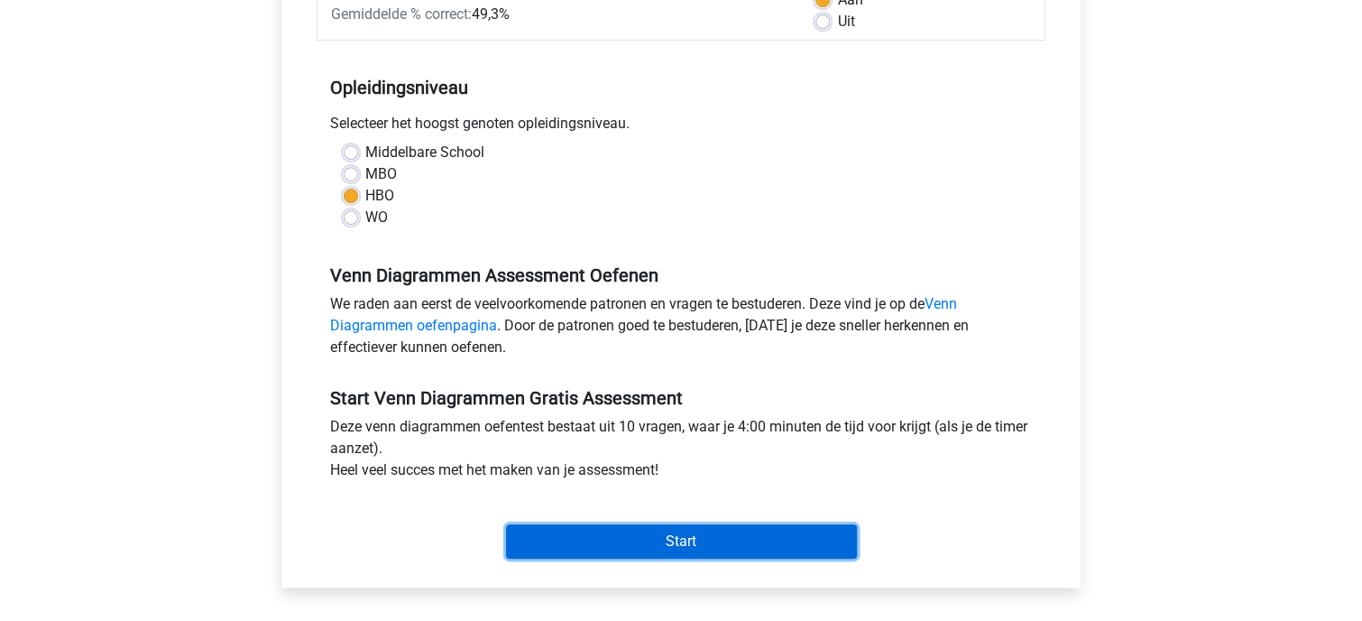
click at [653, 547] on input "Start" at bounding box center [681, 541] width 351 height 34
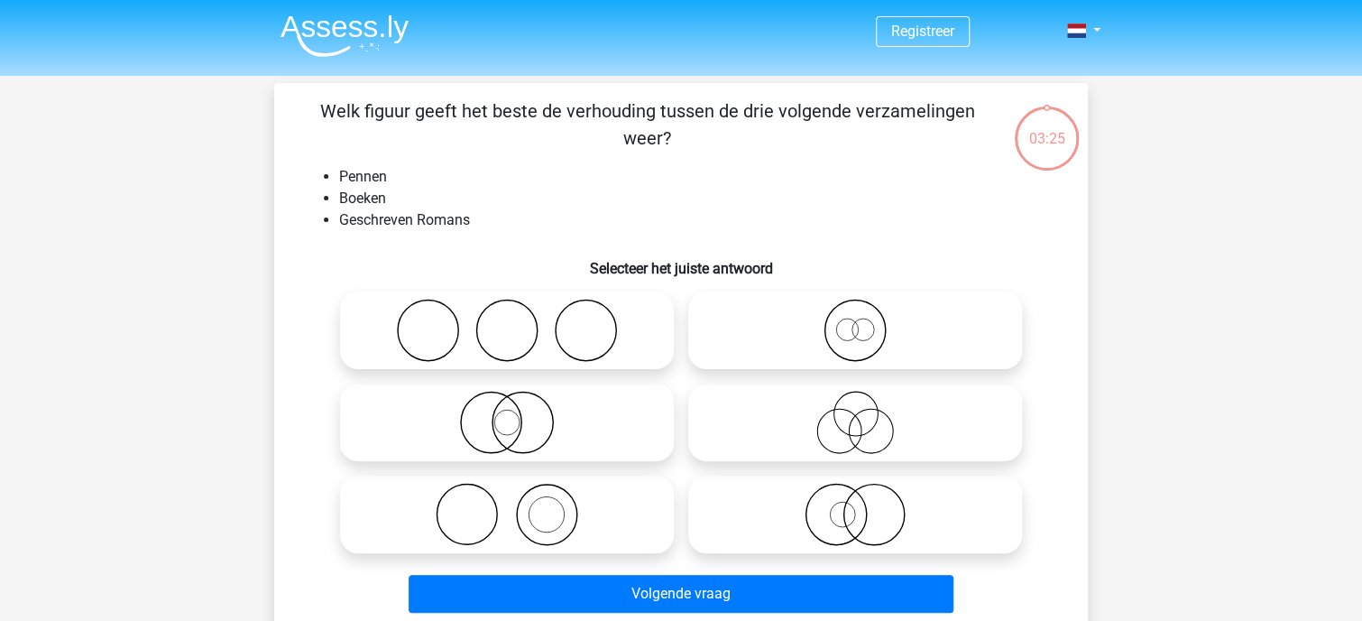
click at [564, 529] on icon at bounding box center [506, 514] width 319 height 63
click at [519, 505] on input "radio" at bounding box center [513, 499] width 12 height 12
radio input "true"
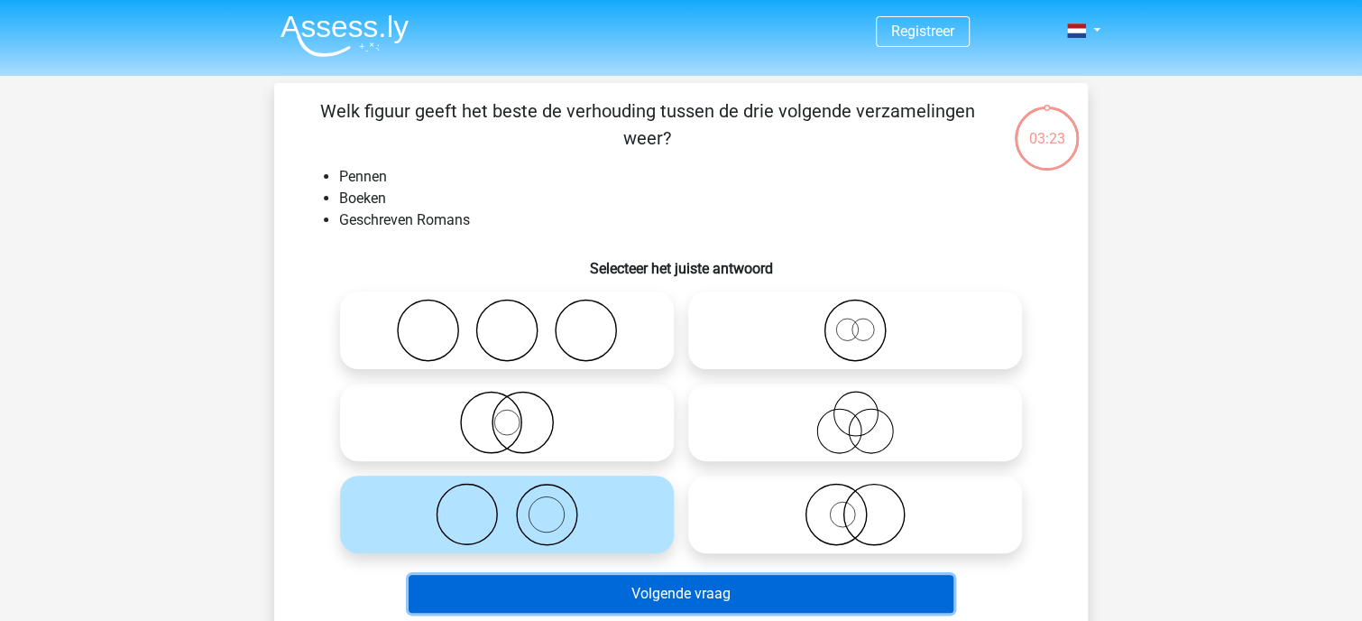
click at [672, 602] on button "Volgende vraag" at bounding box center [682, 594] width 546 height 38
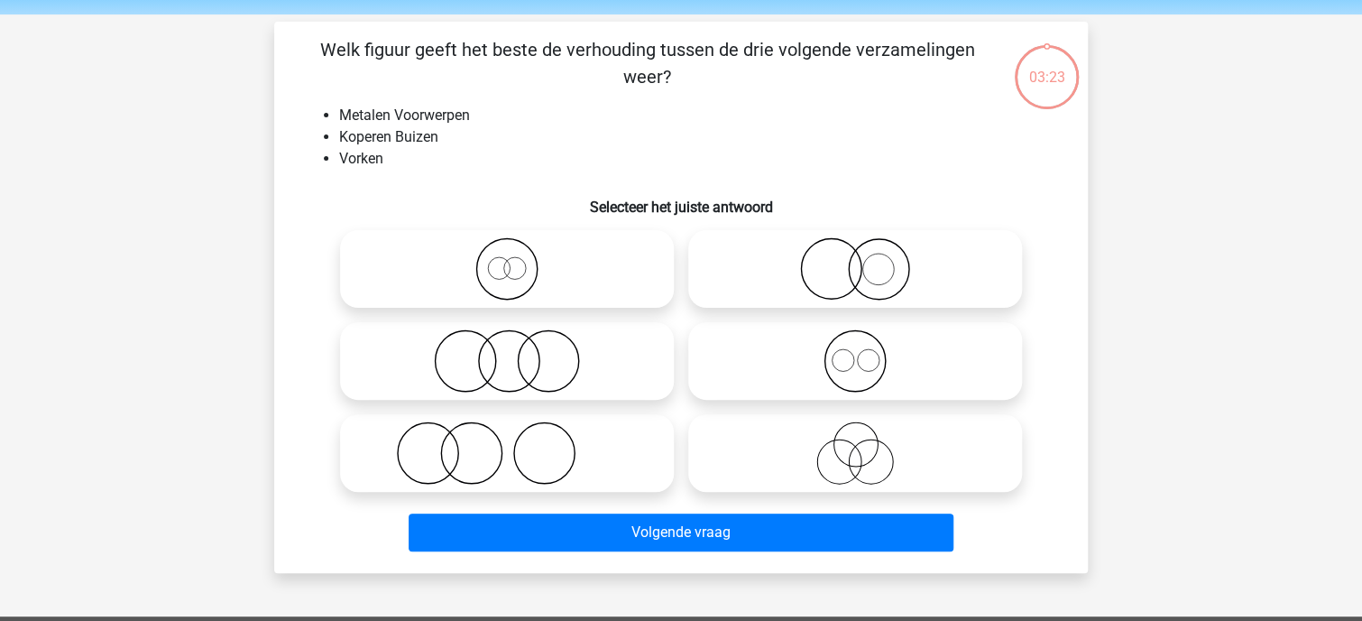
scroll to position [83, 0]
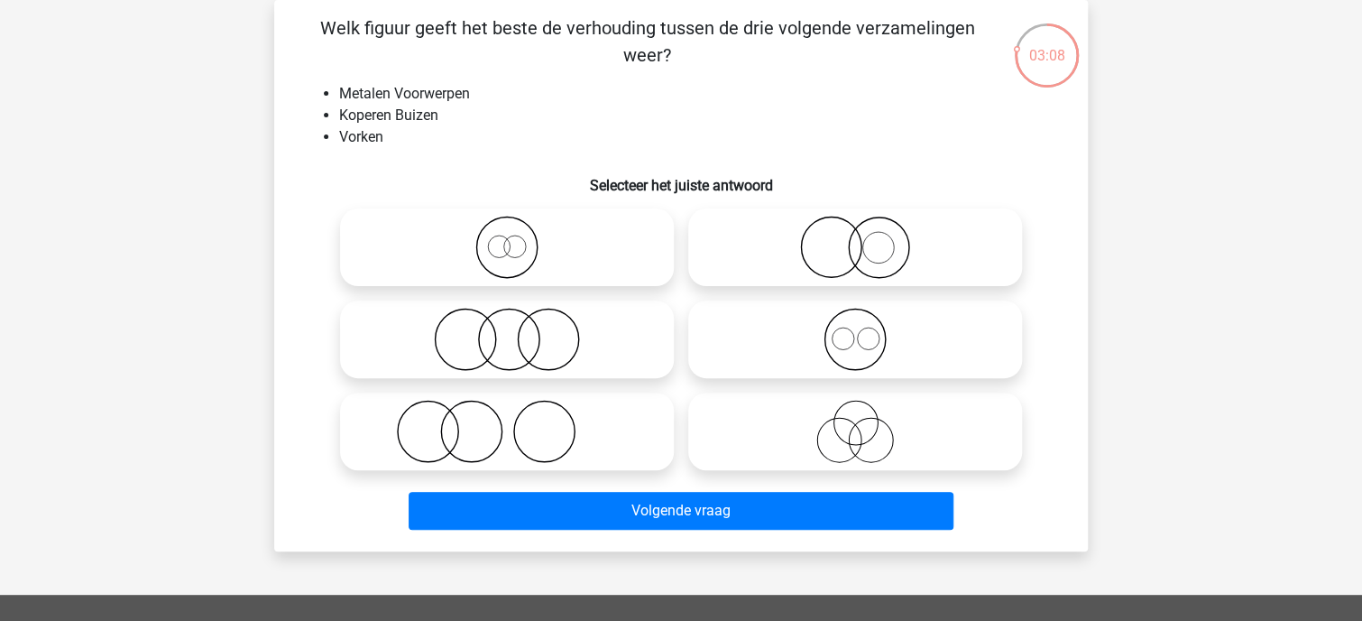
click at [832, 353] on icon at bounding box center [854, 339] width 319 height 63
click at [855, 330] on input "radio" at bounding box center [861, 324] width 12 height 12
radio input "true"
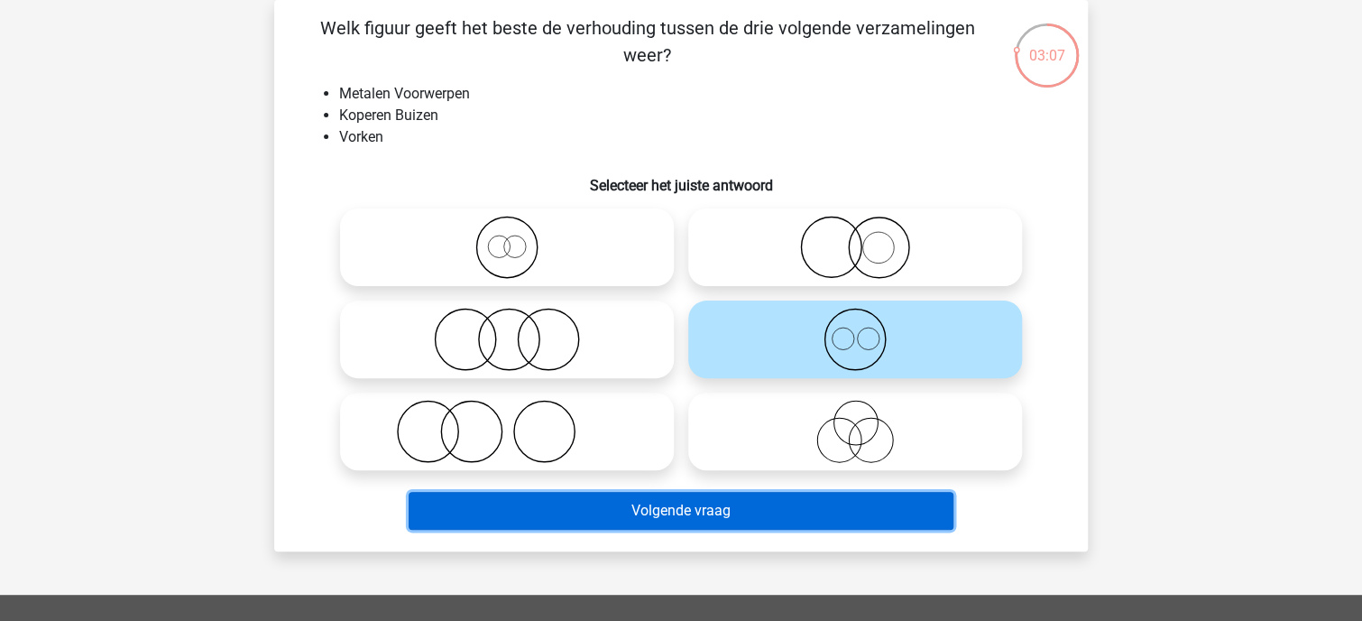
click at [678, 518] on button "Volgende vraag" at bounding box center [682, 511] width 546 height 38
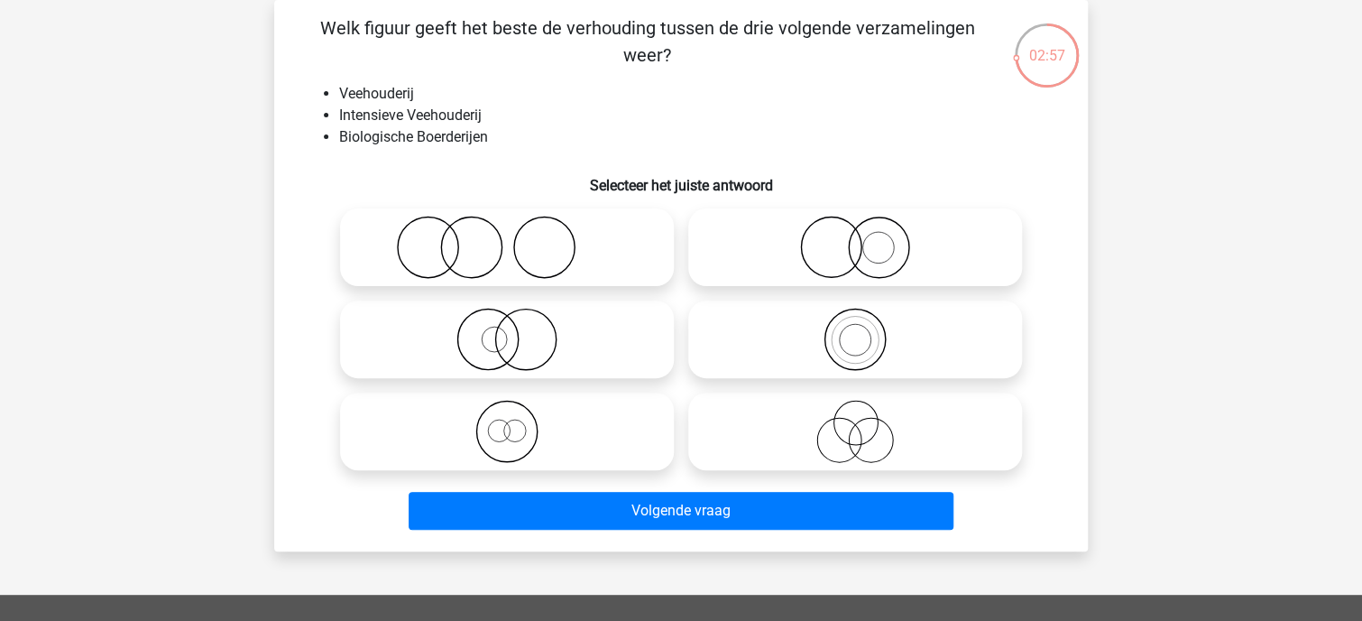
click at [492, 252] on icon at bounding box center [506, 247] width 319 height 63
click at [507, 238] on input "radio" at bounding box center [513, 232] width 12 height 12
radio input "true"
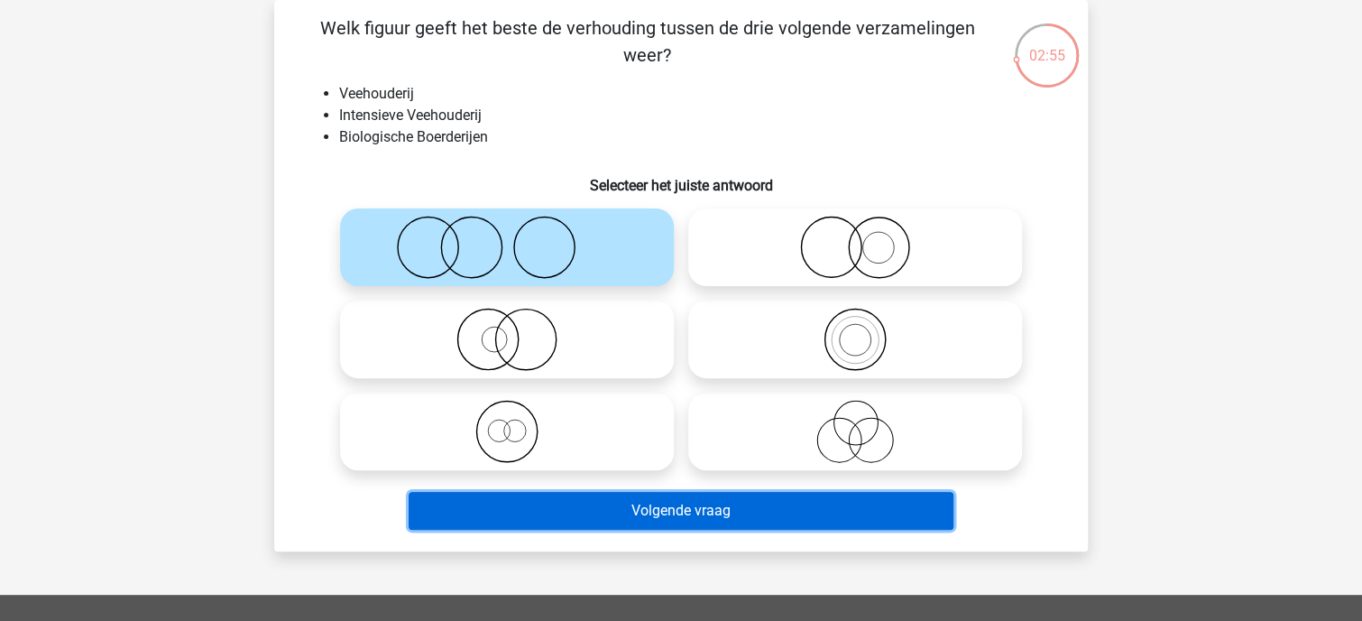
click at [628, 509] on button "Volgende vraag" at bounding box center [682, 511] width 546 height 38
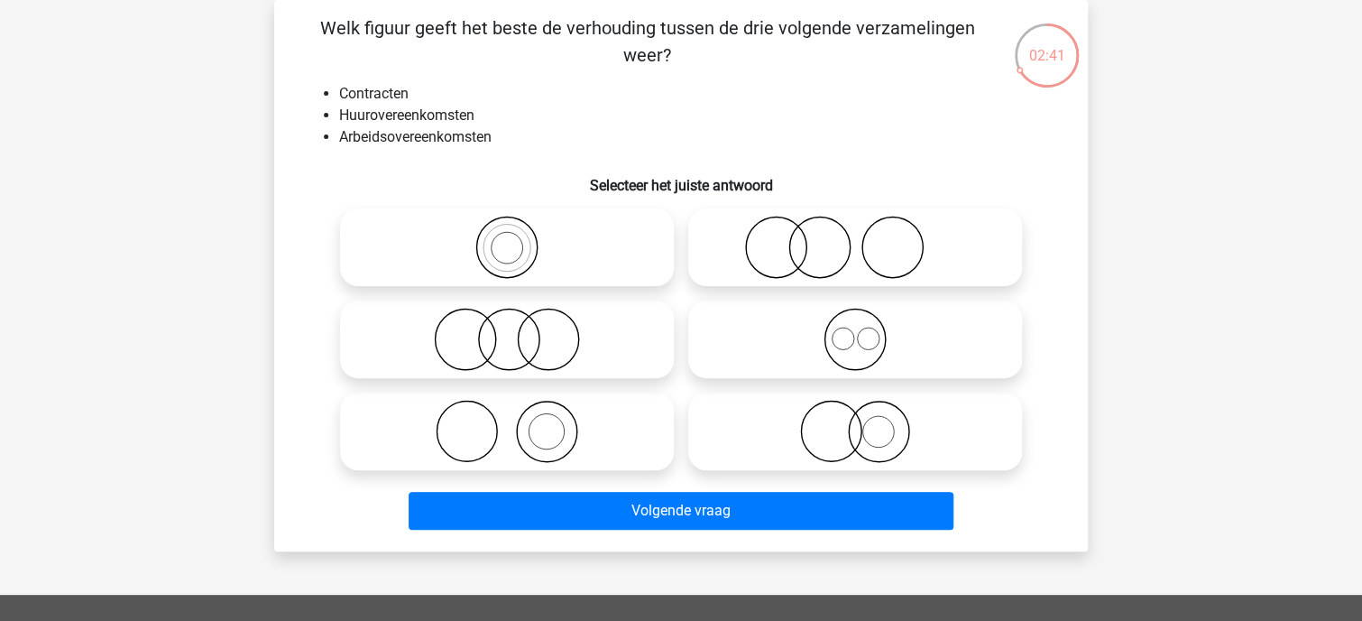
click at [853, 336] on circle at bounding box center [843, 338] width 22 height 22
click at [855, 330] on input "radio" at bounding box center [861, 324] width 12 height 12
radio input "true"
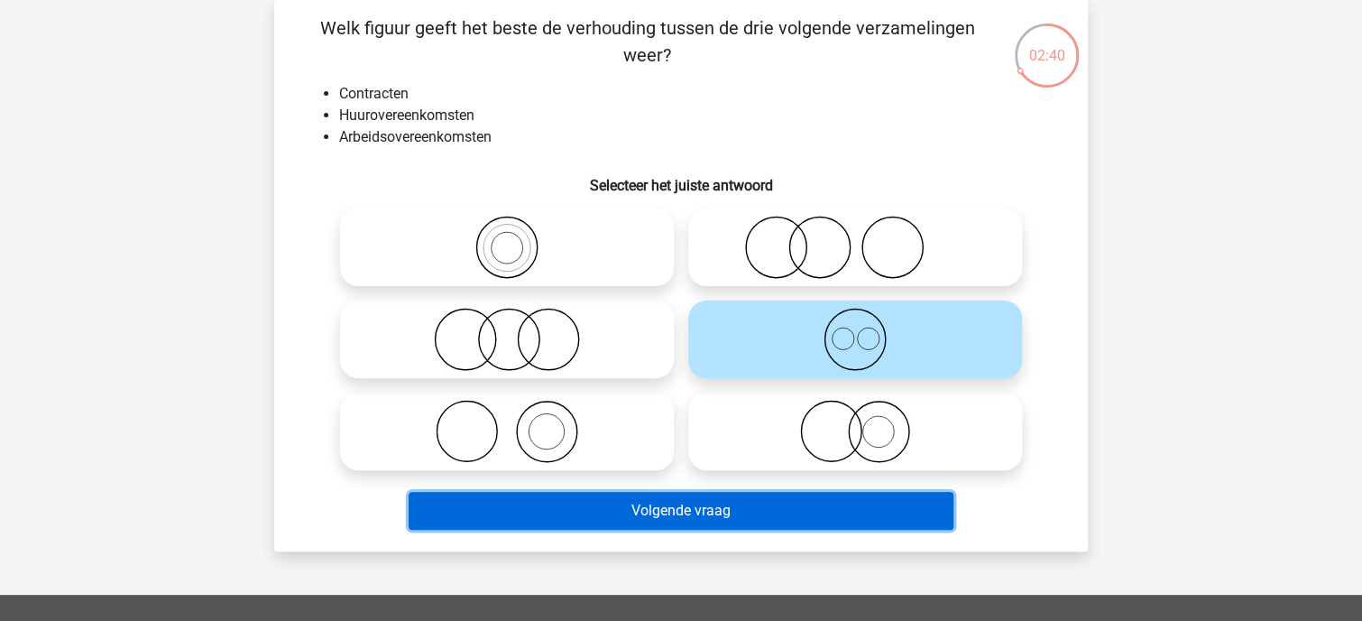
click at [725, 511] on button "Volgende vraag" at bounding box center [682, 511] width 546 height 38
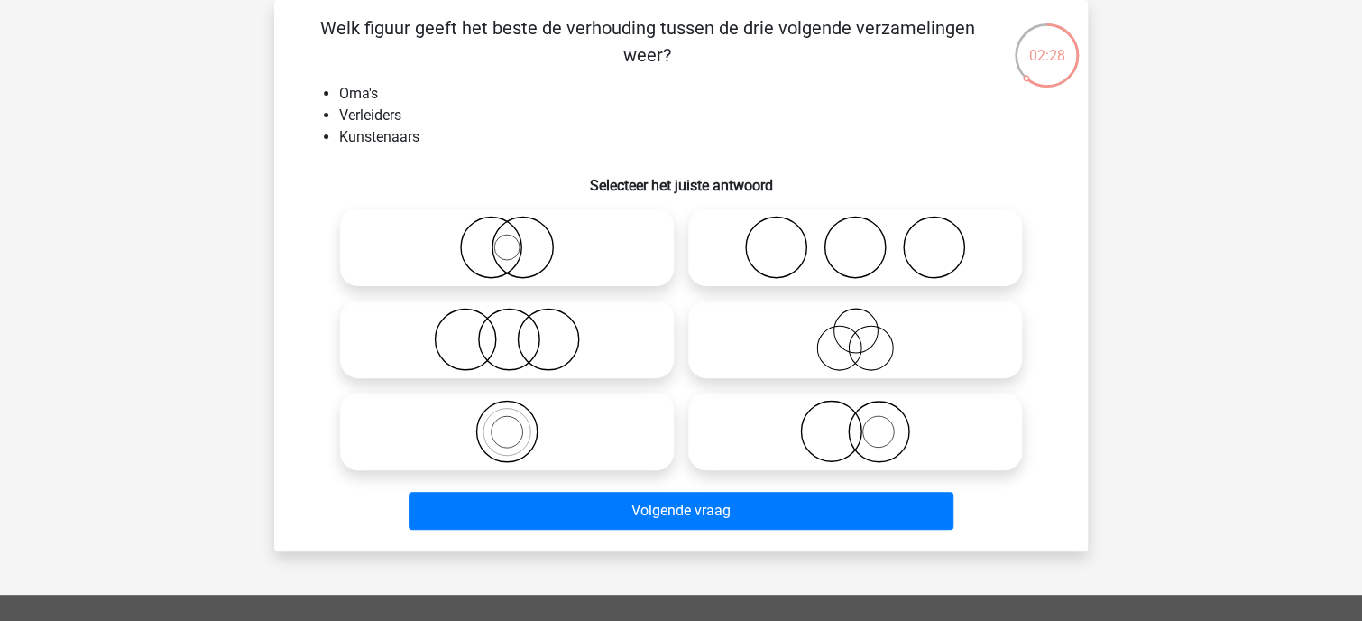
click at [882, 257] on icon at bounding box center [854, 247] width 319 height 63
click at [867, 238] on input "radio" at bounding box center [861, 232] width 12 height 12
radio input "true"
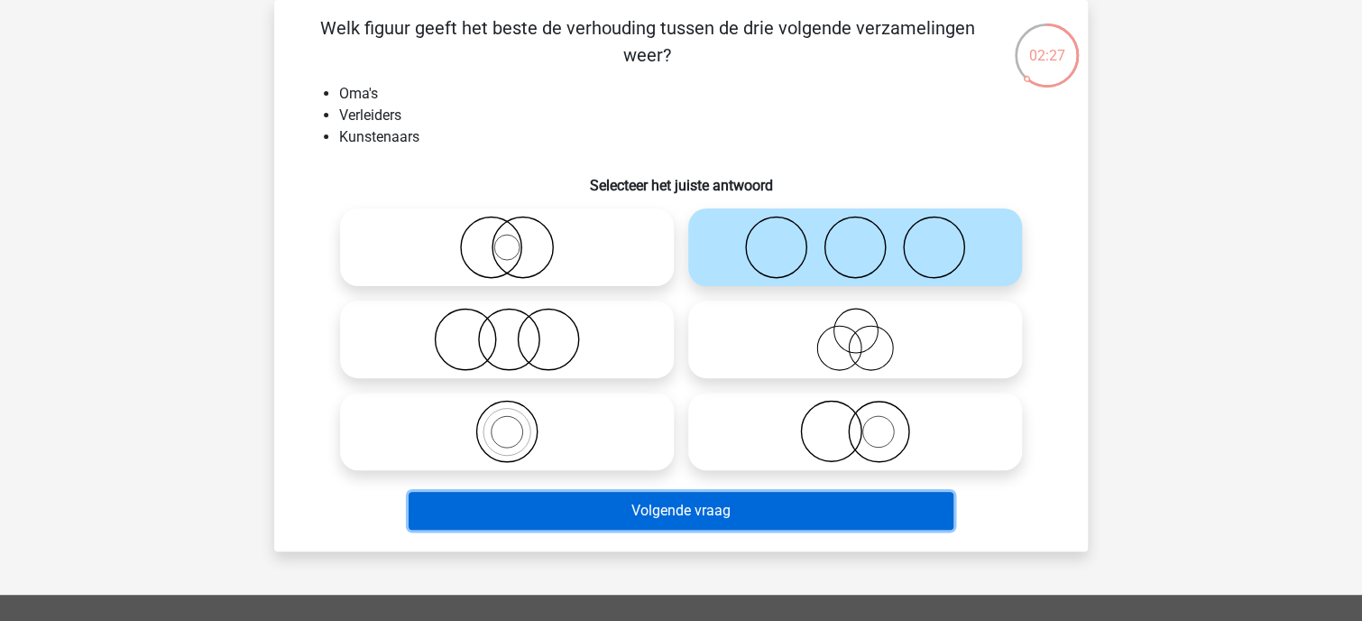
click at [690, 517] on button "Volgende vraag" at bounding box center [682, 511] width 546 height 38
